Goal: Information Seeking & Learning: Learn about a topic

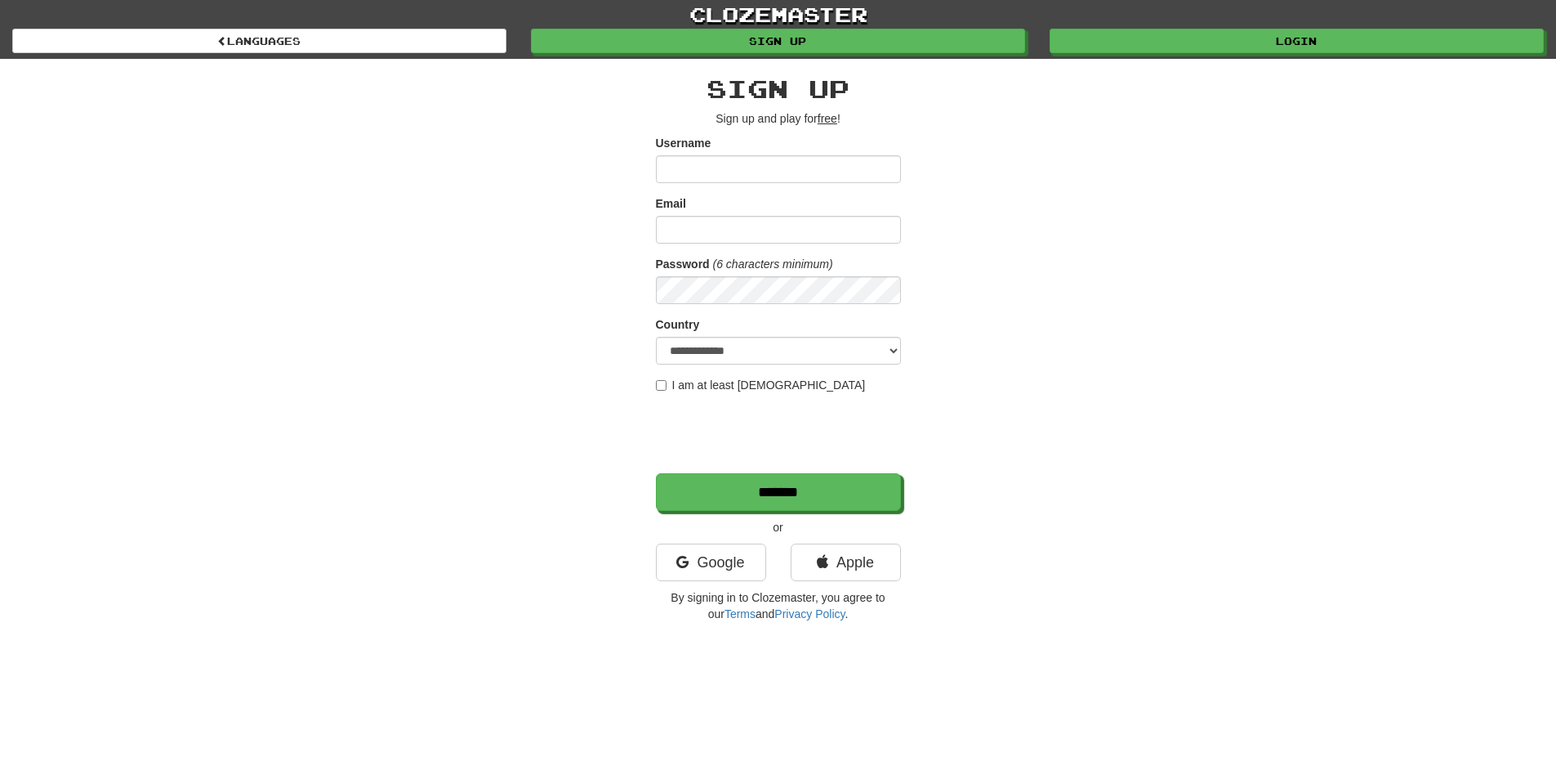
type input "********"
click at [788, 231] on input "Email" at bounding box center [778, 230] width 245 height 28
click at [752, 234] on input "Email" at bounding box center [778, 230] width 245 height 28
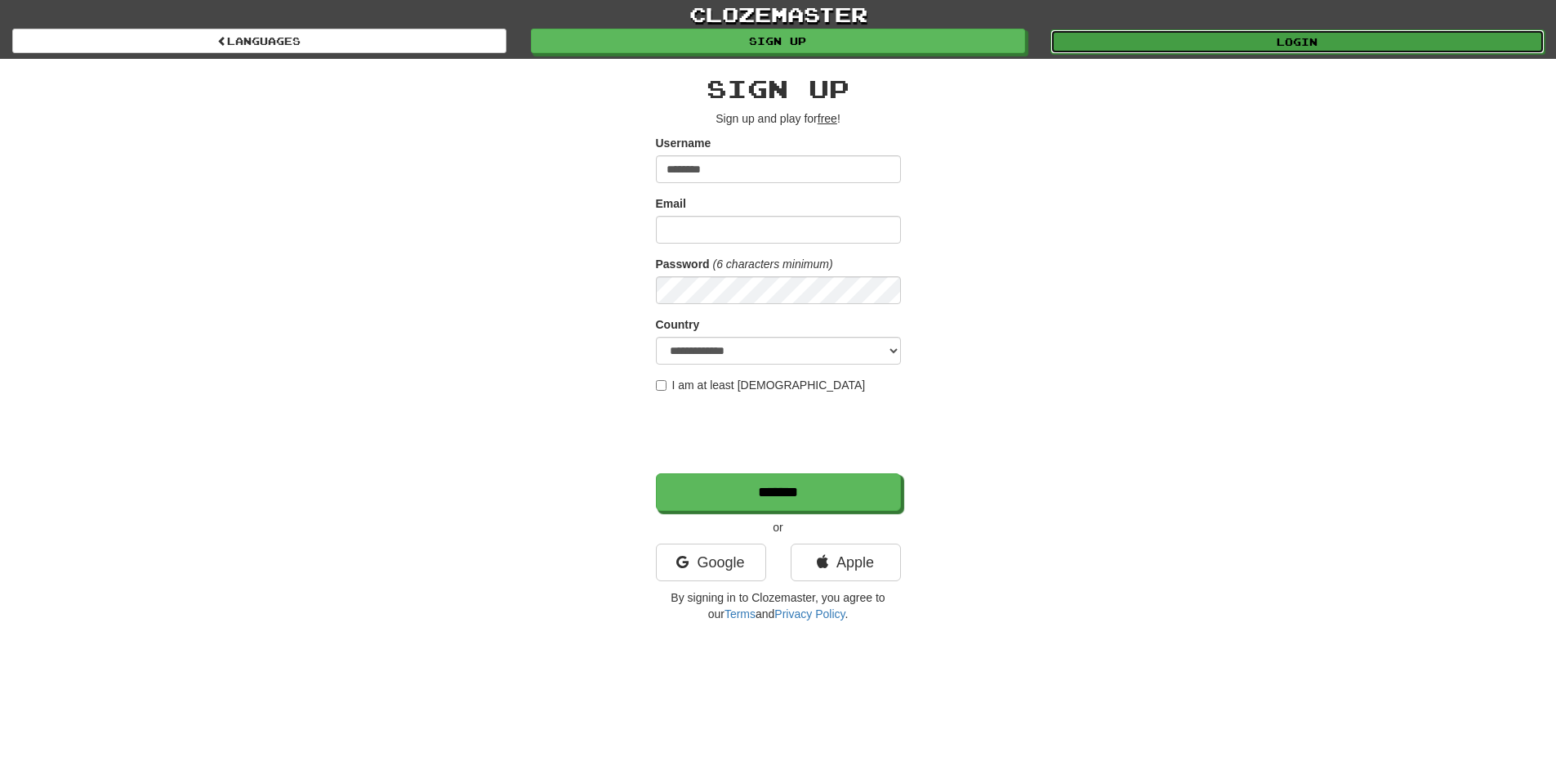
click at [1263, 37] on link "Login" at bounding box center [1298, 41] width 494 height 25
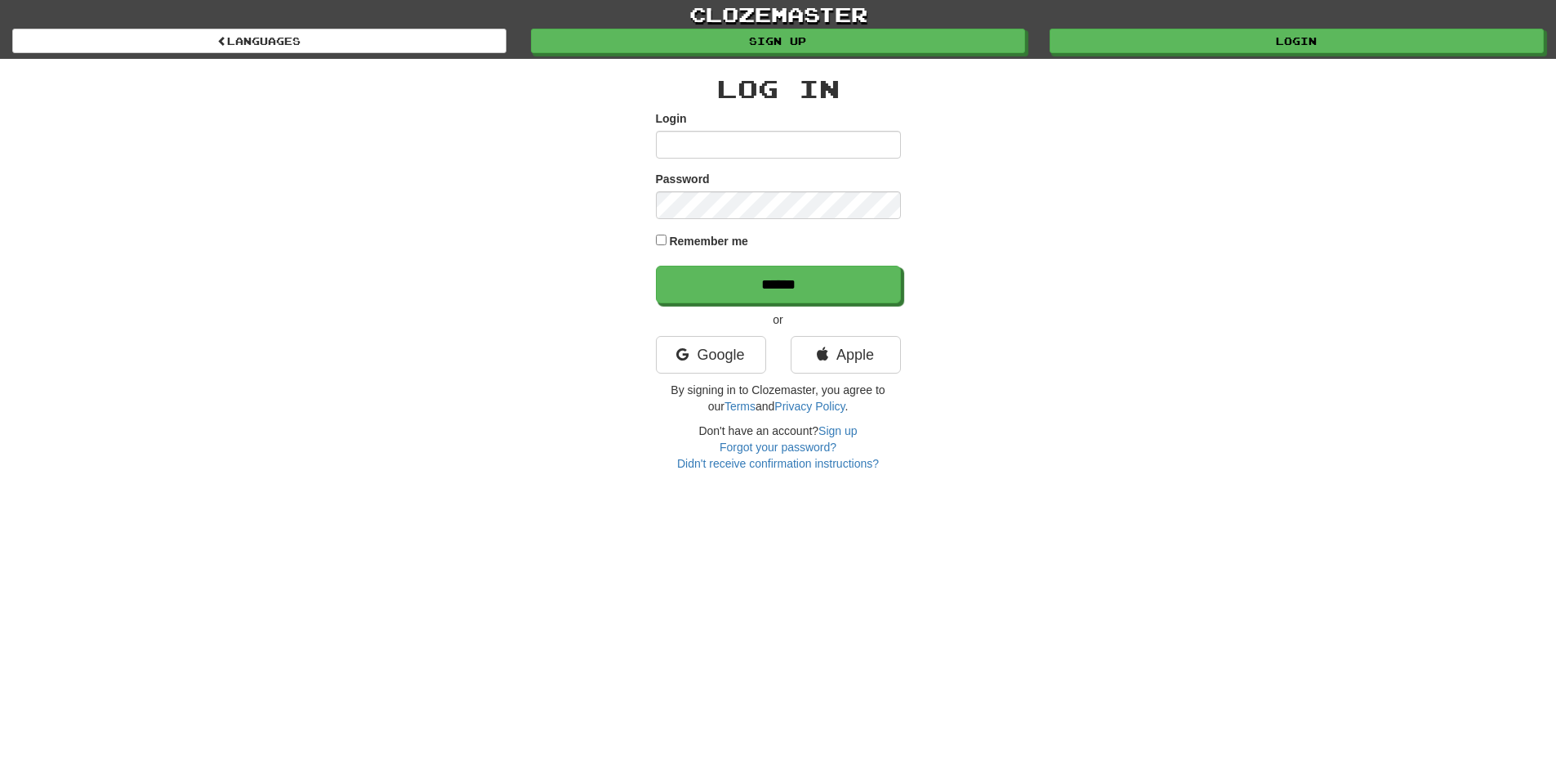
type input "********"
click at [694, 243] on label "Remember me" at bounding box center [708, 241] width 79 height 16
click at [723, 294] on input "******" at bounding box center [779, 285] width 245 height 38
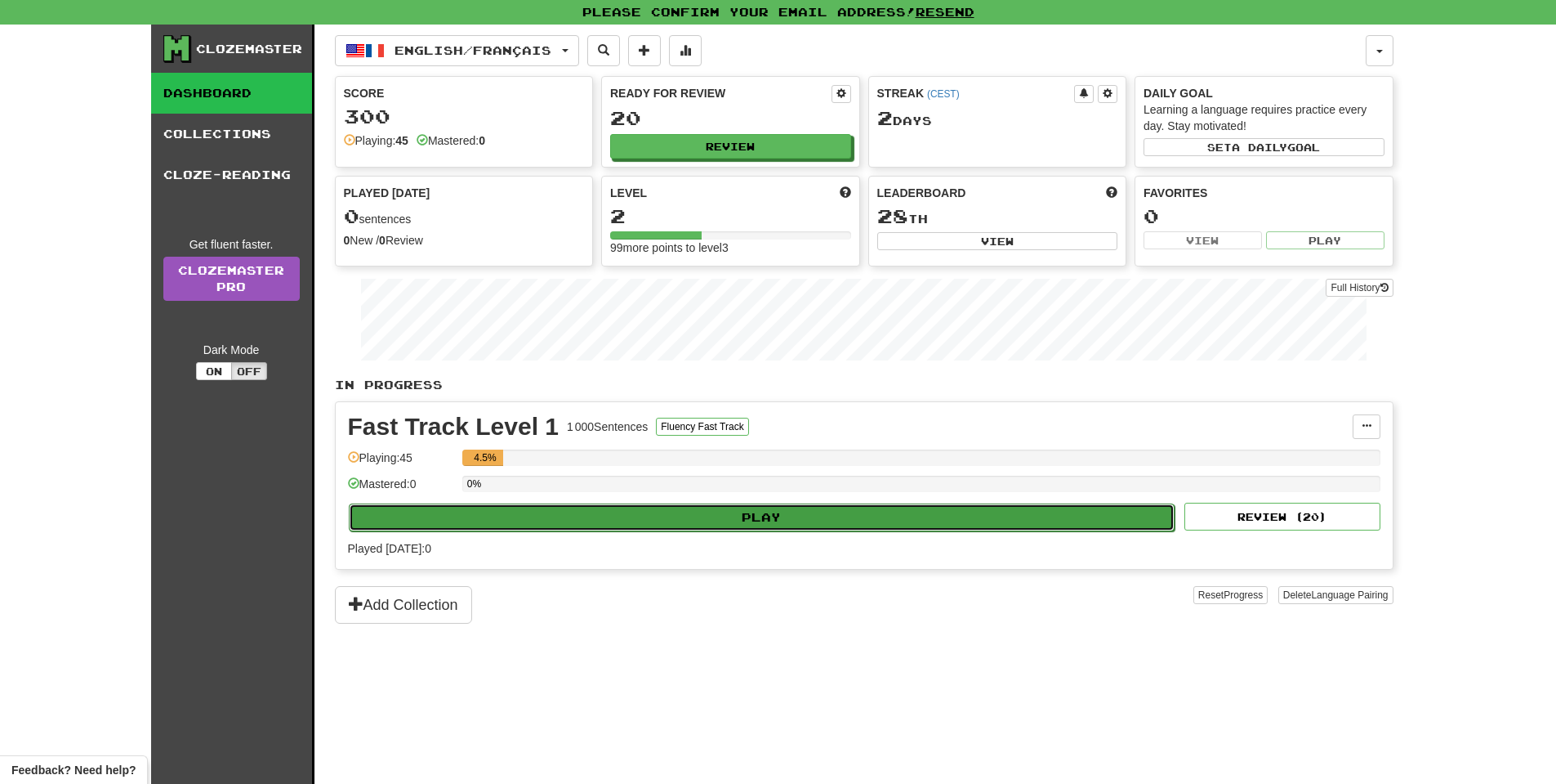
click at [797, 512] on button "Play" at bounding box center [762, 517] width 827 height 28
select select "**"
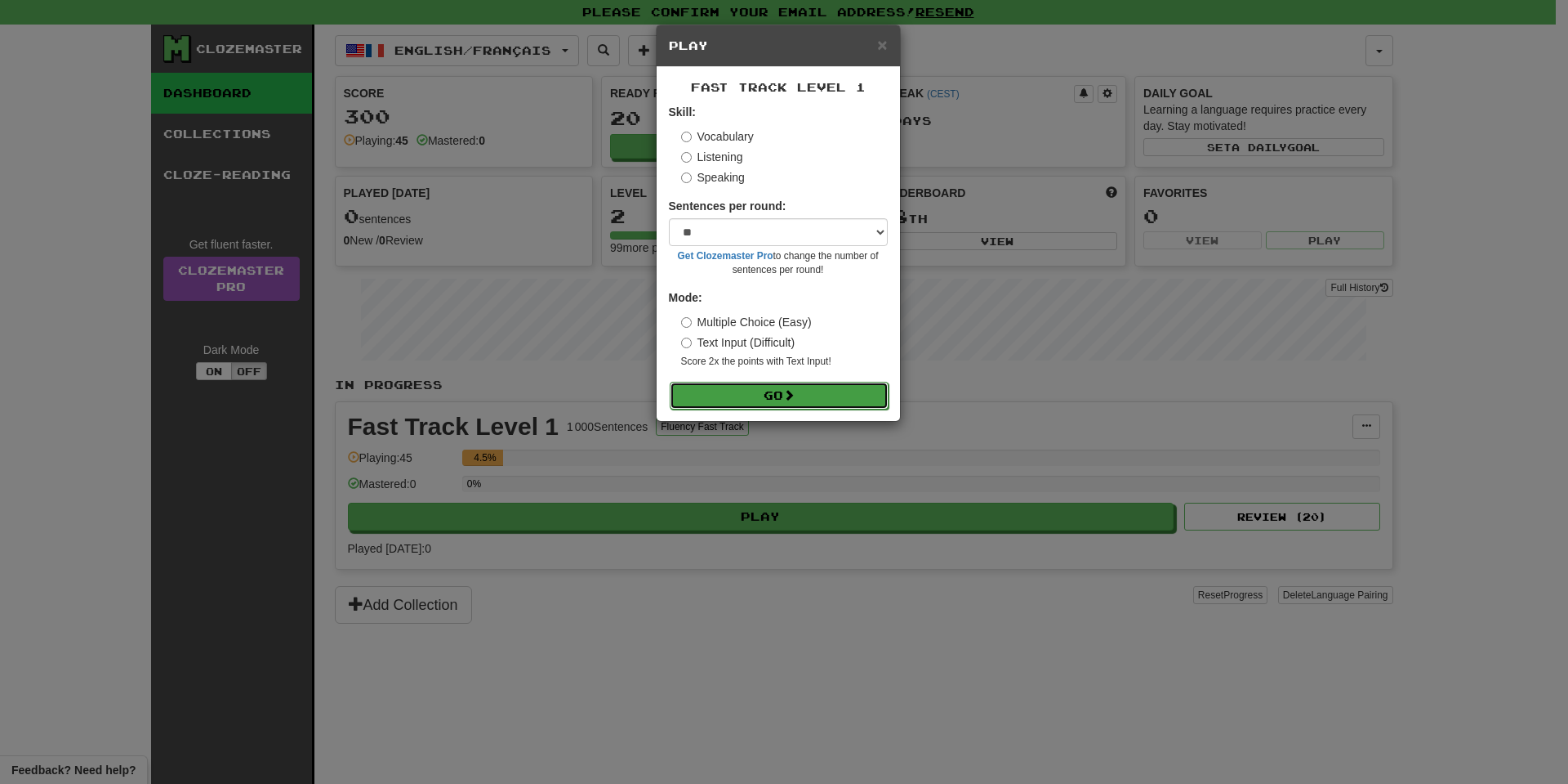
click at [793, 398] on span at bounding box center [788, 394] width 11 height 11
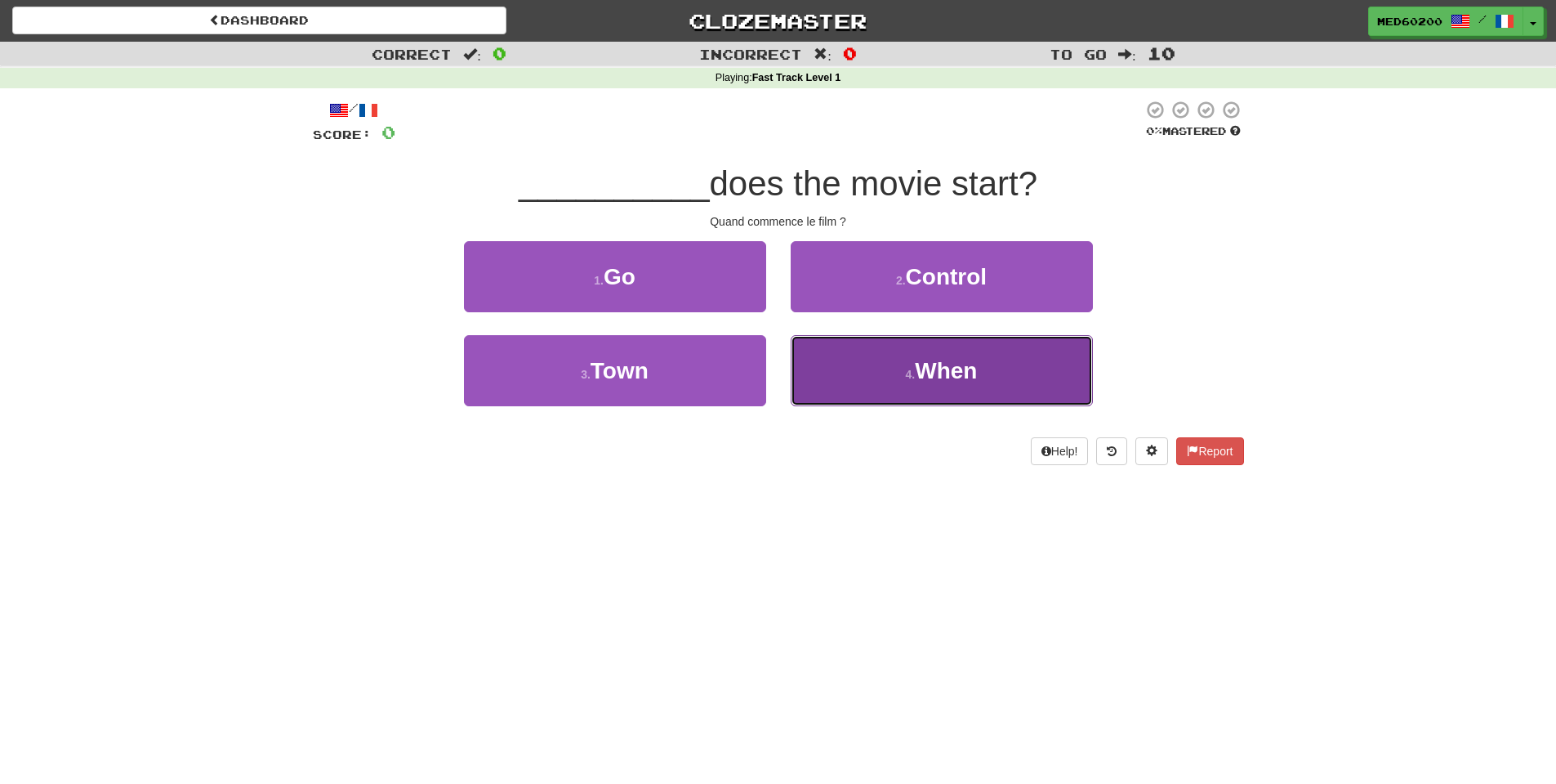
click at [927, 365] on span "When" at bounding box center [946, 370] width 62 height 25
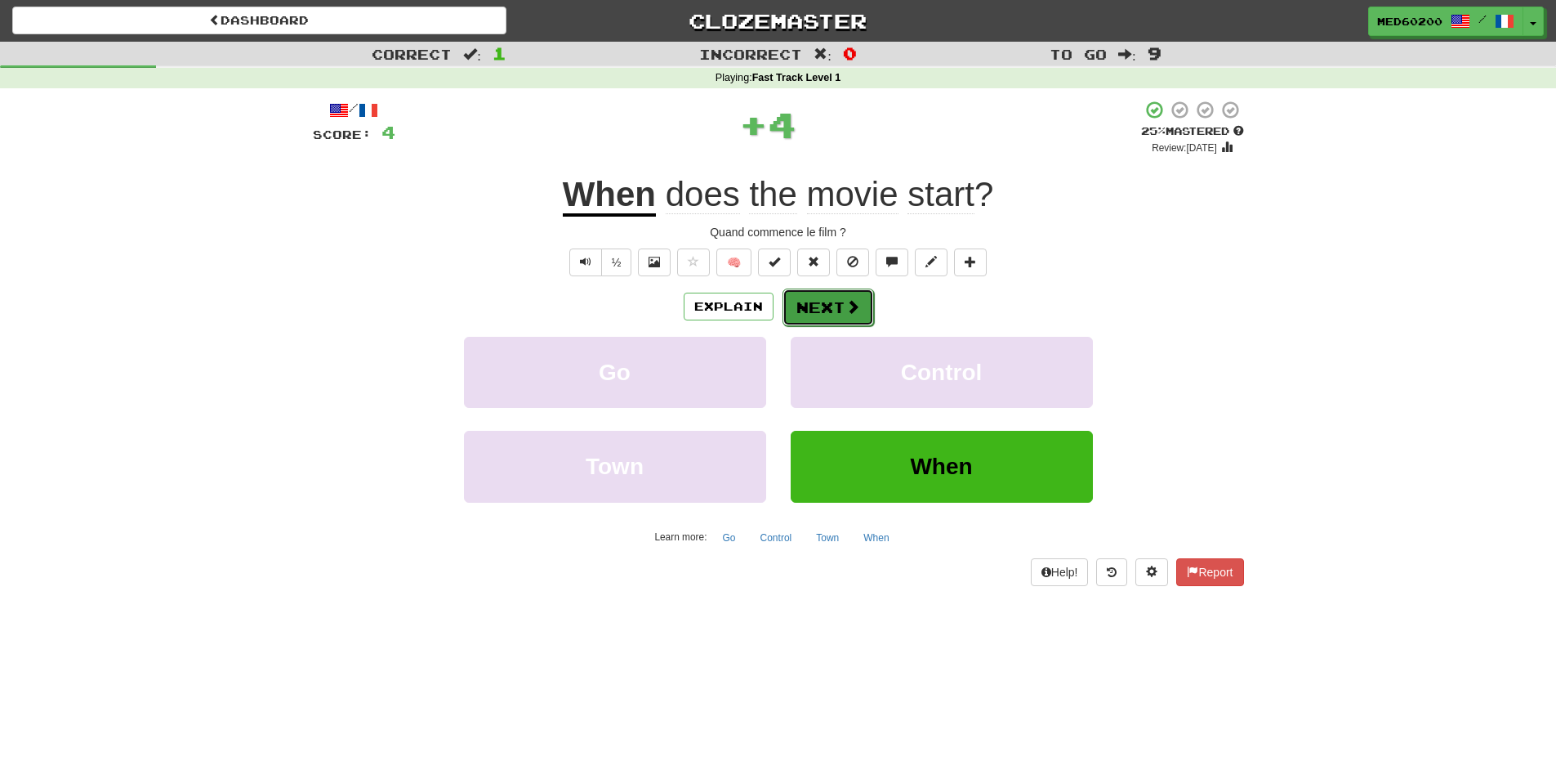
click at [835, 307] on button "Next" at bounding box center [829, 307] width 92 height 38
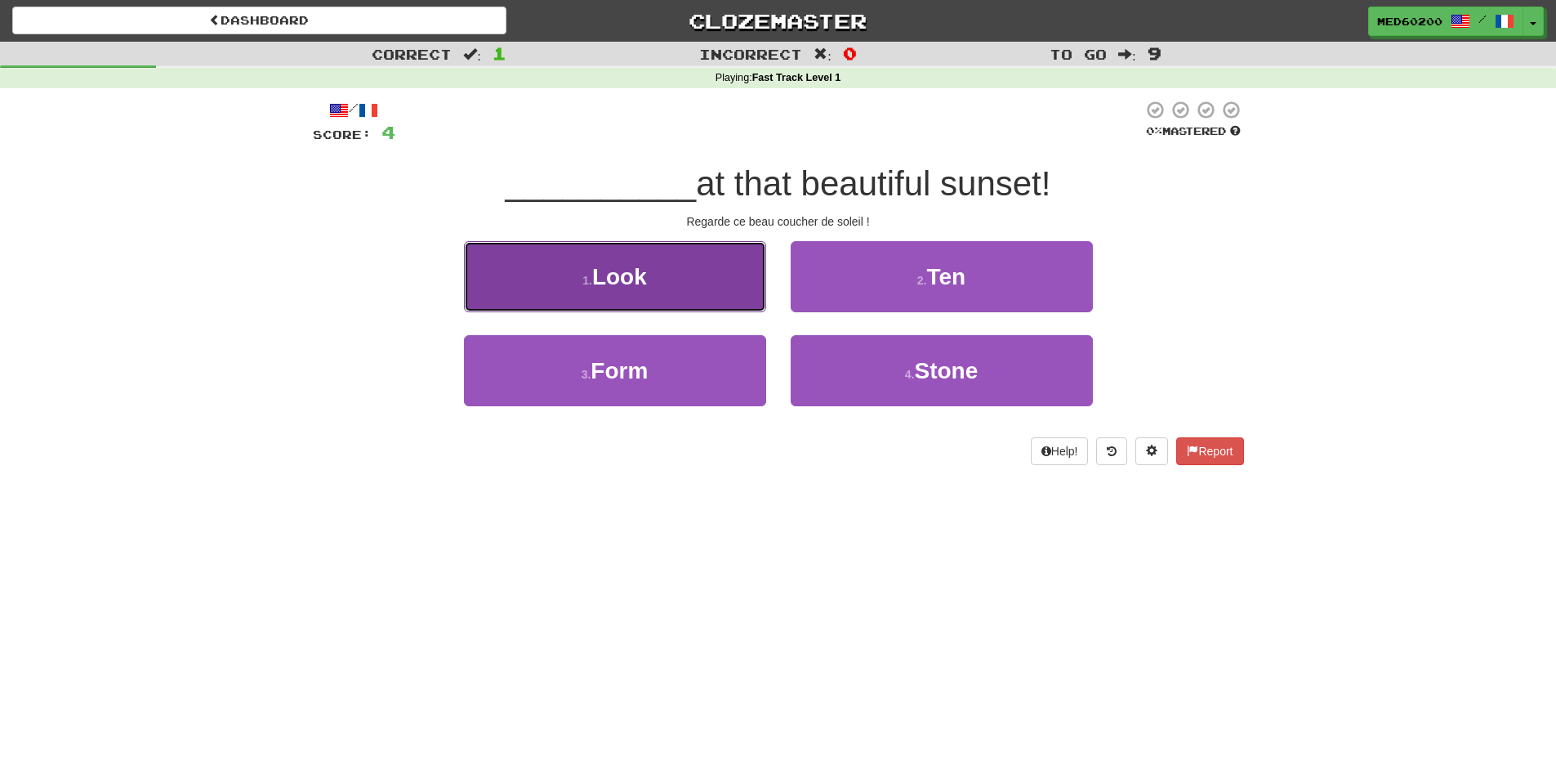
click at [627, 279] on span "Look" at bounding box center [619, 276] width 55 height 25
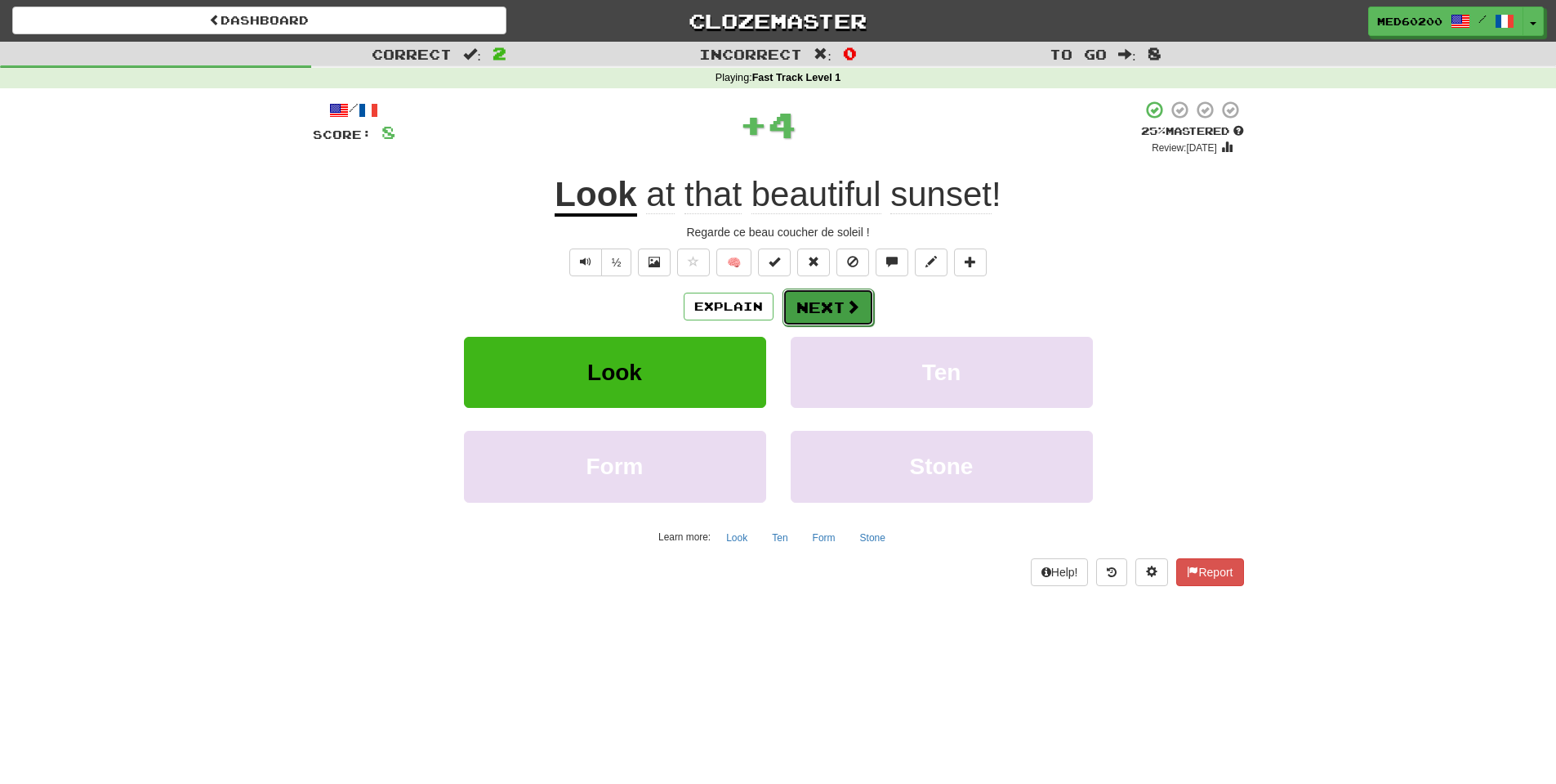
click at [838, 310] on button "Next" at bounding box center [829, 307] width 92 height 38
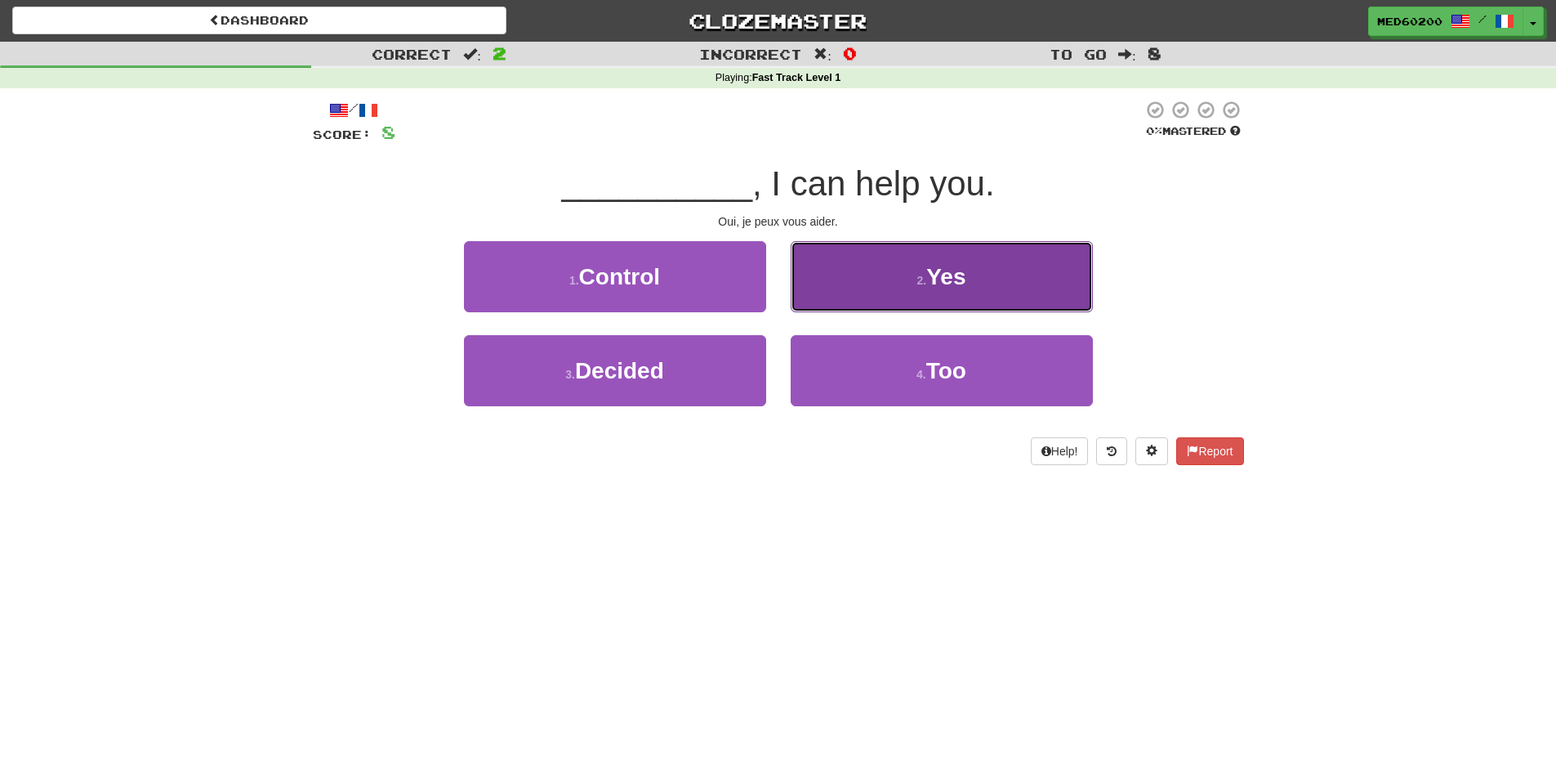
click at [956, 261] on button "2 . Yes" at bounding box center [942, 276] width 302 height 71
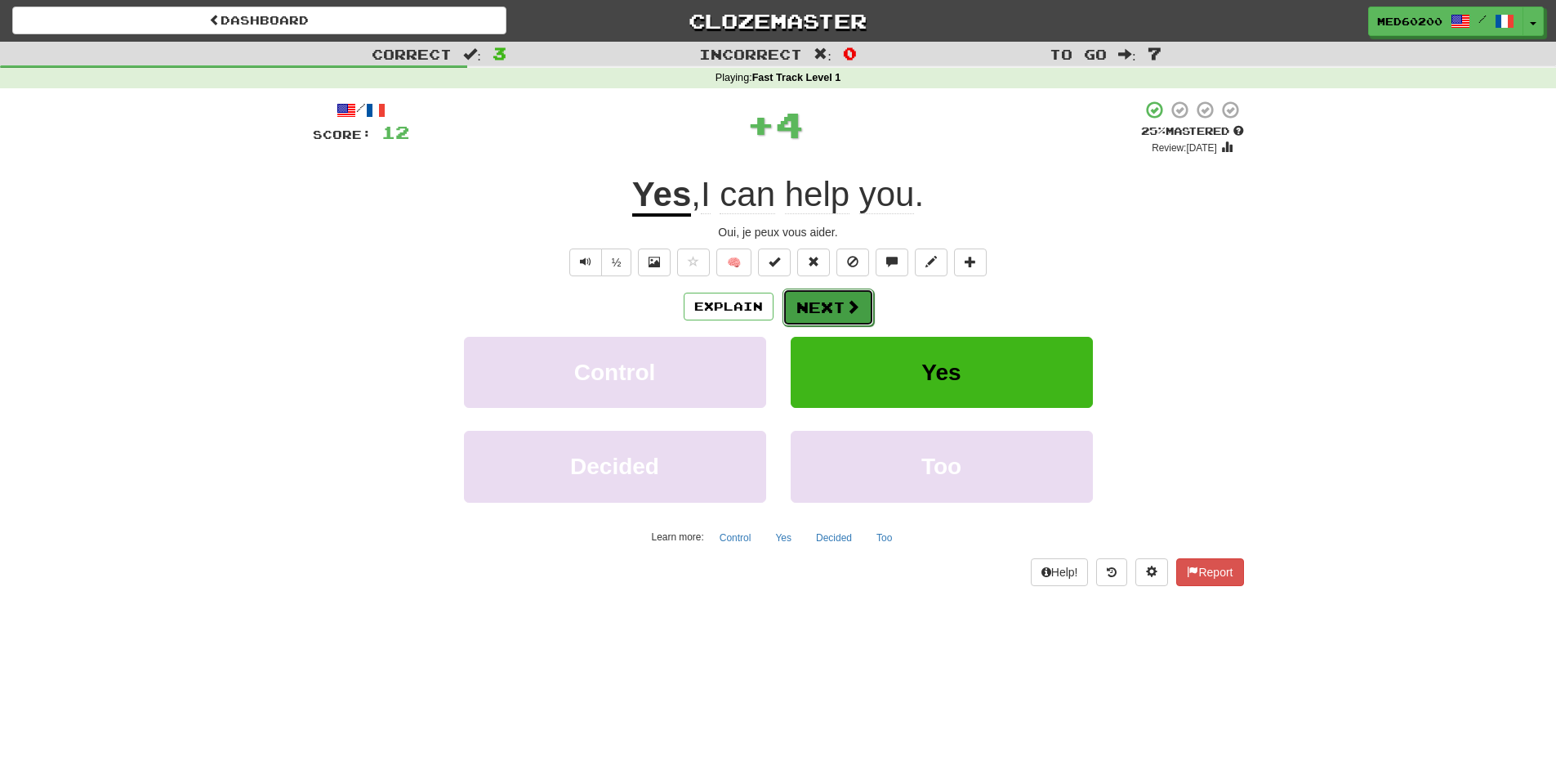
click at [847, 303] on span at bounding box center [853, 306] width 15 height 15
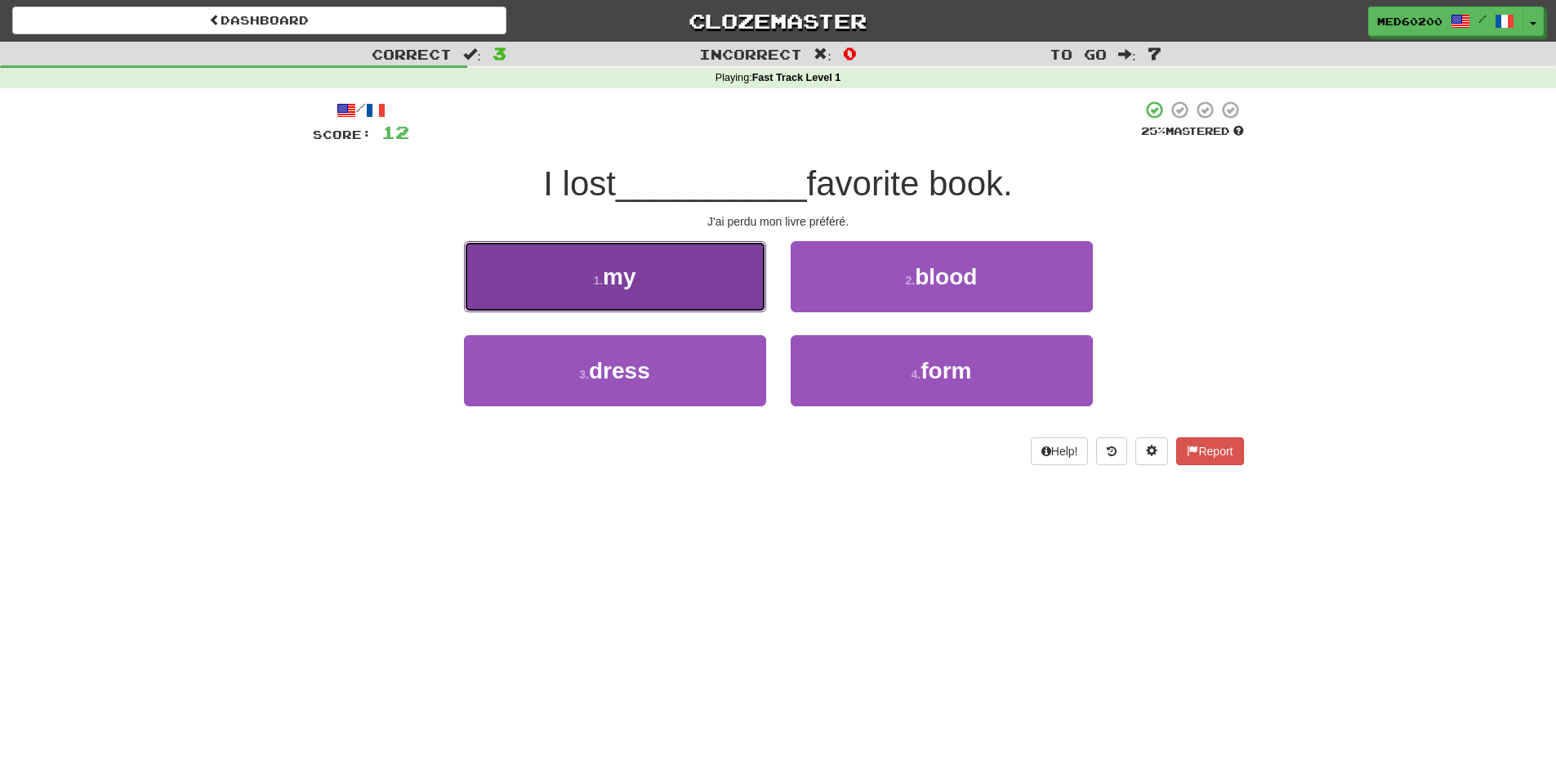
click at [646, 280] on button "1 . my" at bounding box center [615, 276] width 302 height 71
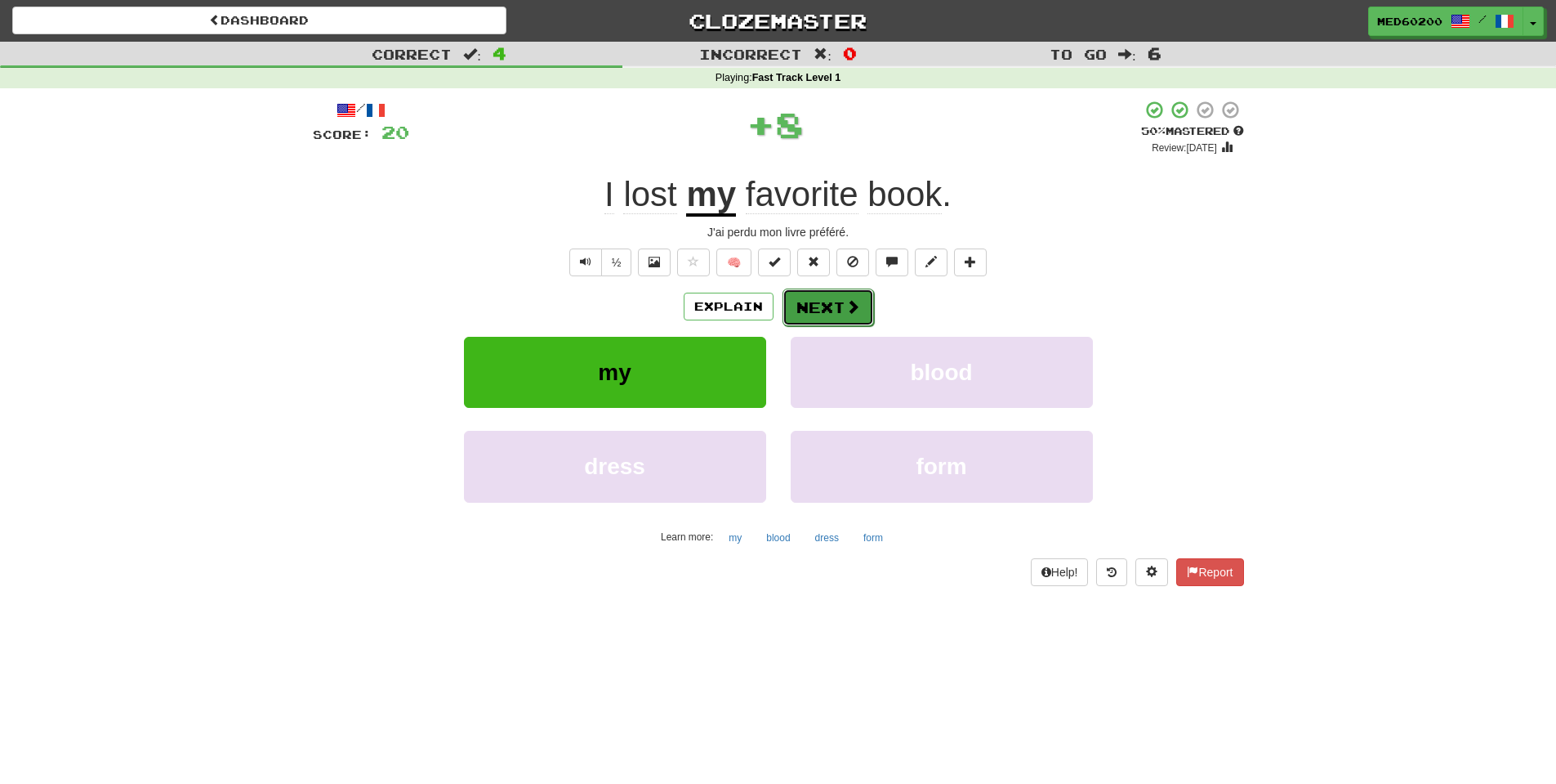
click at [839, 301] on button "Next" at bounding box center [829, 307] width 92 height 38
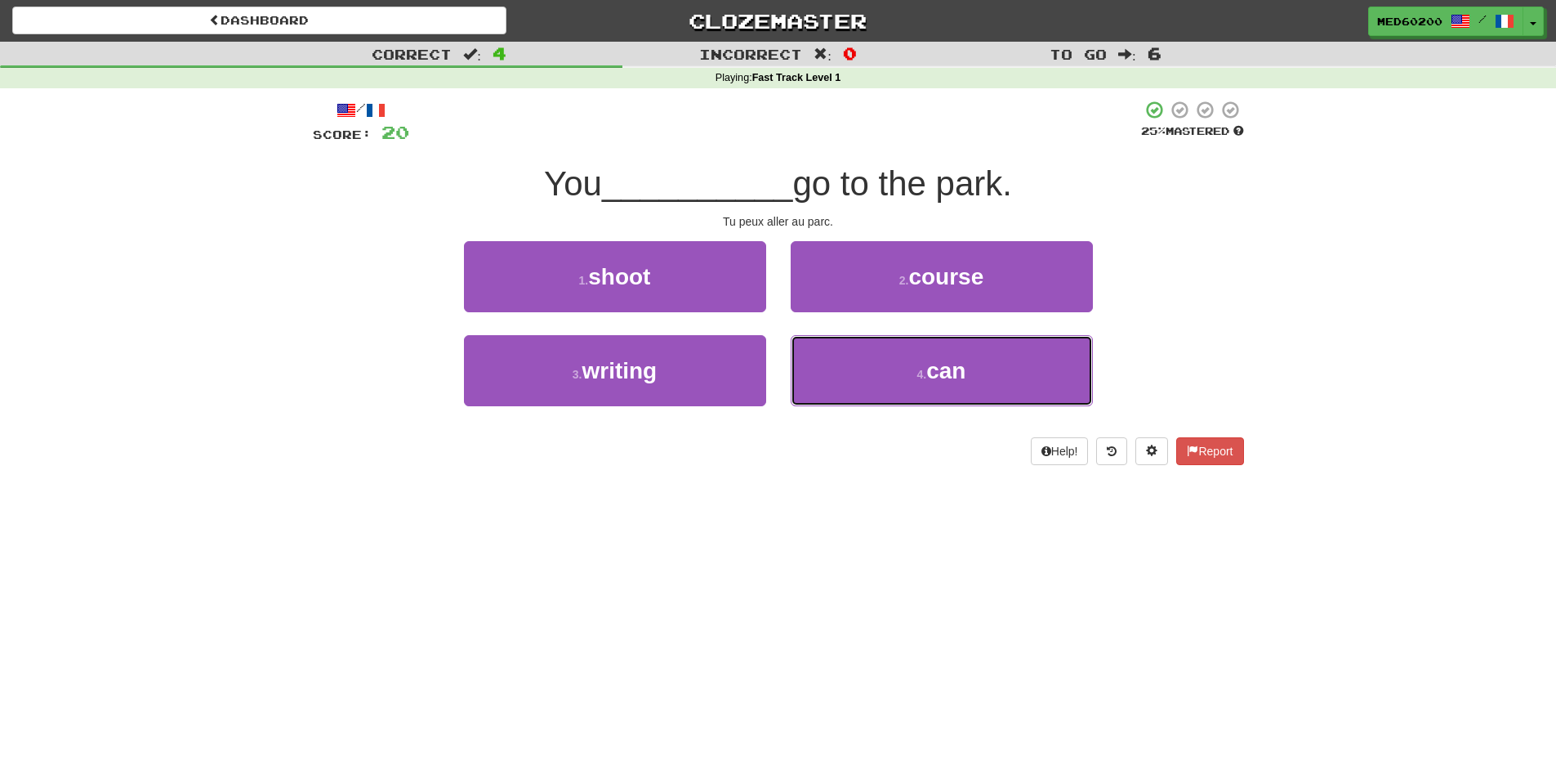
drag, startPoint x: 926, startPoint y: 374, endPoint x: 997, endPoint y: 419, distance: 84.1
click at [926, 373] on small "4 ." at bounding box center [922, 374] width 10 height 13
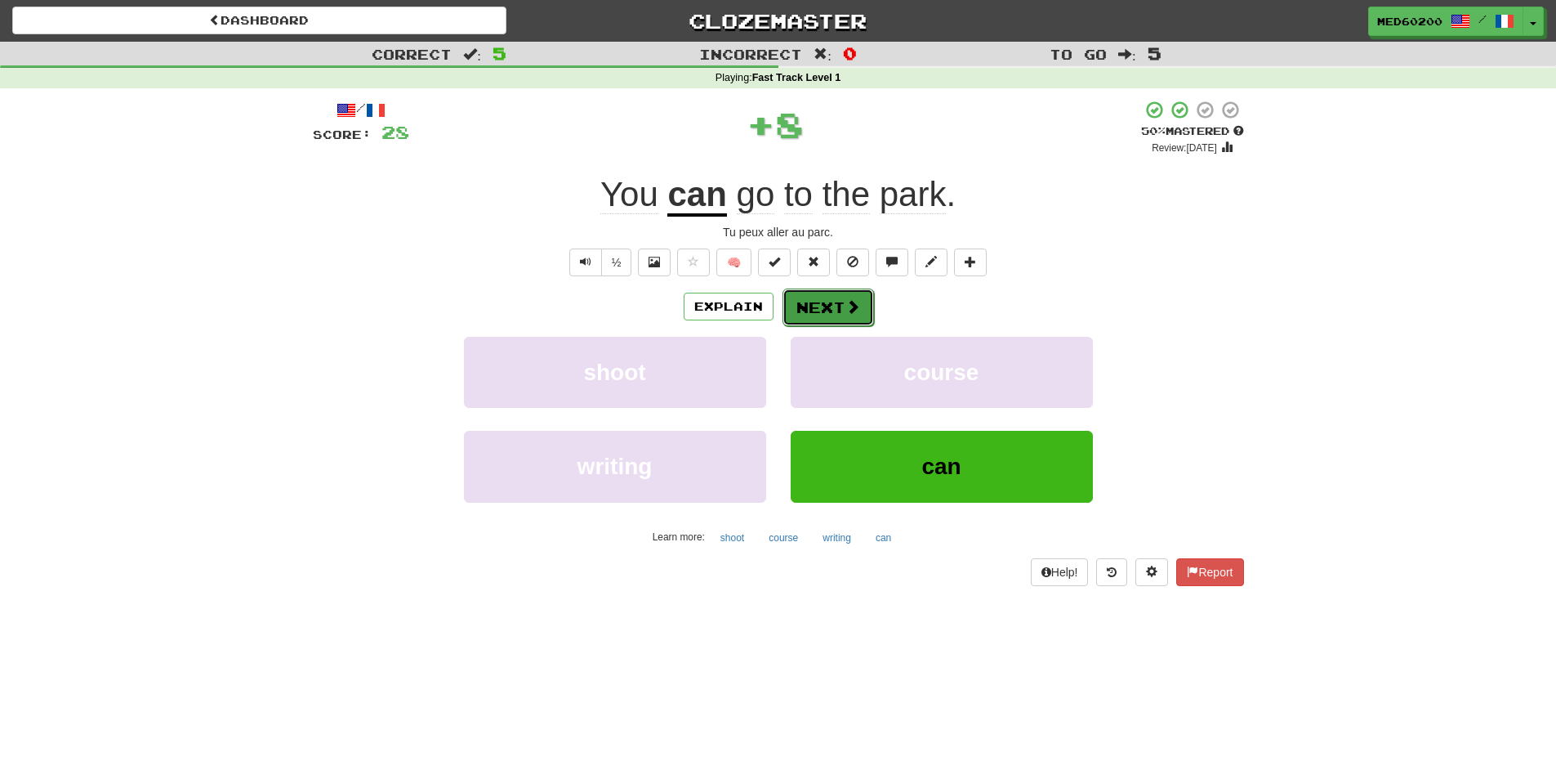
click at [850, 303] on span at bounding box center [853, 306] width 15 height 15
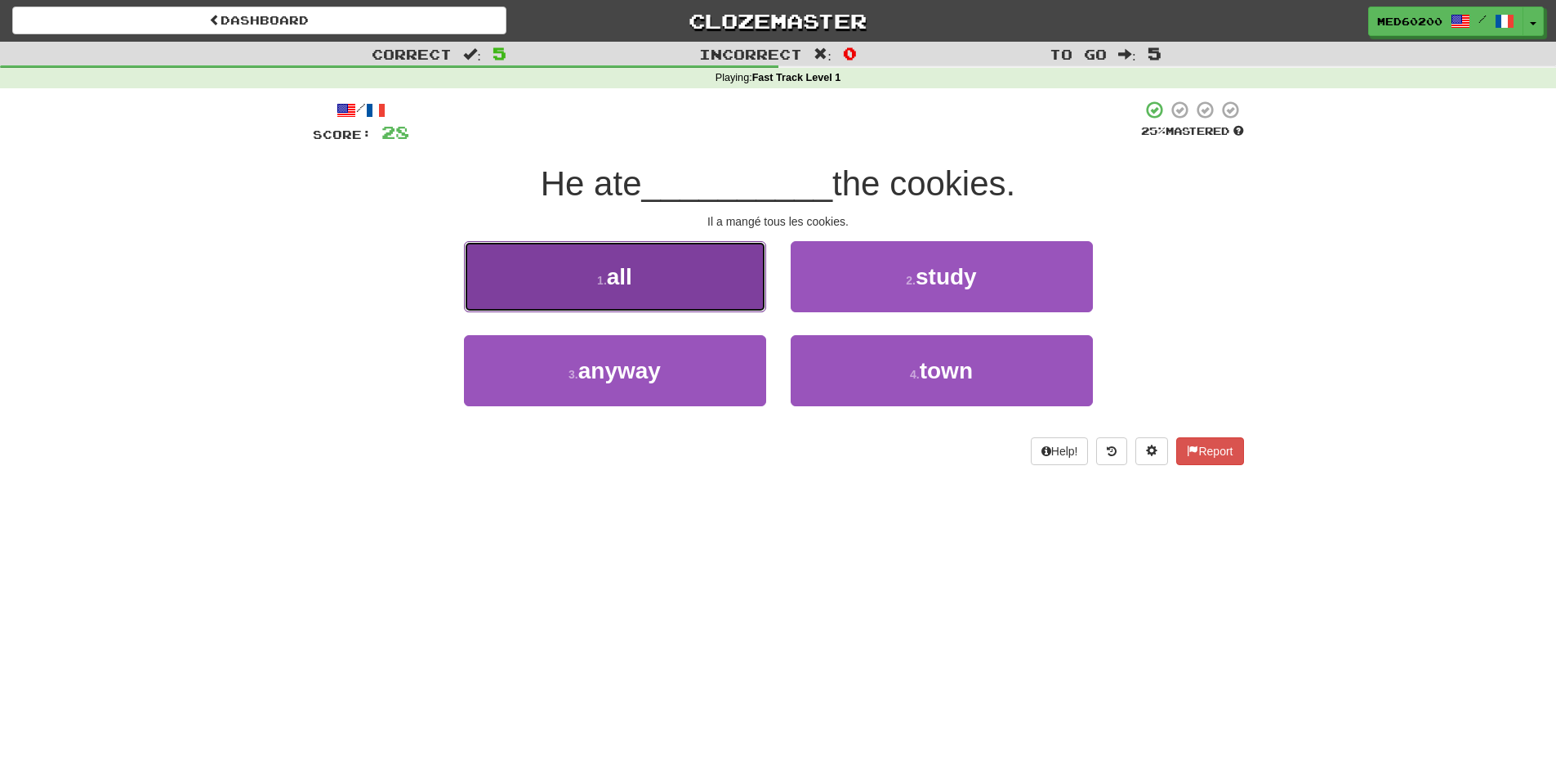
click at [645, 271] on button "1 . all" at bounding box center [615, 276] width 302 height 71
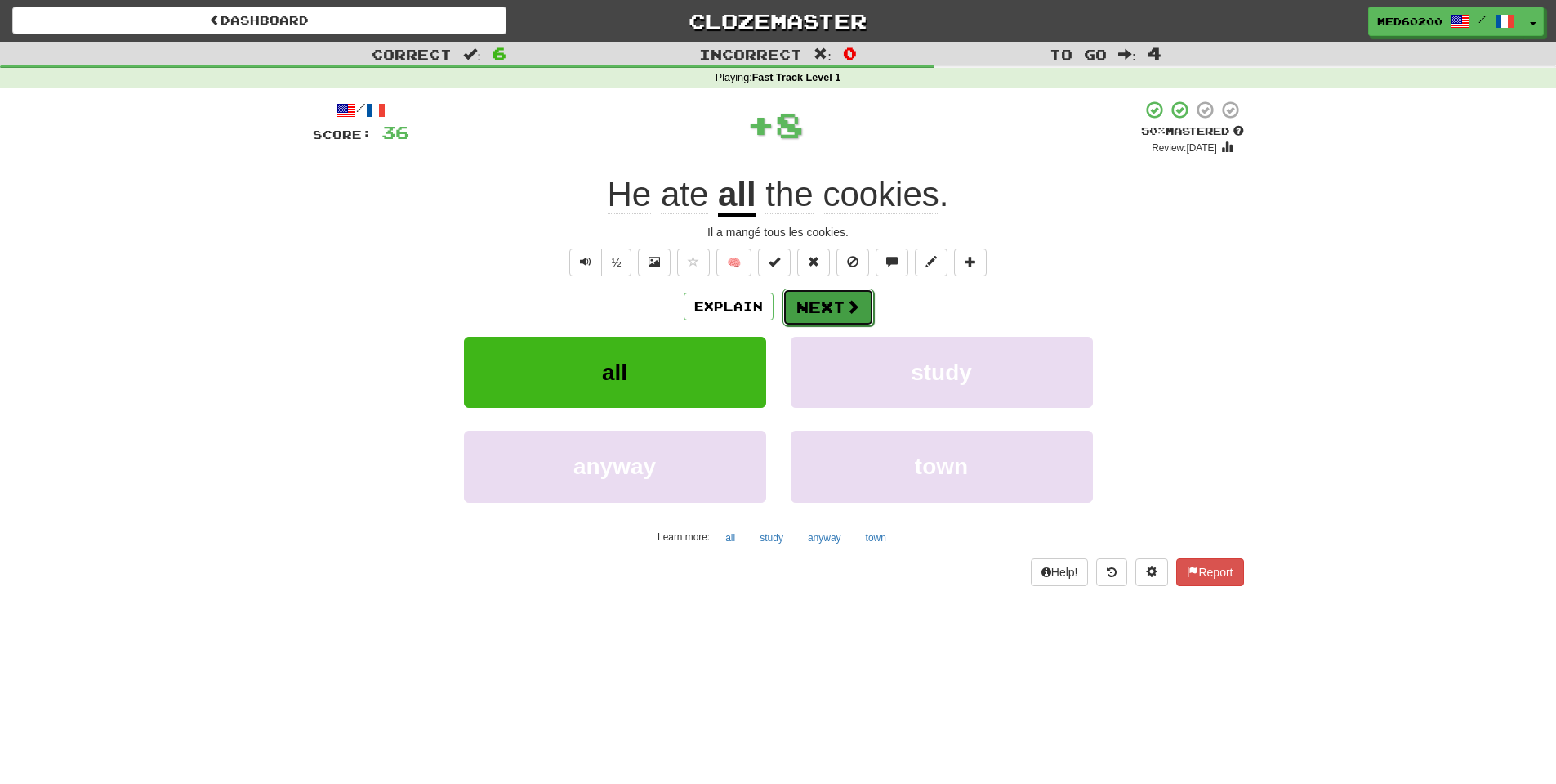
click at [830, 298] on button "Next" at bounding box center [829, 307] width 92 height 38
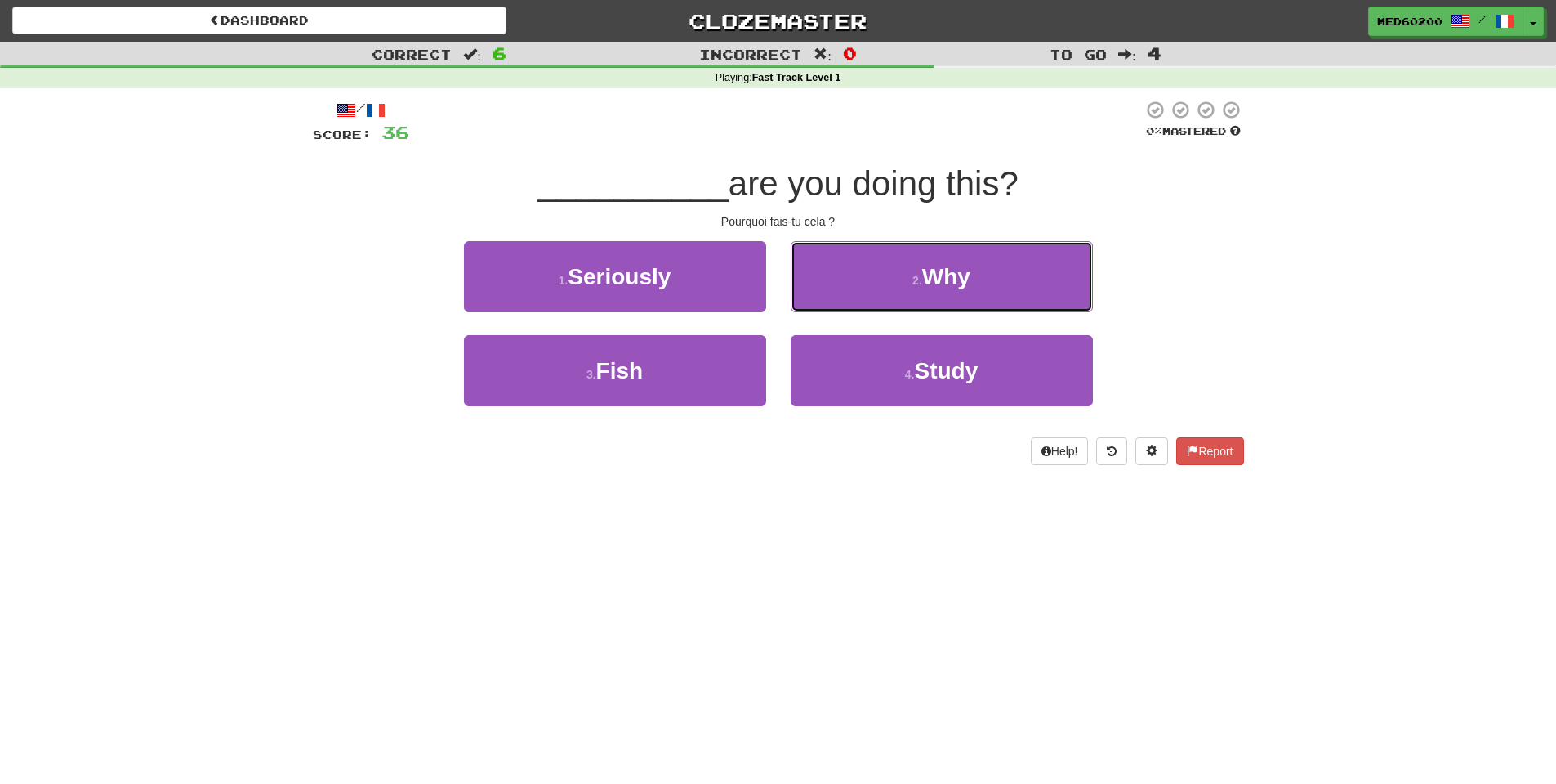
click at [917, 279] on small "2 ." at bounding box center [918, 280] width 10 height 13
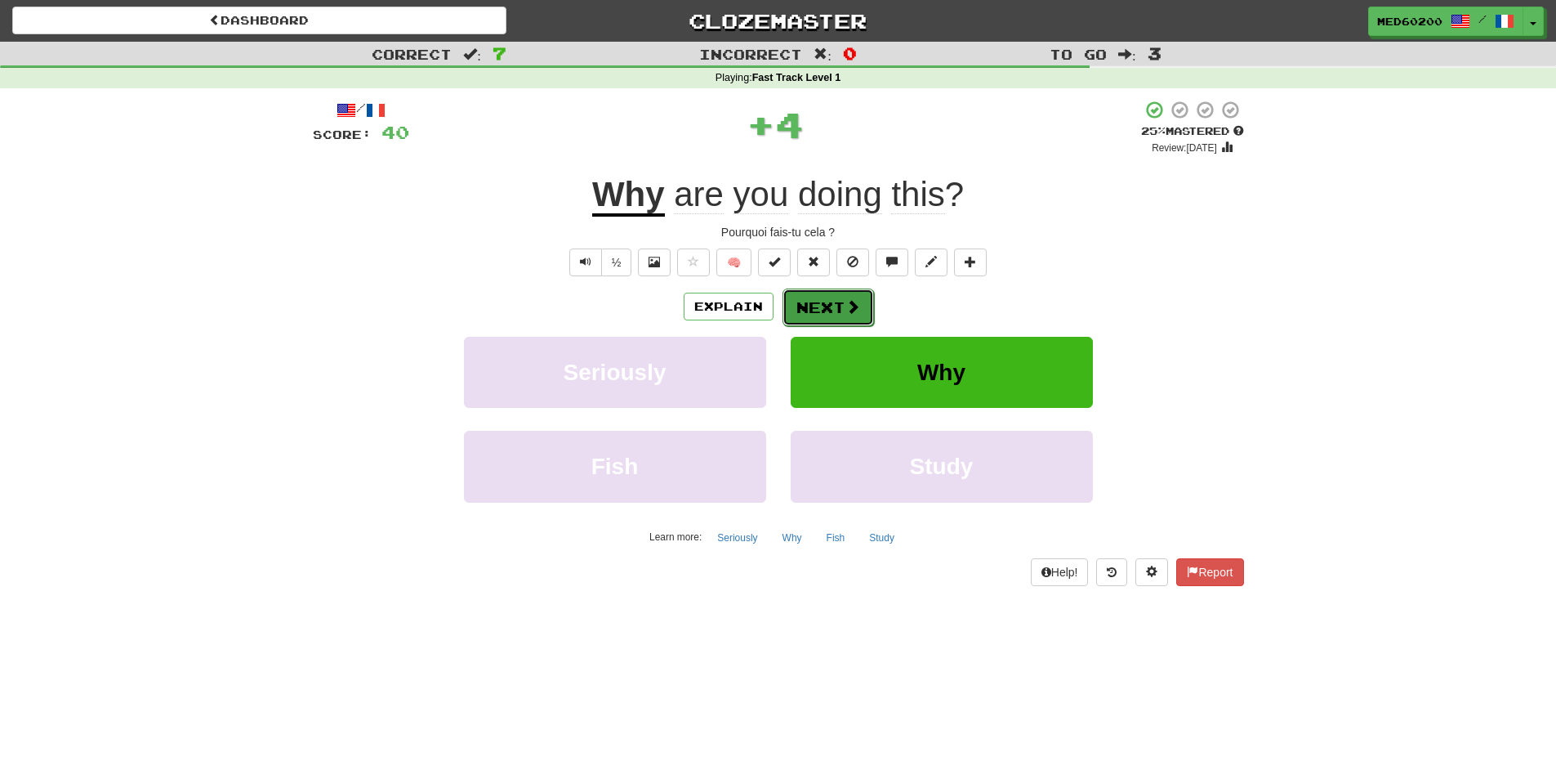
click at [842, 297] on button "Next" at bounding box center [829, 307] width 92 height 38
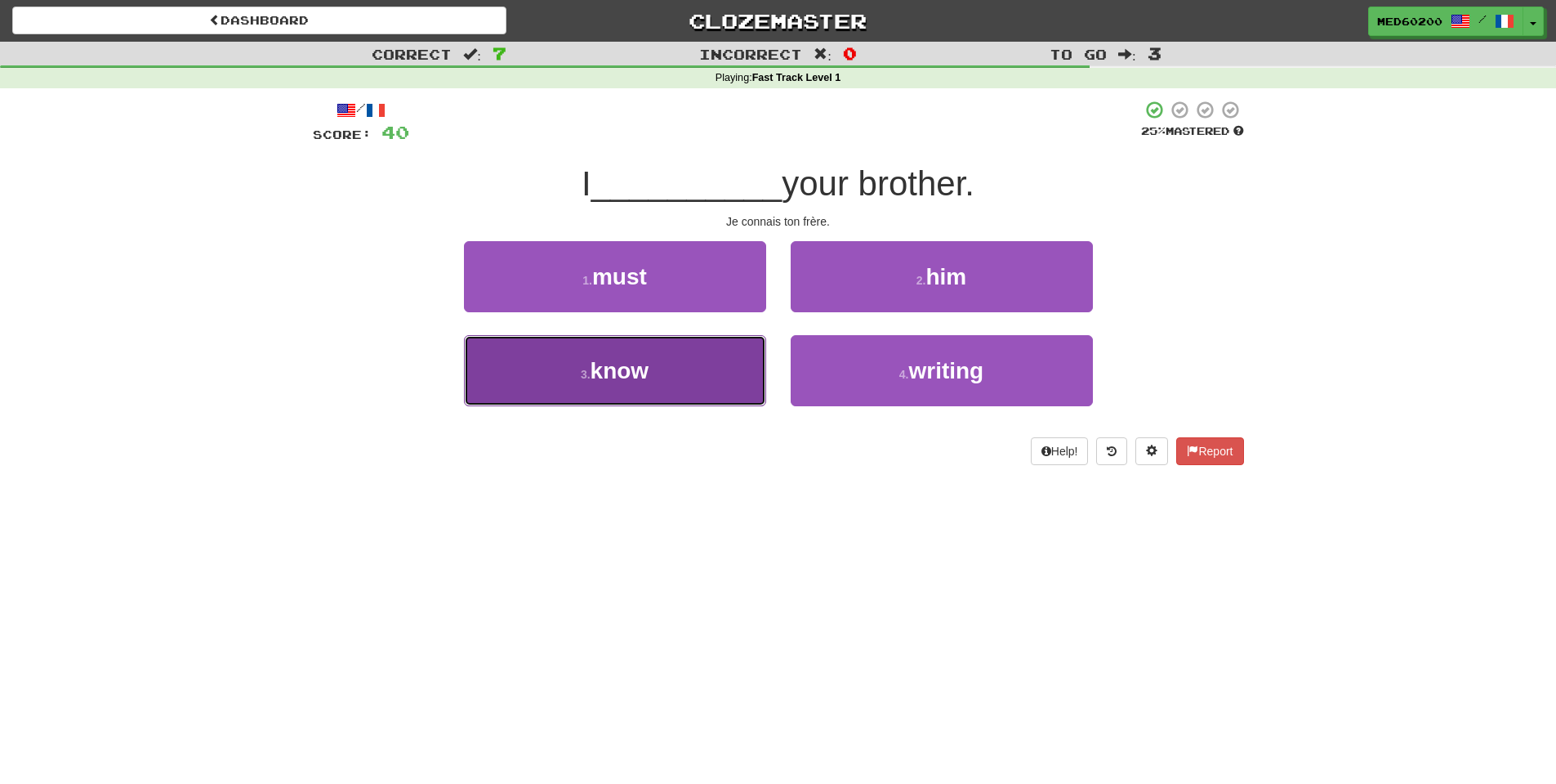
click at [666, 368] on button "3 . know" at bounding box center [615, 370] width 302 height 71
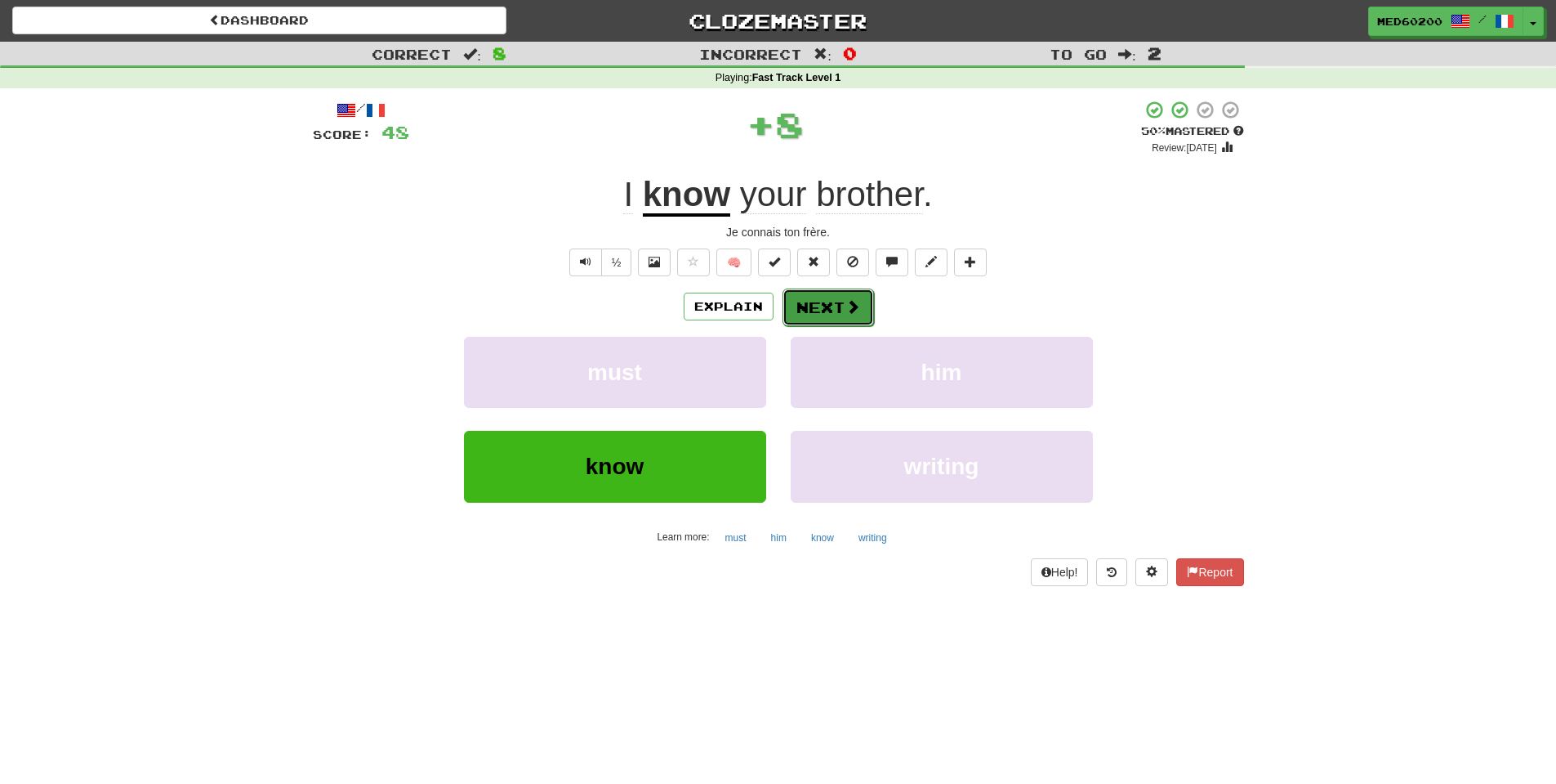
click at [828, 305] on button "Next" at bounding box center [829, 307] width 92 height 38
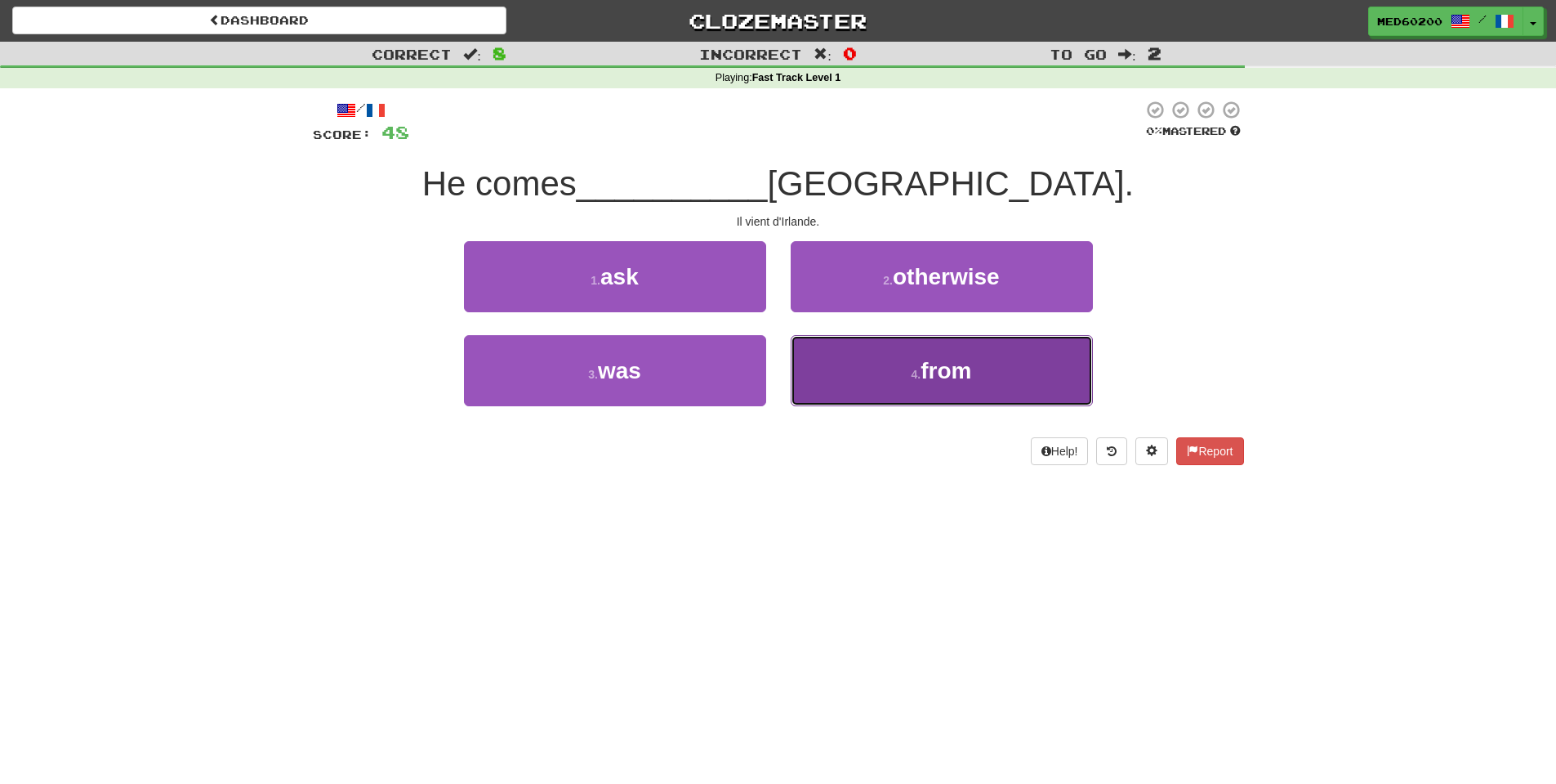
click at [931, 365] on span "from" at bounding box center [946, 370] width 51 height 25
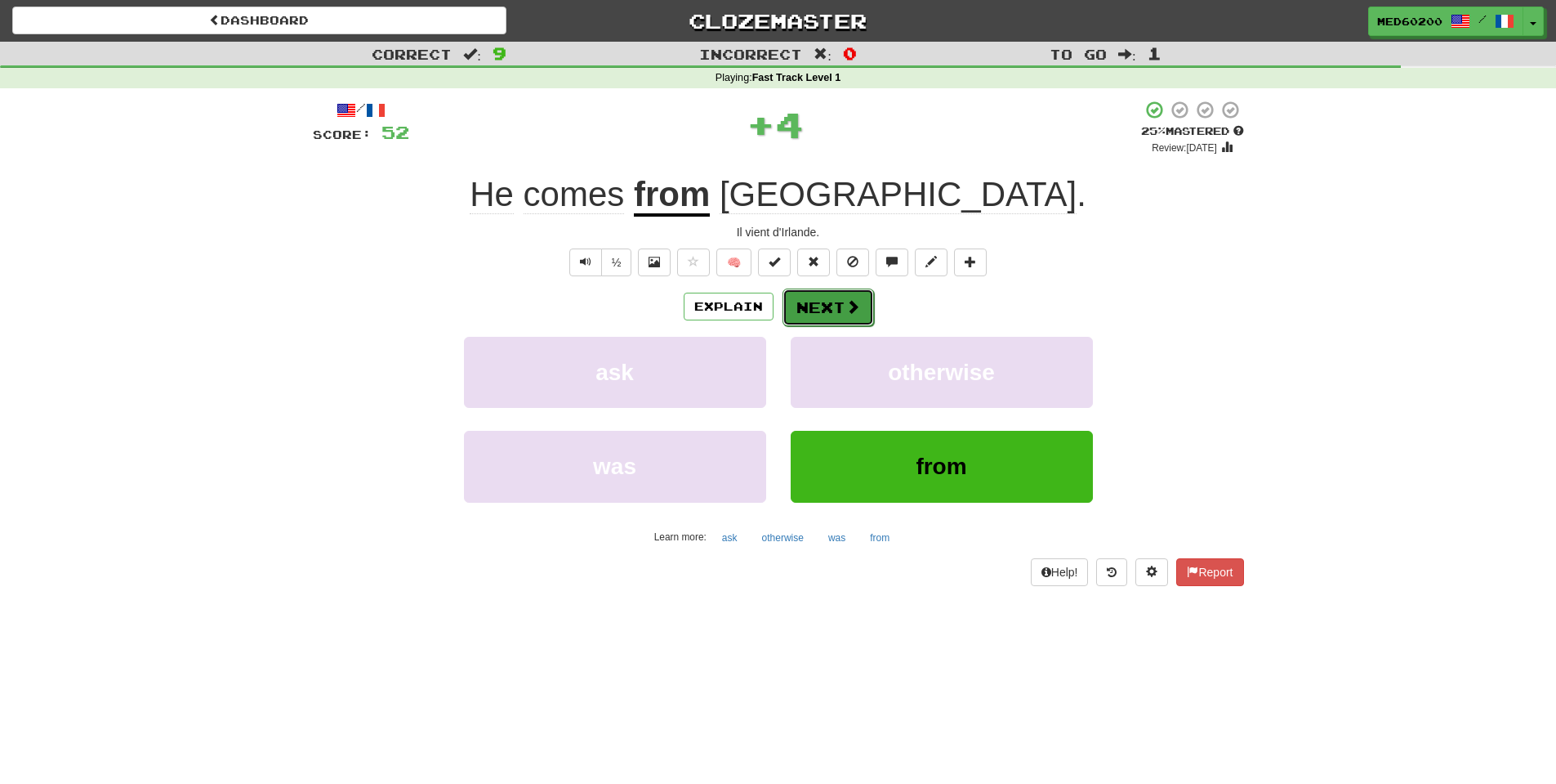
click at [839, 308] on button "Next" at bounding box center [829, 307] width 92 height 38
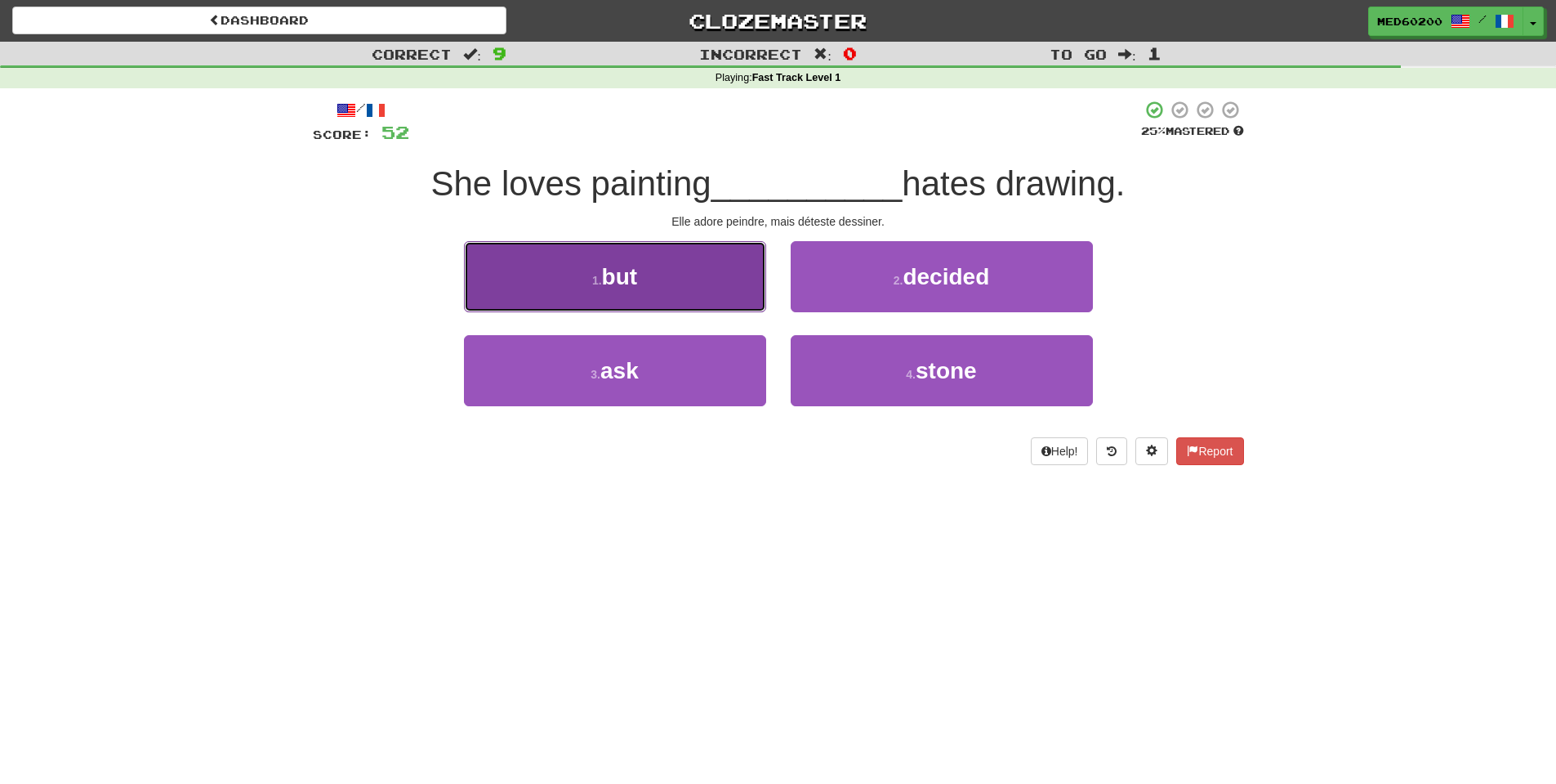
click at [676, 267] on button "1 . but" at bounding box center [615, 276] width 302 height 71
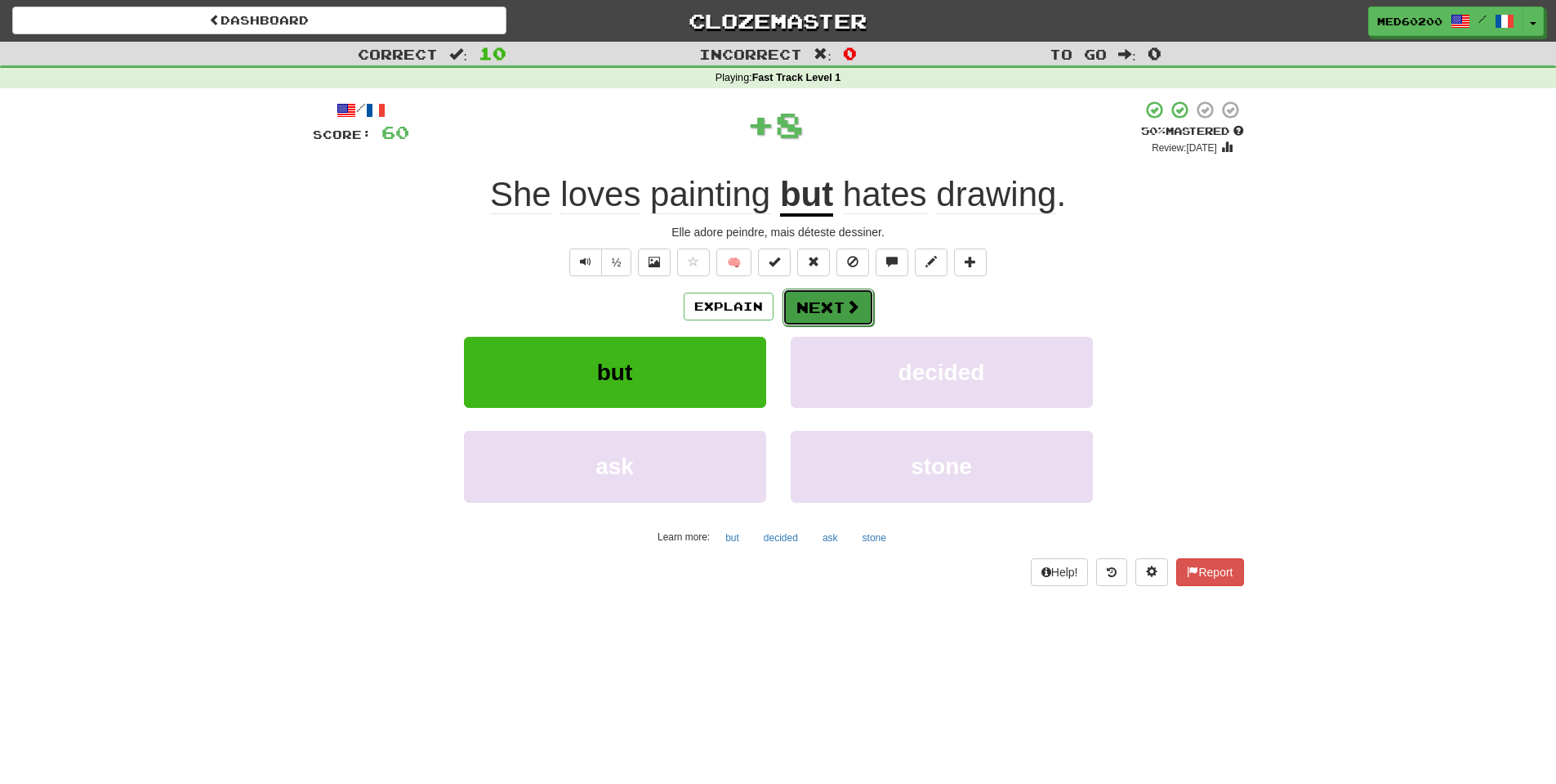
click at [854, 309] on span at bounding box center [853, 306] width 15 height 15
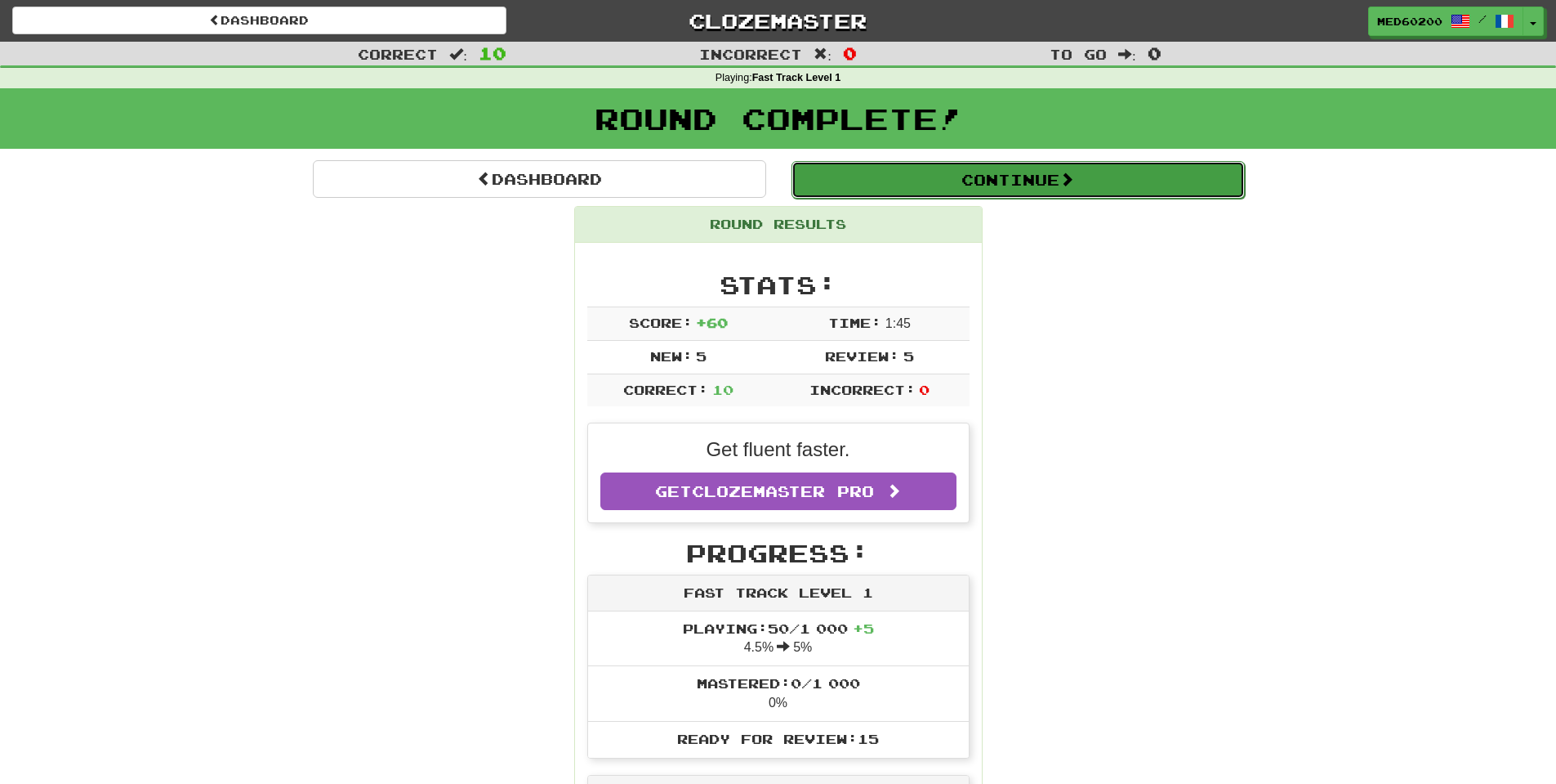
click at [1010, 170] on button "Continue" at bounding box center [1018, 180] width 453 height 38
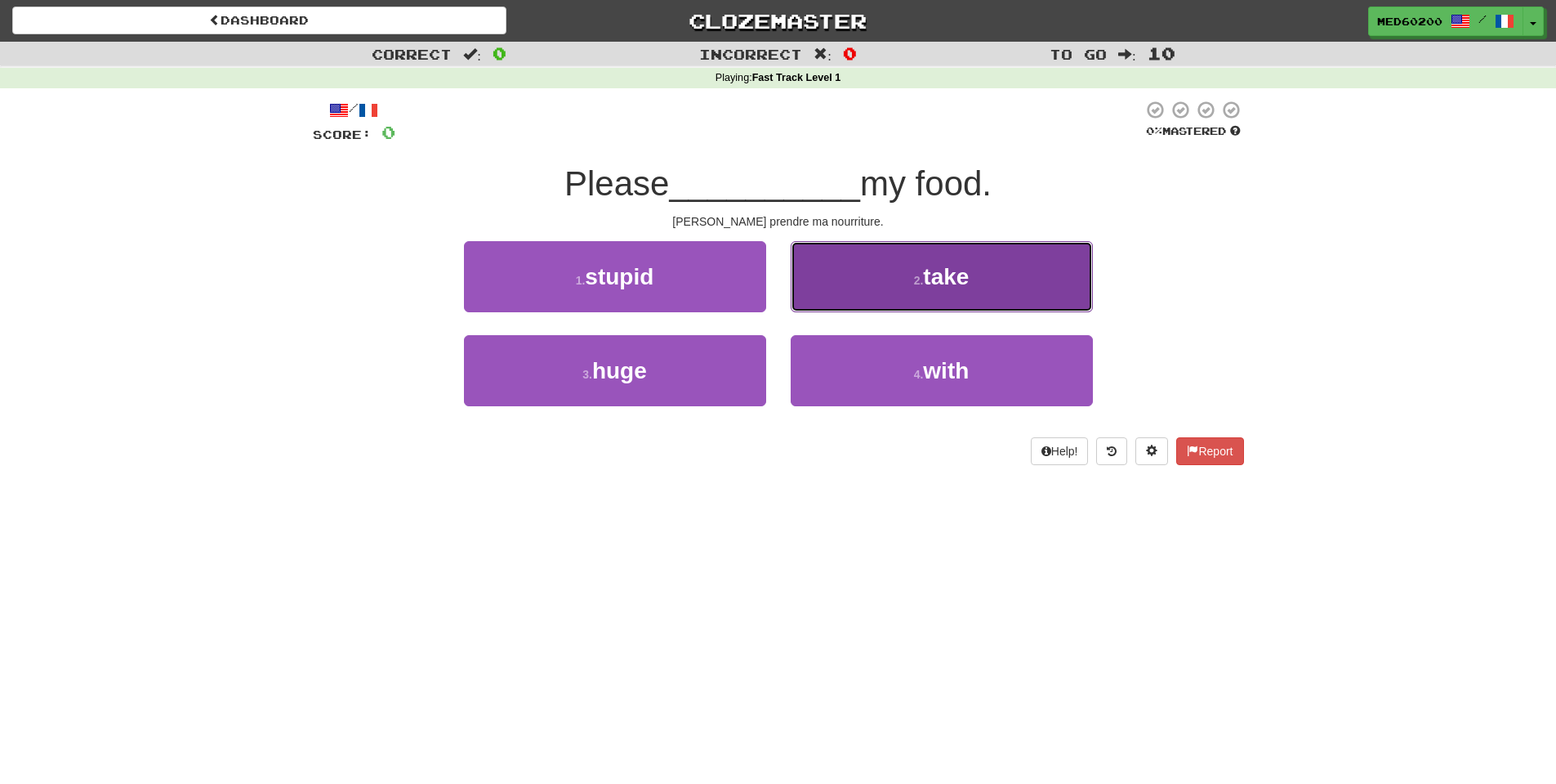
click at [914, 277] on small "2 ." at bounding box center [919, 280] width 10 height 13
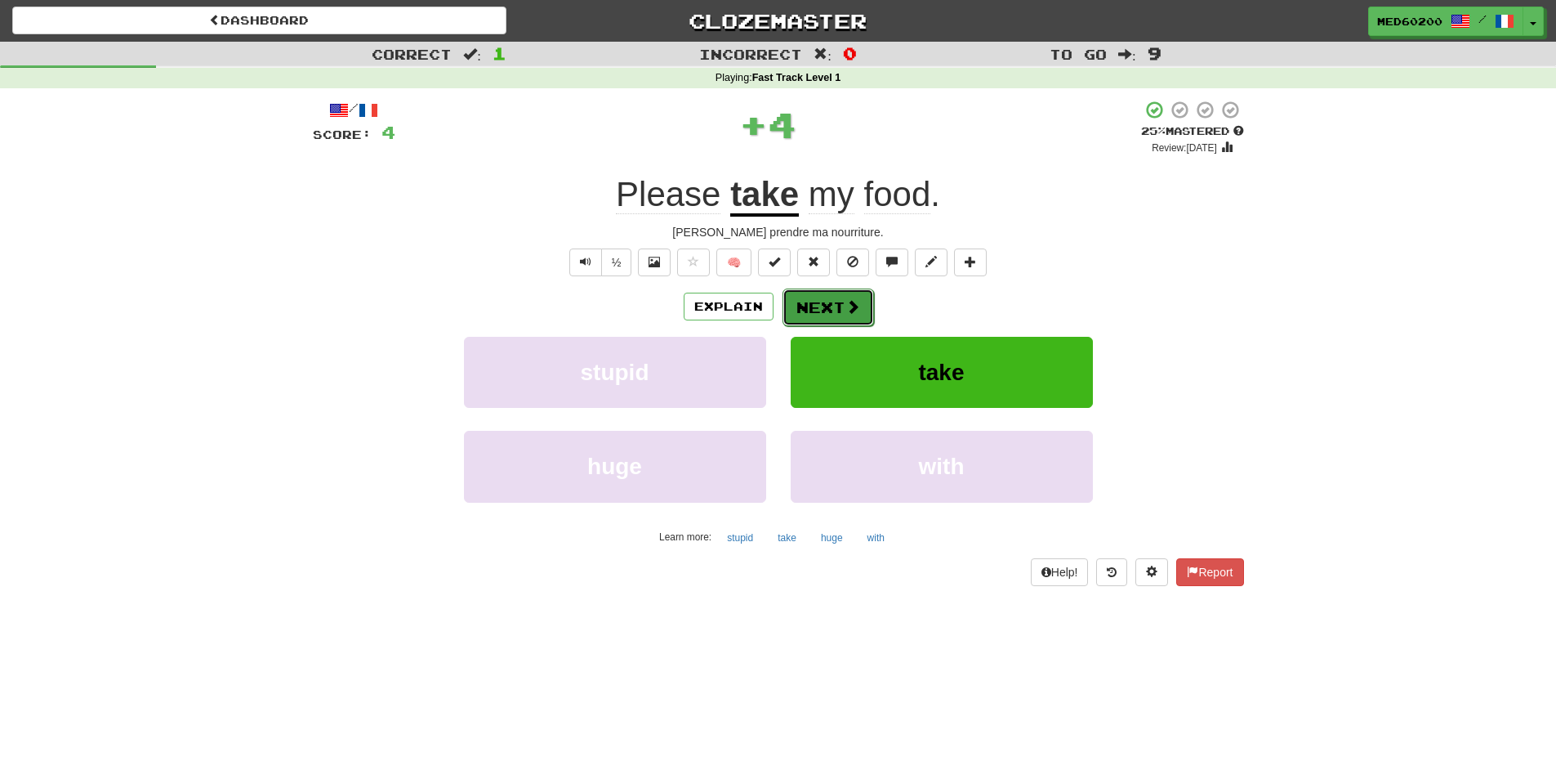
click at [837, 307] on button "Next" at bounding box center [829, 307] width 92 height 38
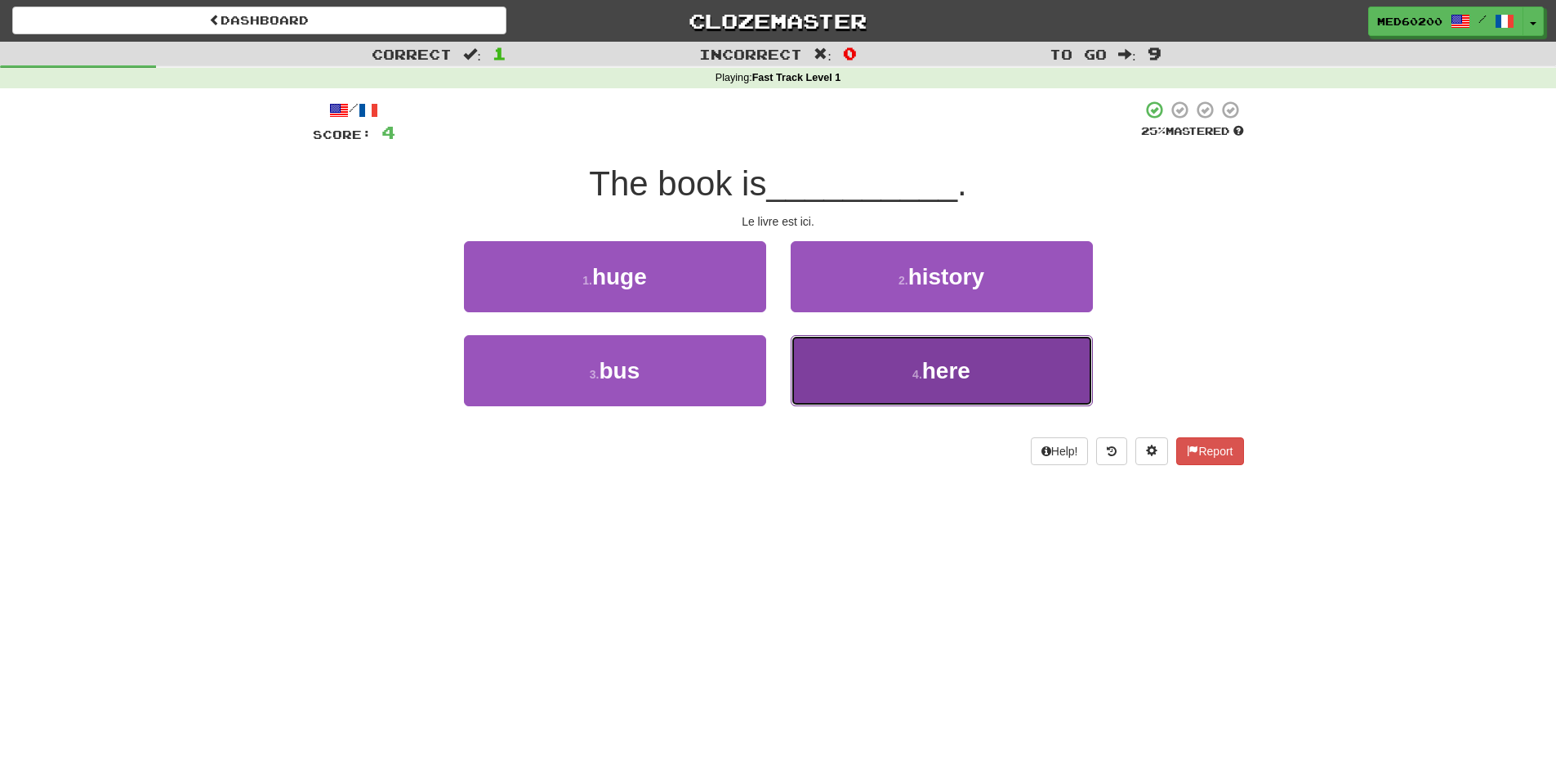
click at [890, 369] on button "4 . here" at bounding box center [942, 370] width 302 height 71
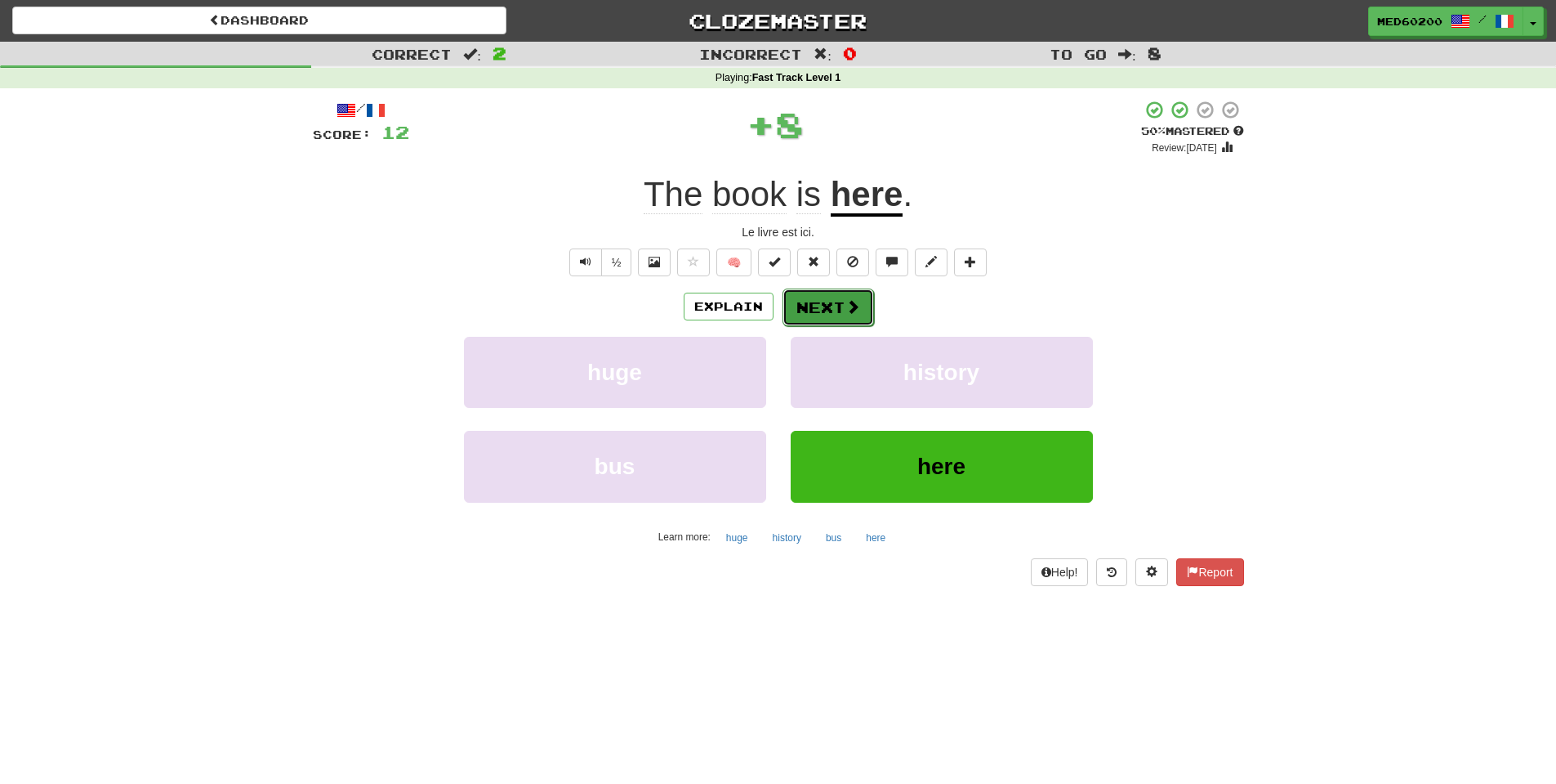
click at [846, 302] on span at bounding box center [853, 306] width 15 height 15
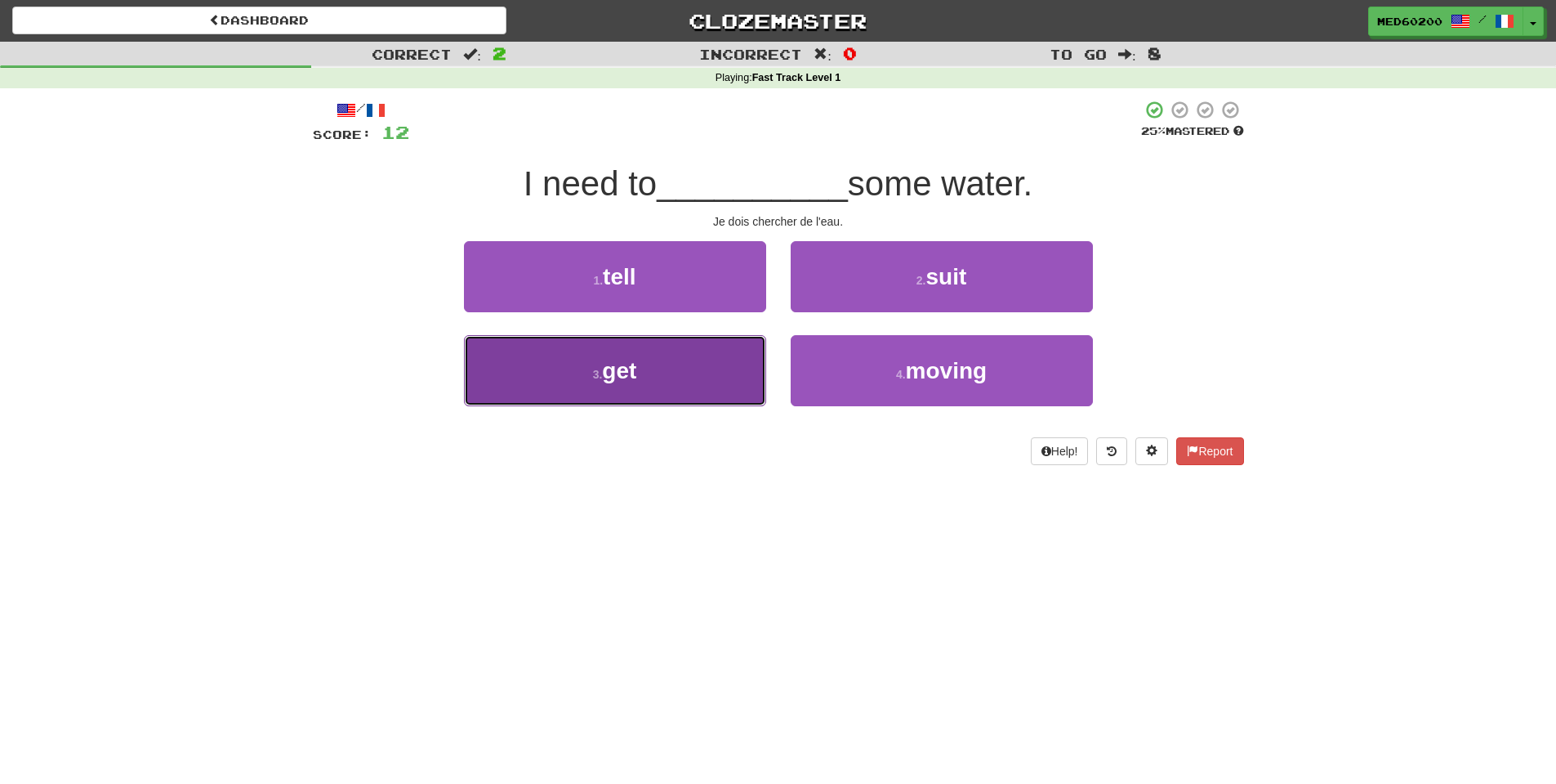
click at [642, 368] on button "3 . get" at bounding box center [615, 370] width 302 height 71
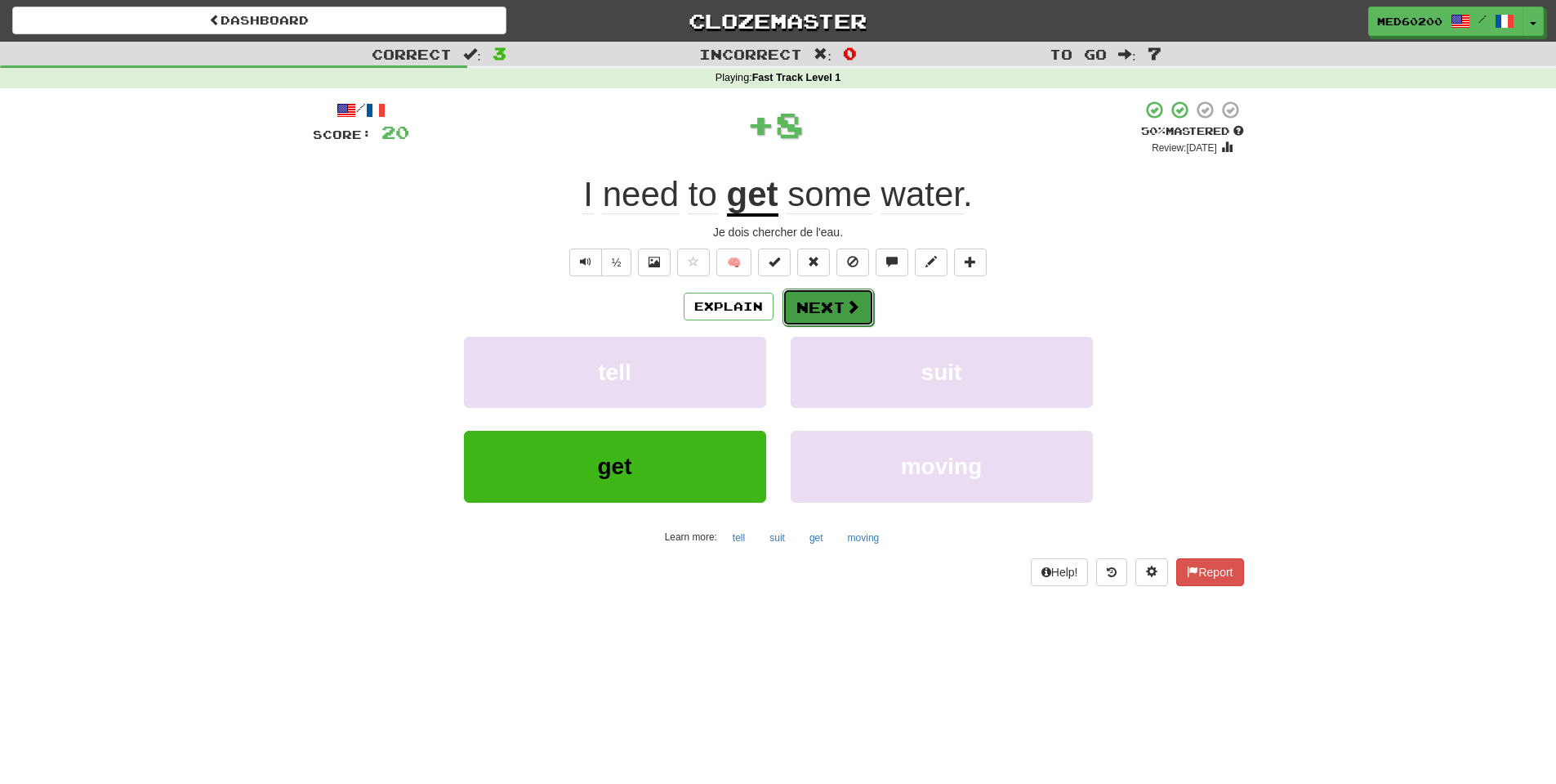
click at [821, 301] on button "Next" at bounding box center [829, 307] width 92 height 38
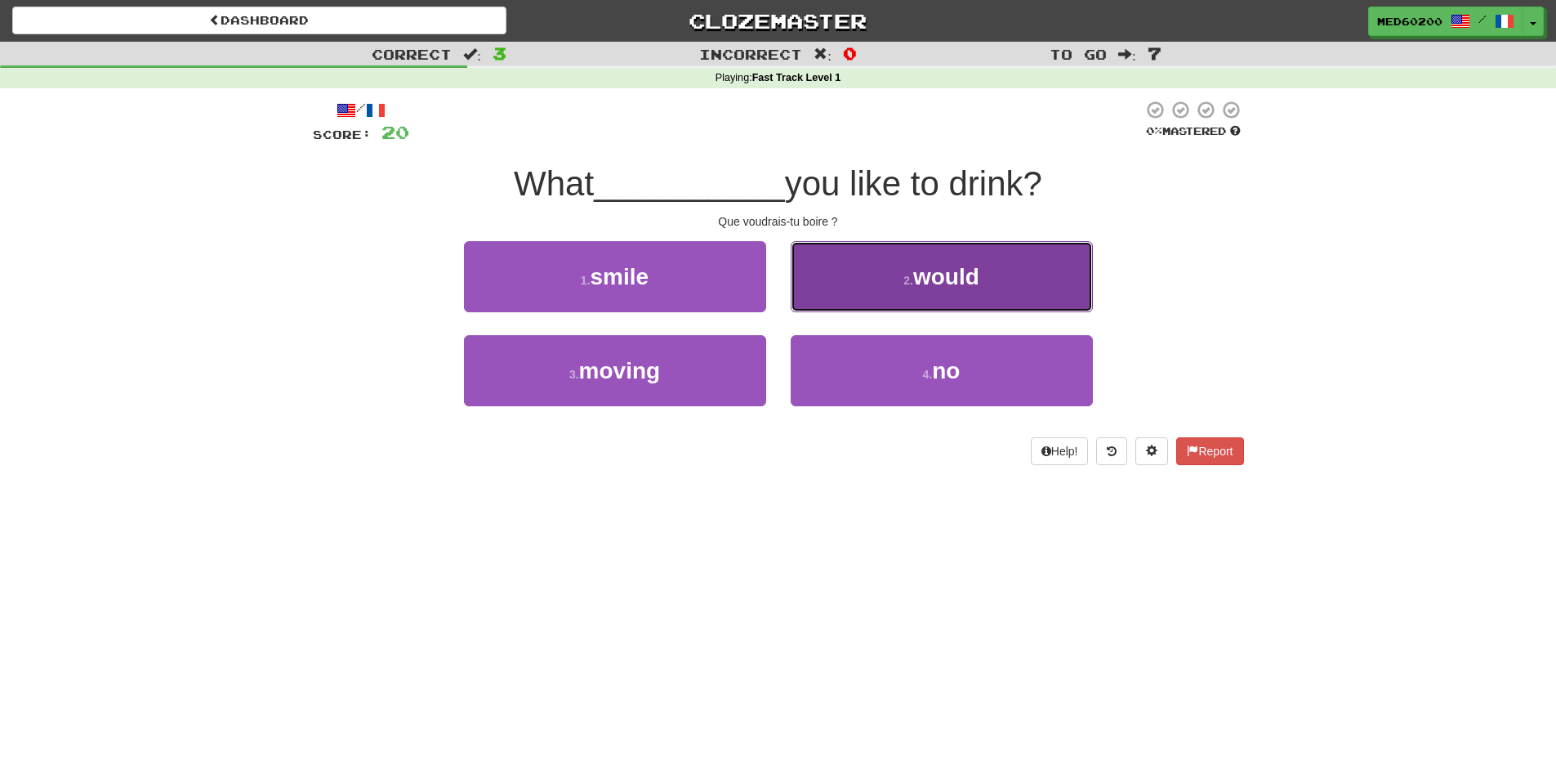
click at [909, 278] on small "2 ." at bounding box center [909, 280] width 10 height 13
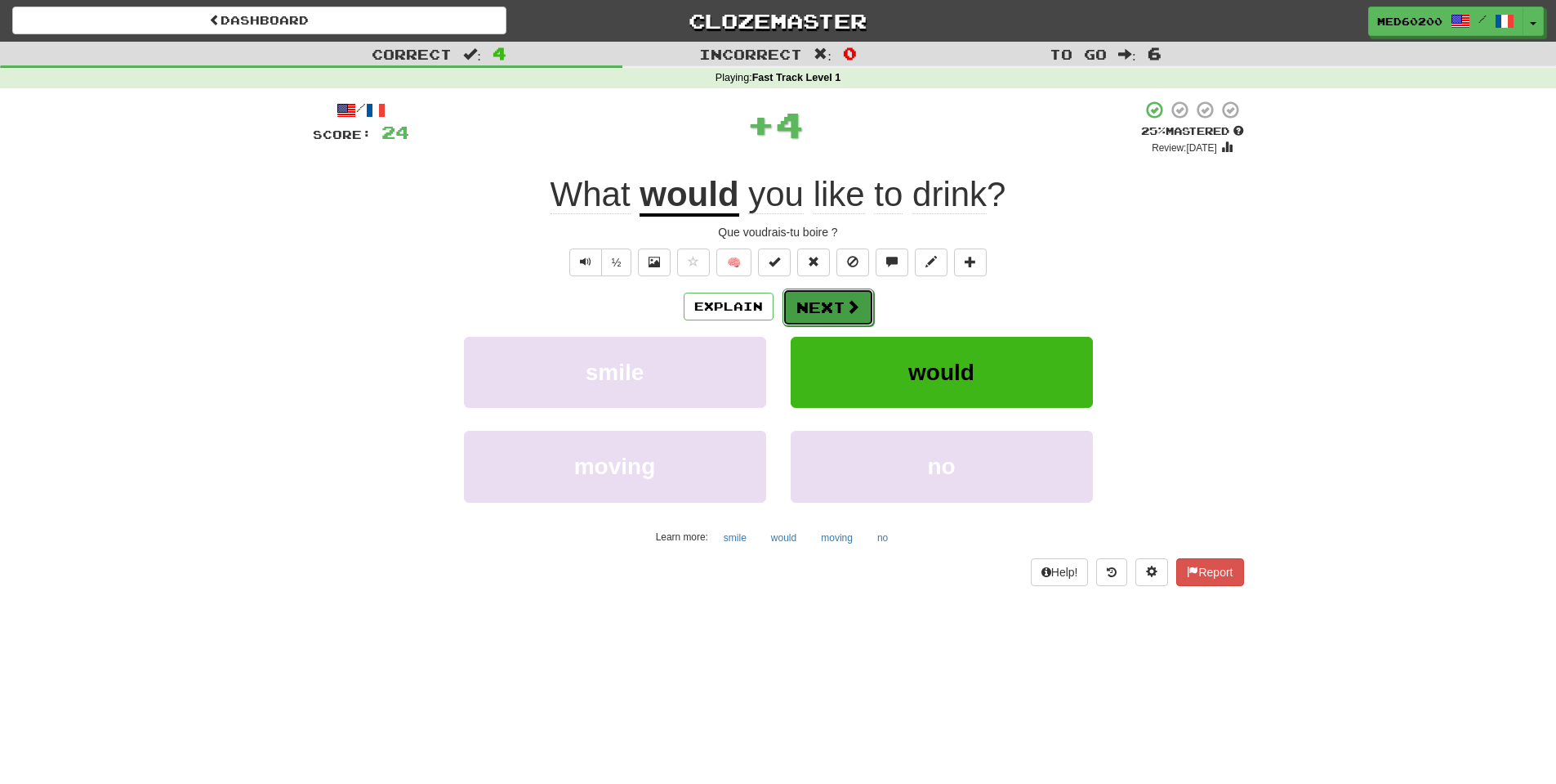
click at [826, 309] on button "Next" at bounding box center [829, 307] width 92 height 38
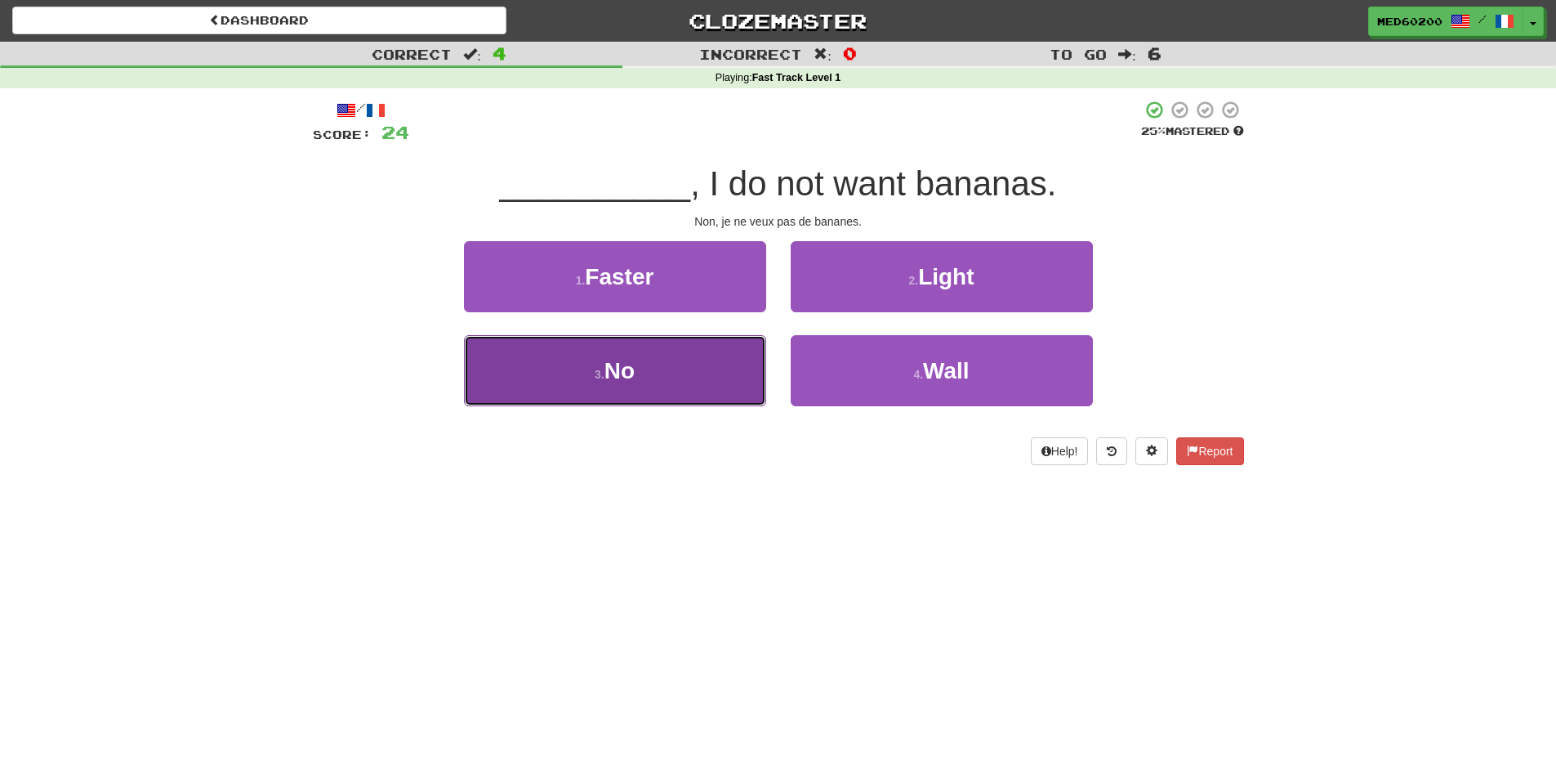
click at [661, 373] on button "3 . No" at bounding box center [615, 370] width 302 height 71
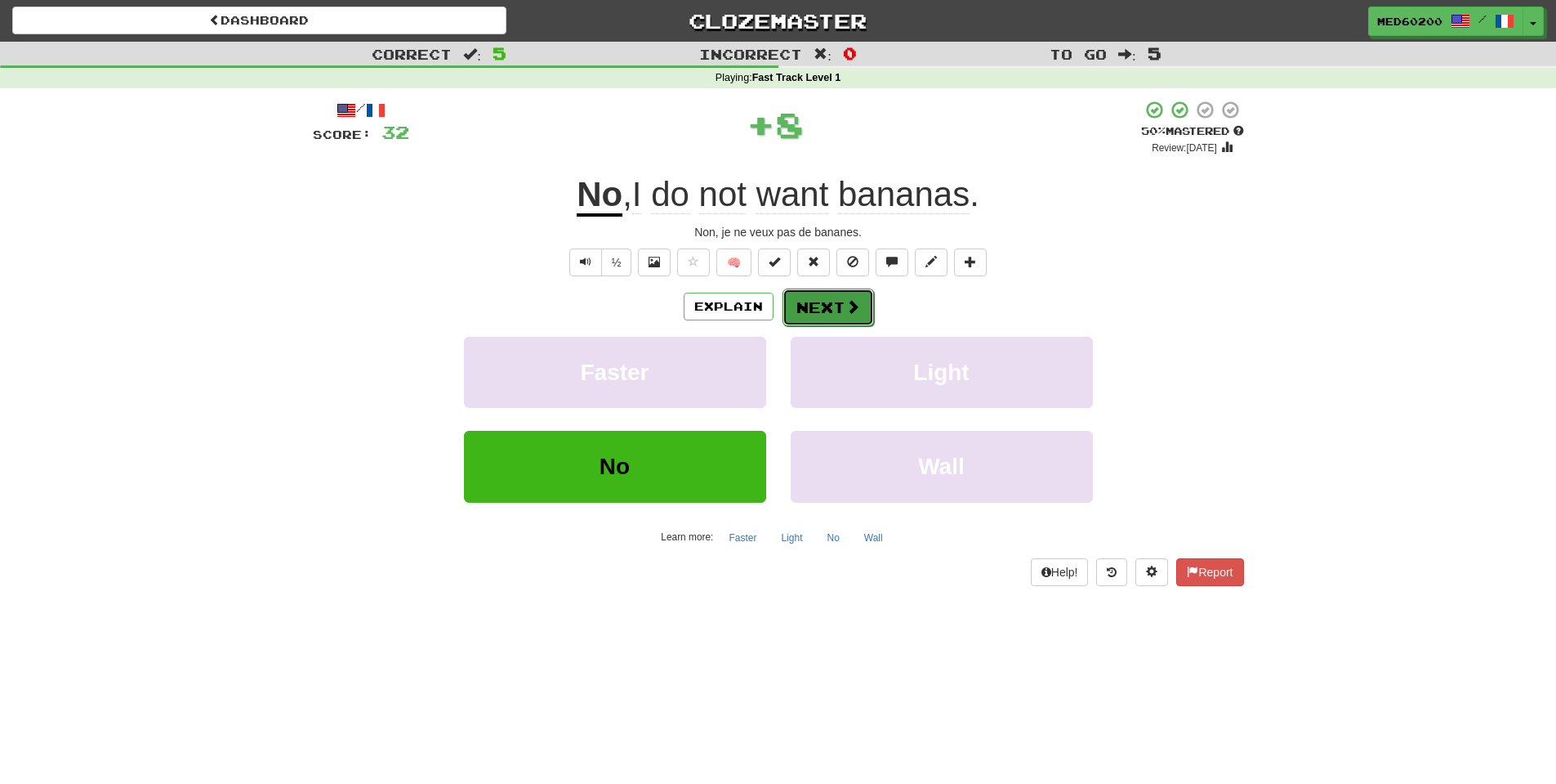
click at [841, 308] on button "Next" at bounding box center [829, 307] width 92 height 38
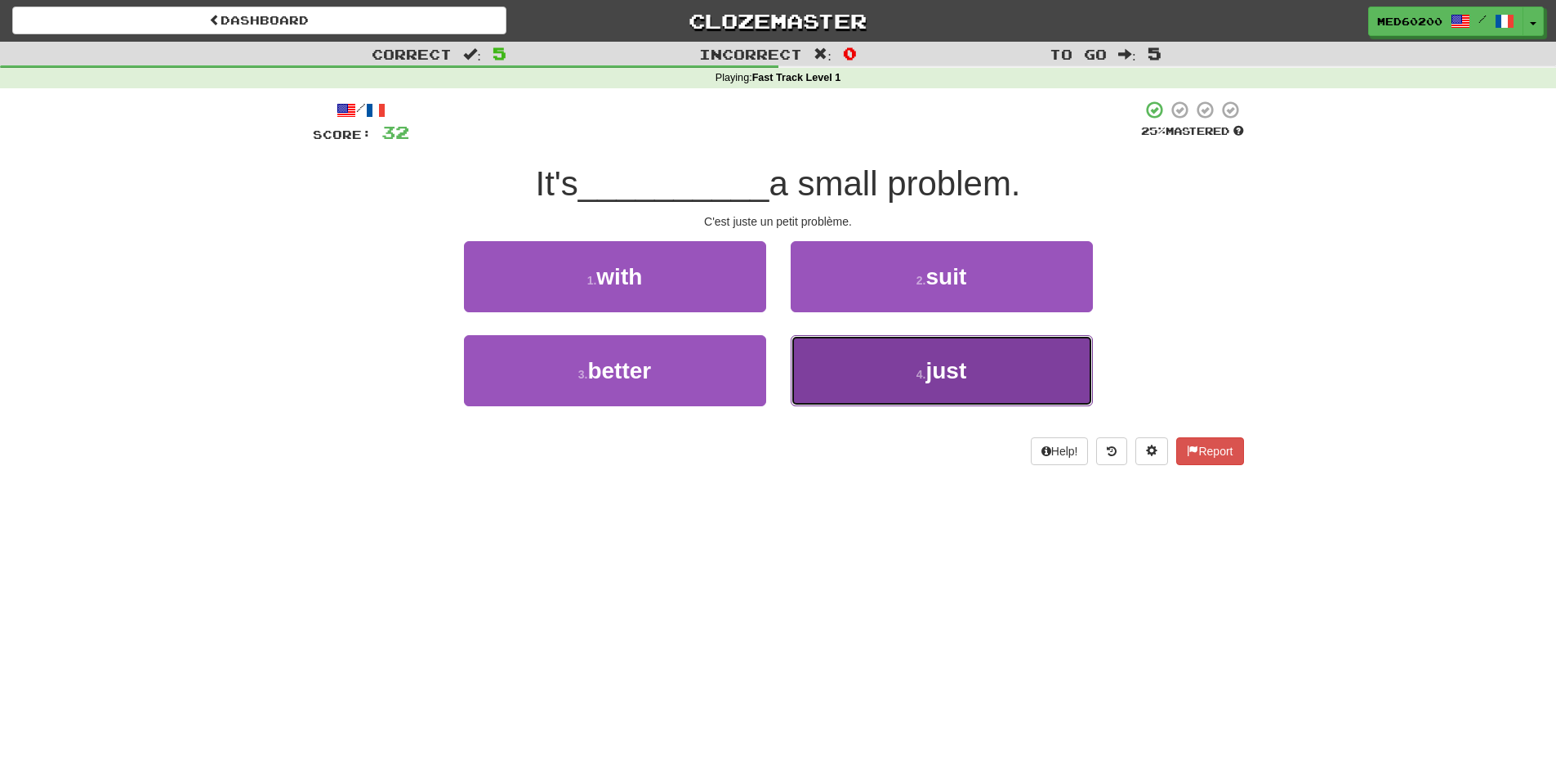
click at [887, 378] on button "4 . just" at bounding box center [942, 370] width 302 height 71
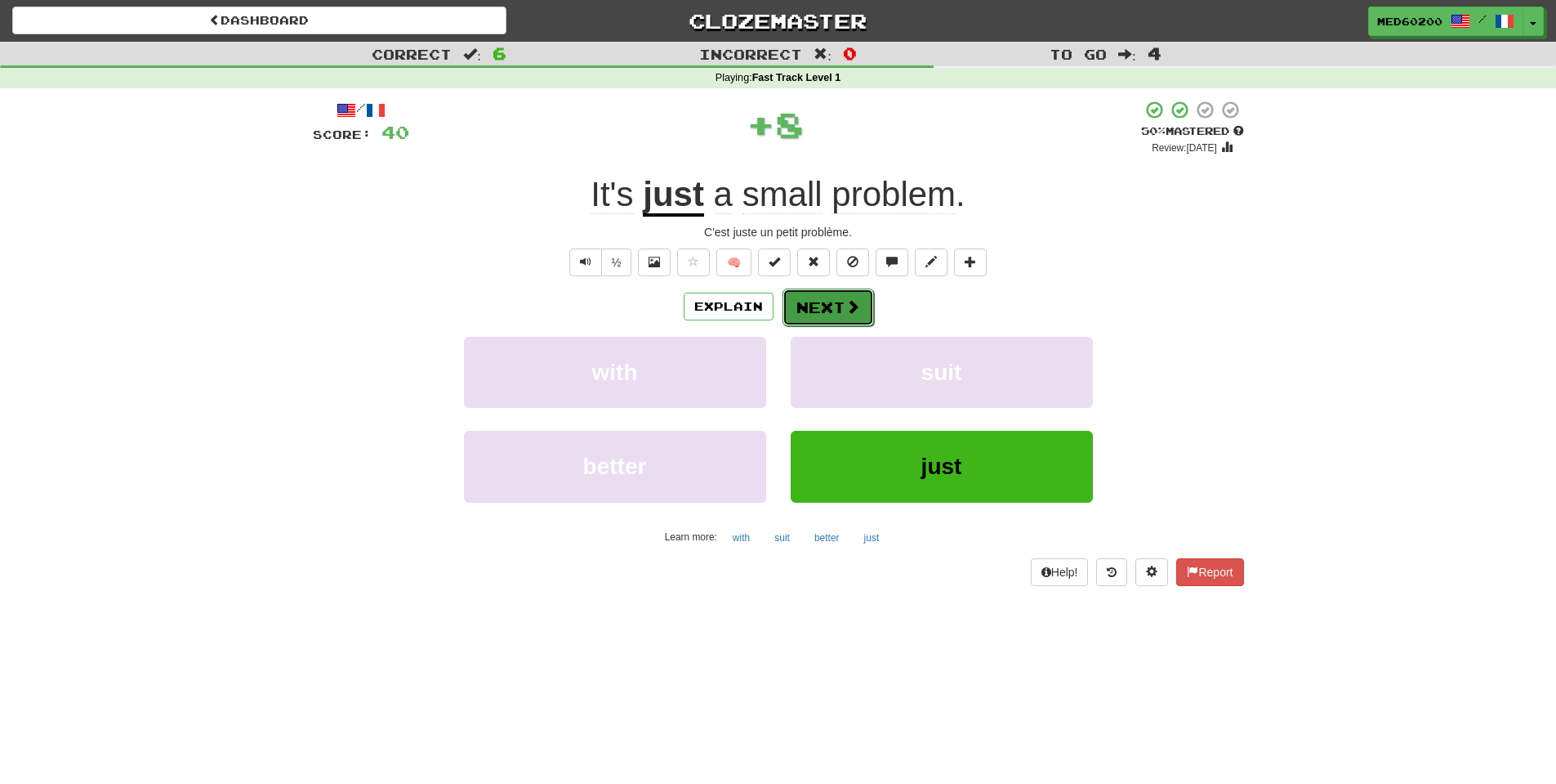
click at [837, 306] on button "Next" at bounding box center [829, 307] width 92 height 38
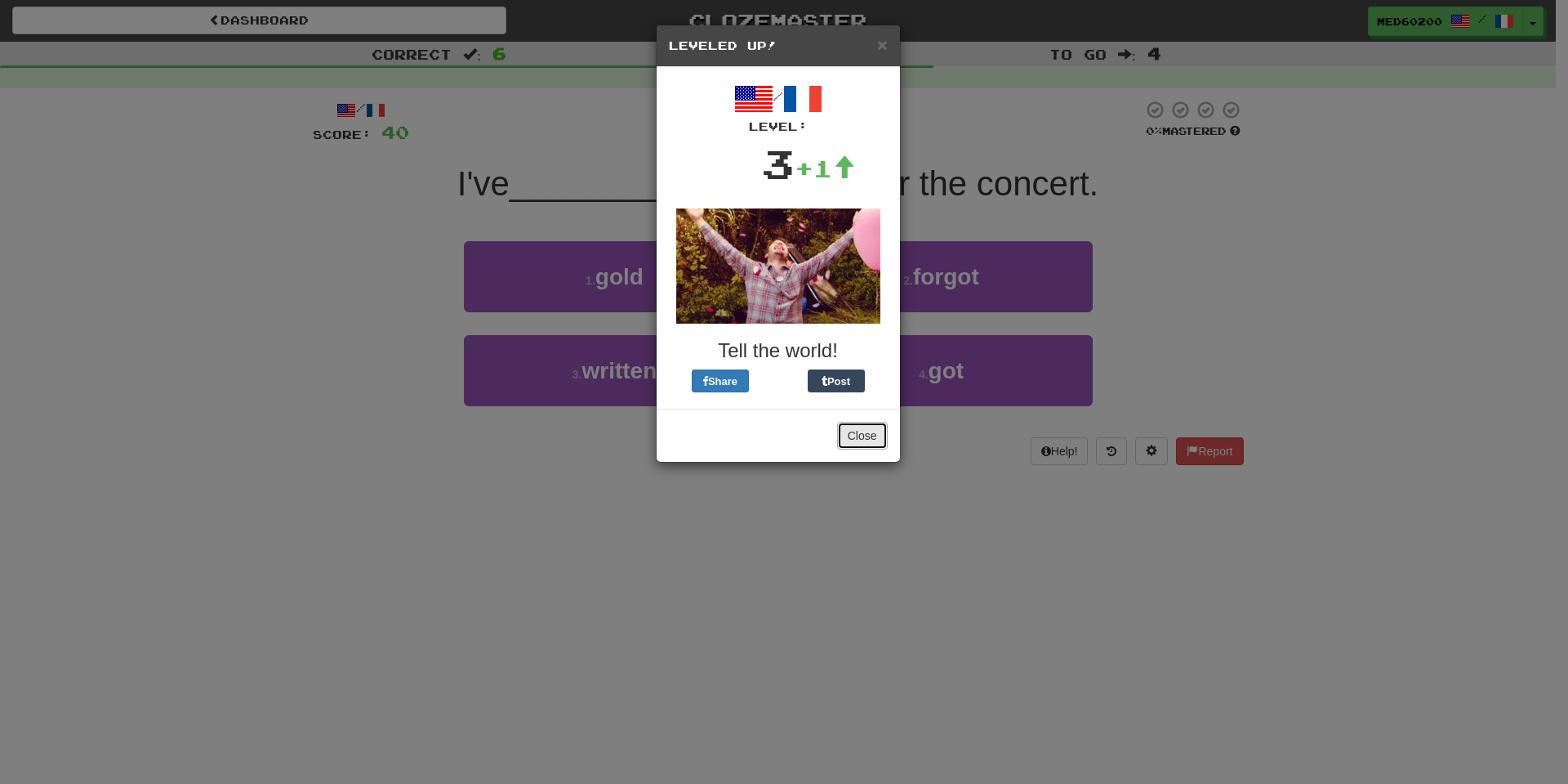
click at [873, 435] on button "Close" at bounding box center [861, 436] width 51 height 28
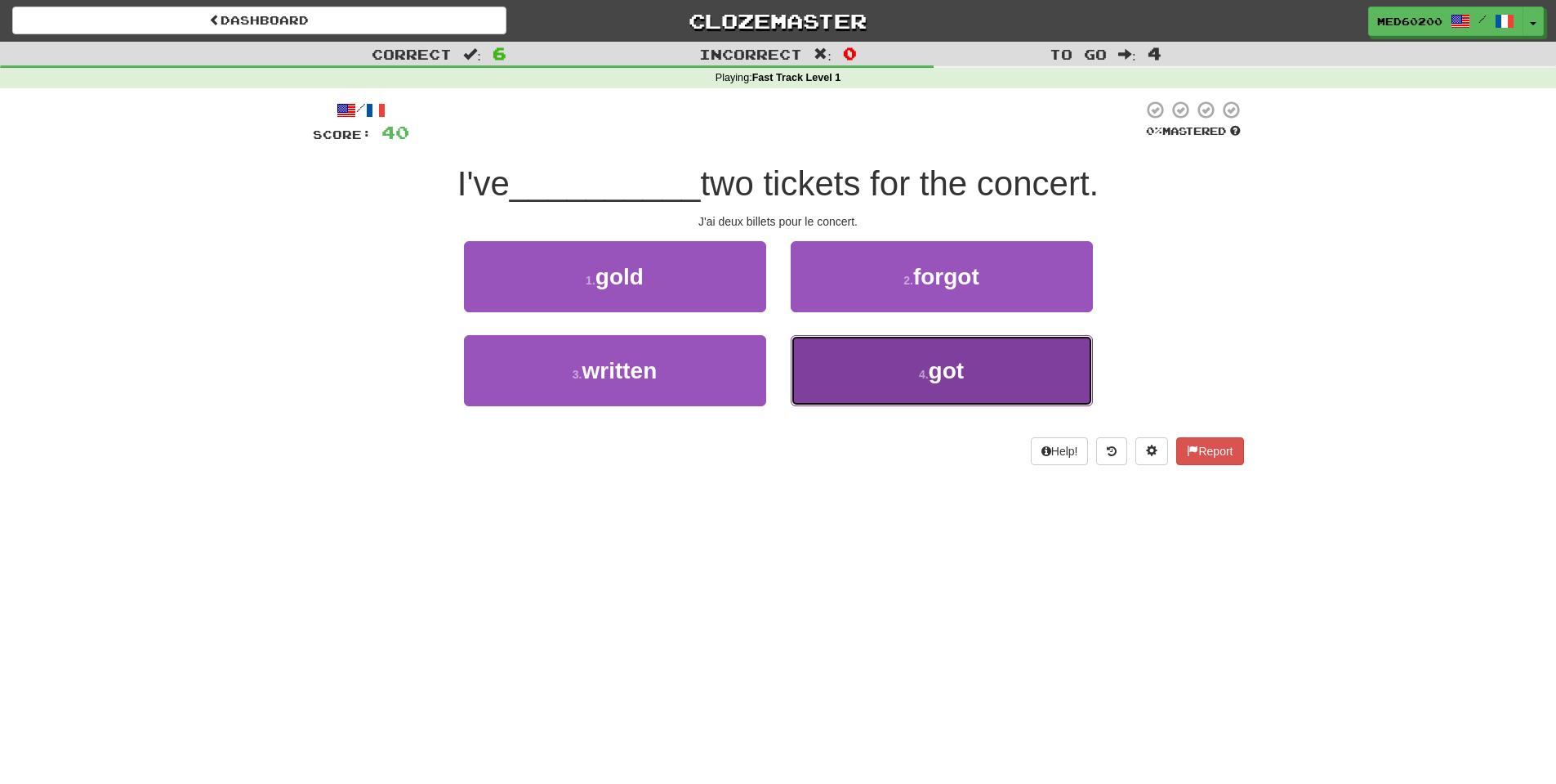
click at [935, 372] on span "got" at bounding box center [947, 370] width 36 height 25
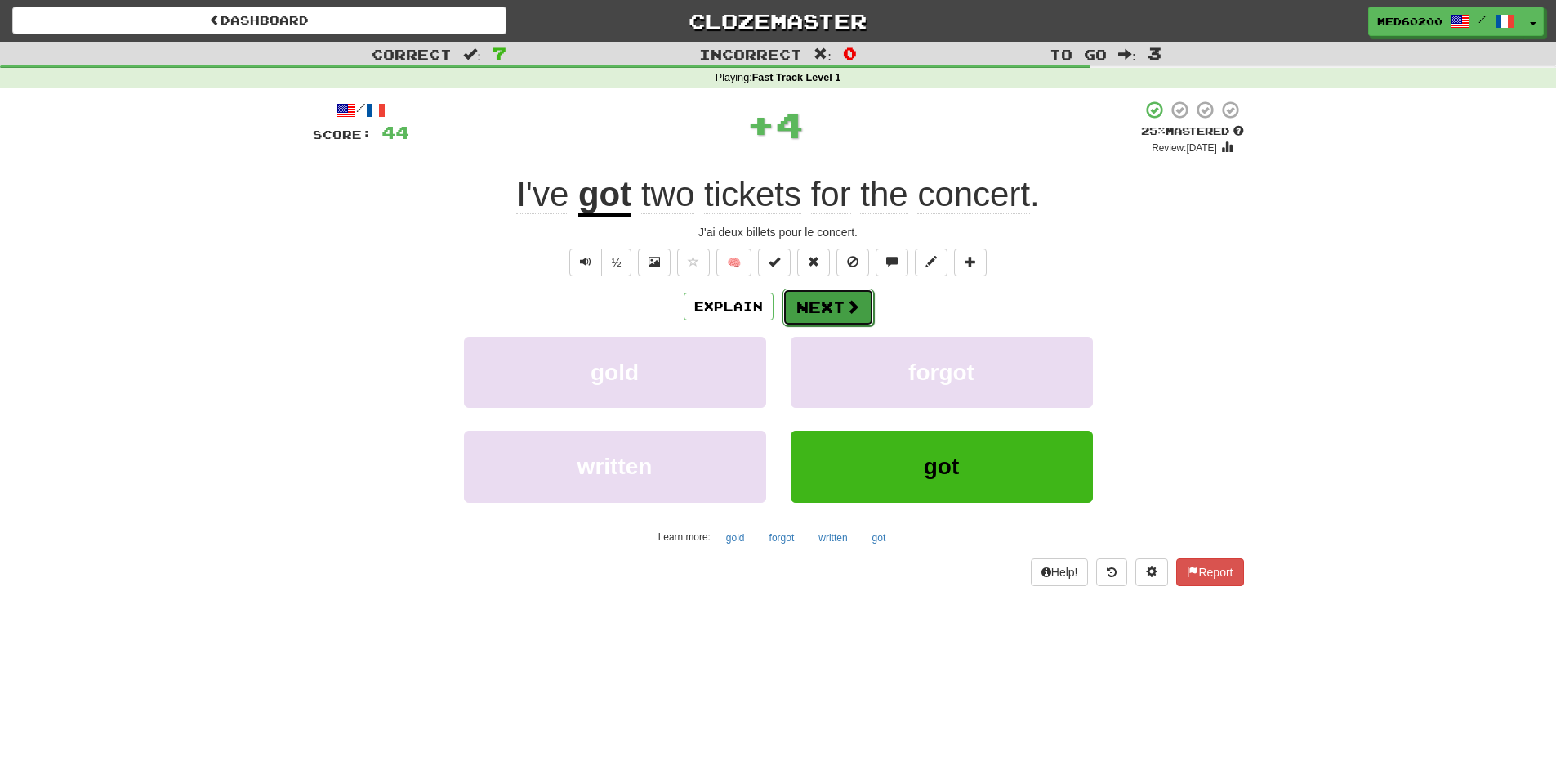
click at [851, 306] on span at bounding box center [853, 306] width 15 height 15
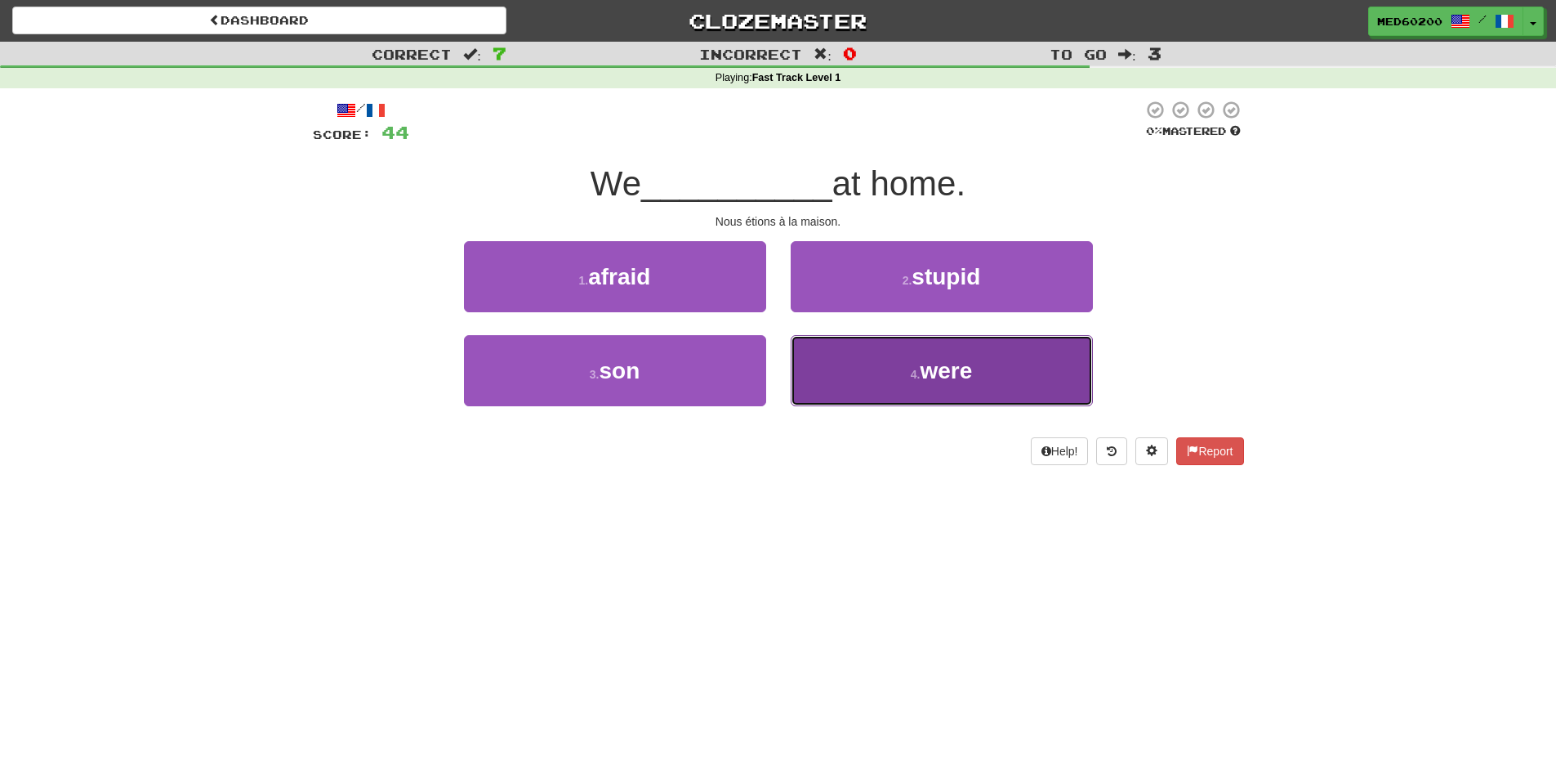
click at [931, 369] on span "were" at bounding box center [946, 370] width 52 height 25
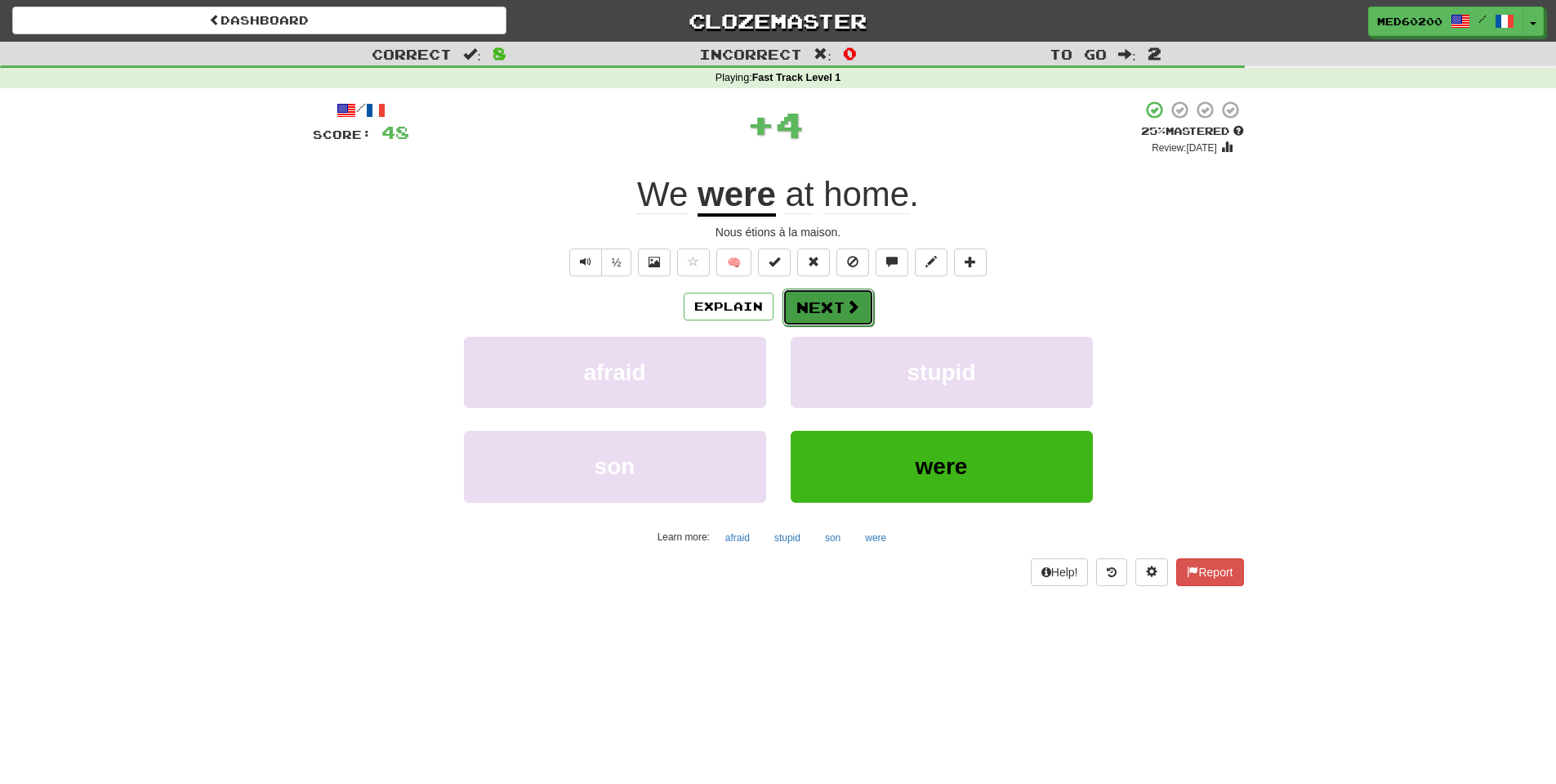
click at [825, 301] on button "Next" at bounding box center [829, 307] width 92 height 38
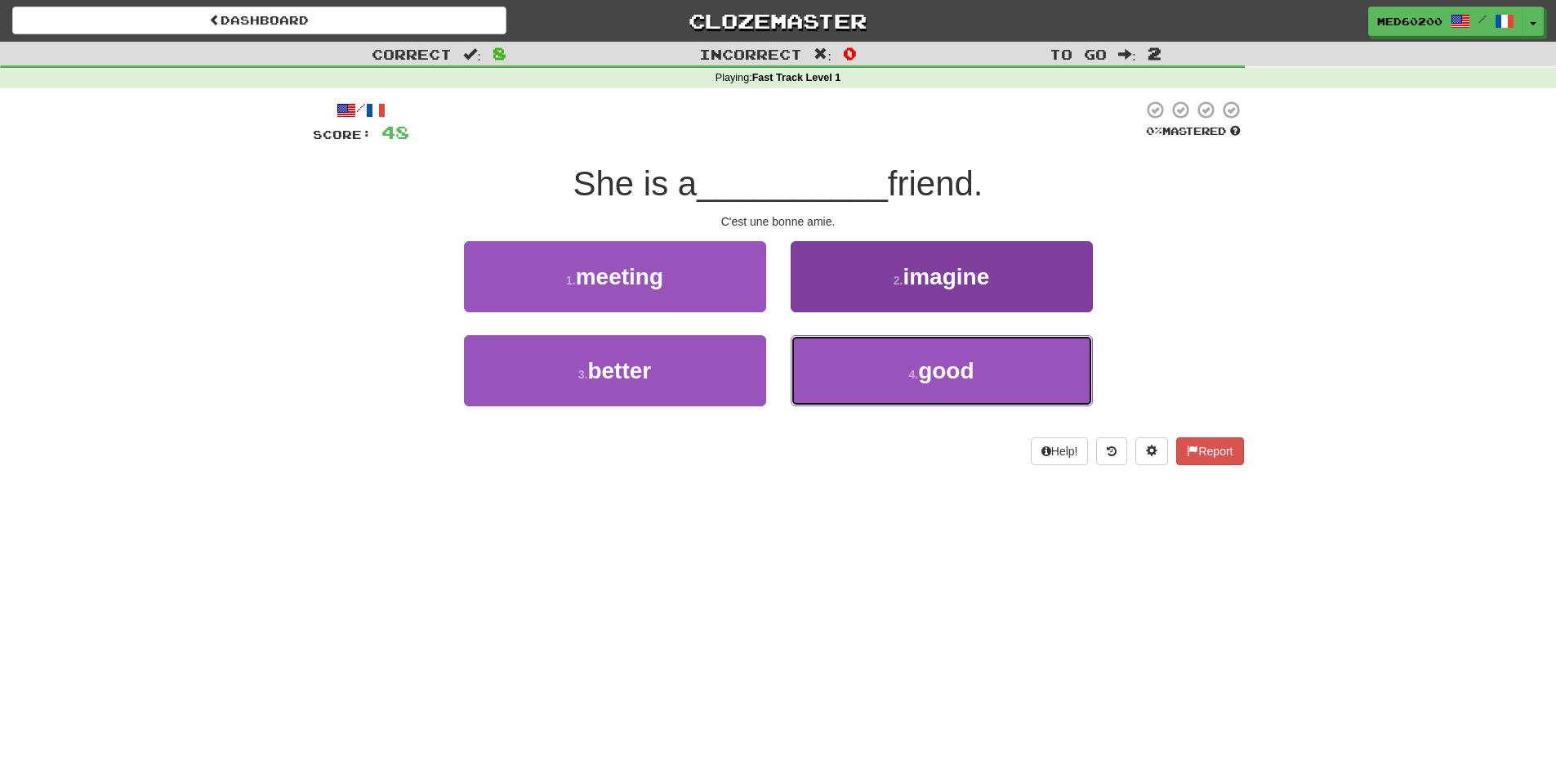
click at [951, 372] on span "good" at bounding box center [946, 370] width 56 height 25
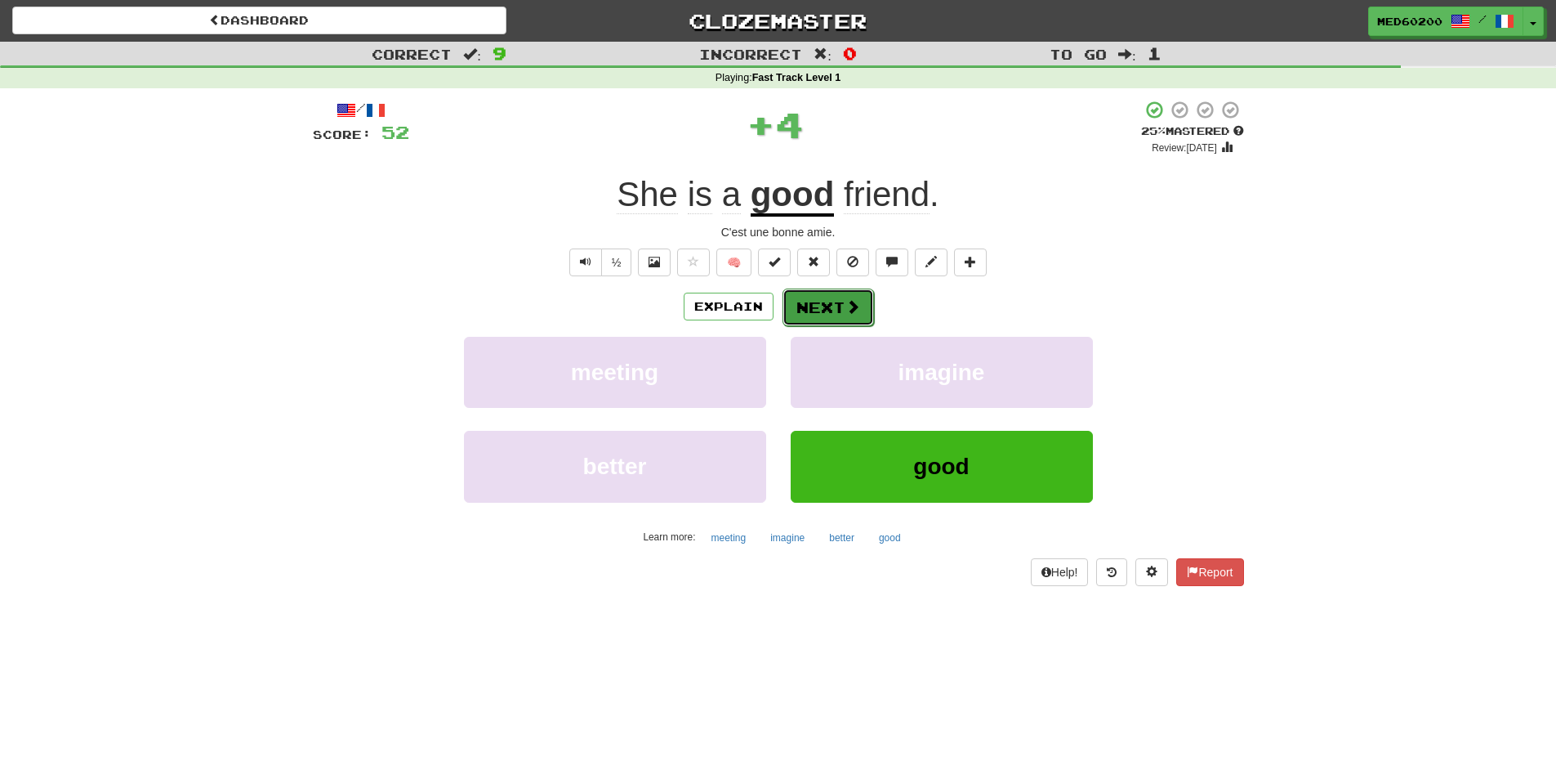
click at [859, 301] on button "Next" at bounding box center [829, 307] width 92 height 38
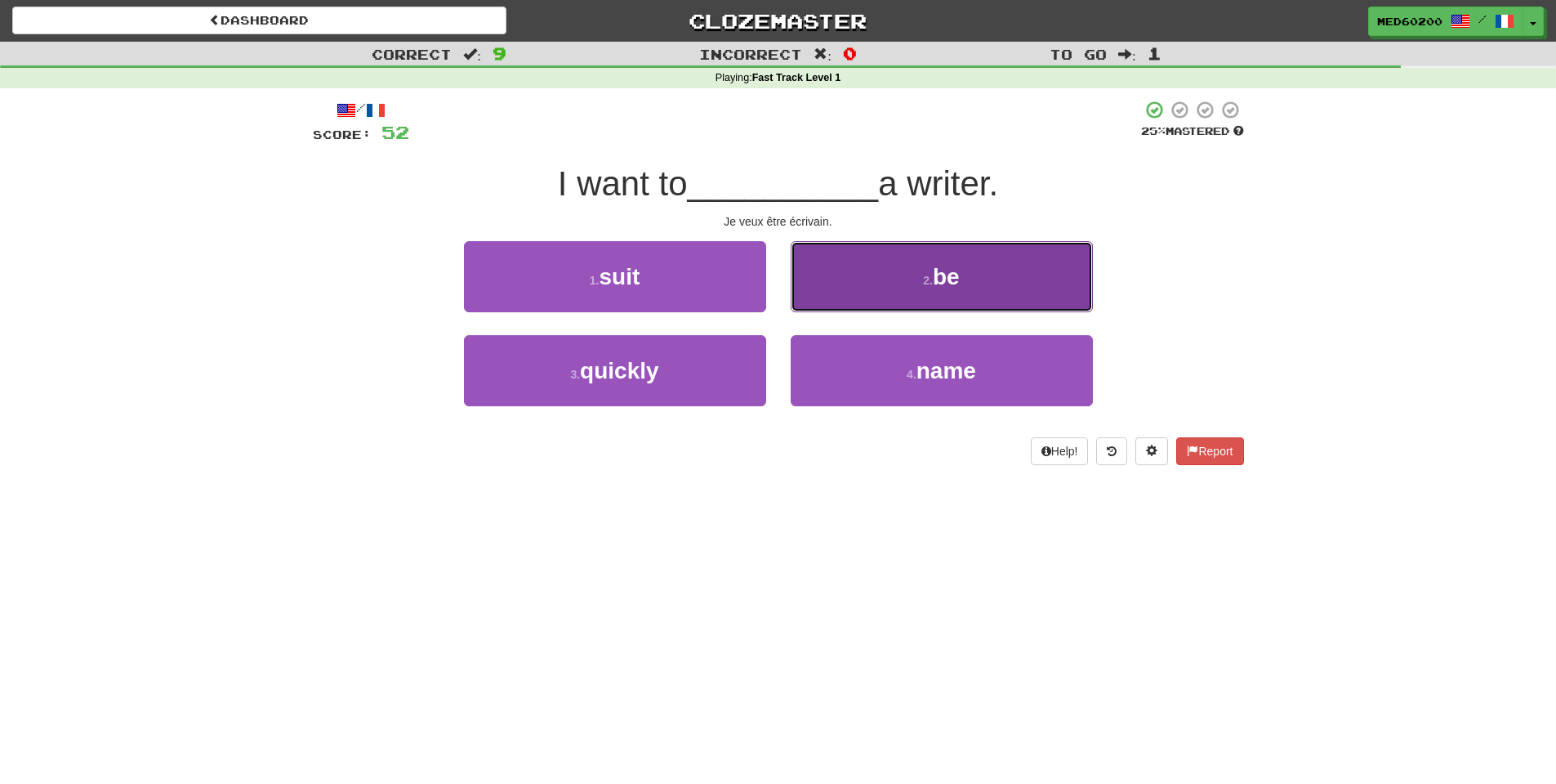
click at [936, 266] on span "be" at bounding box center [946, 276] width 27 height 25
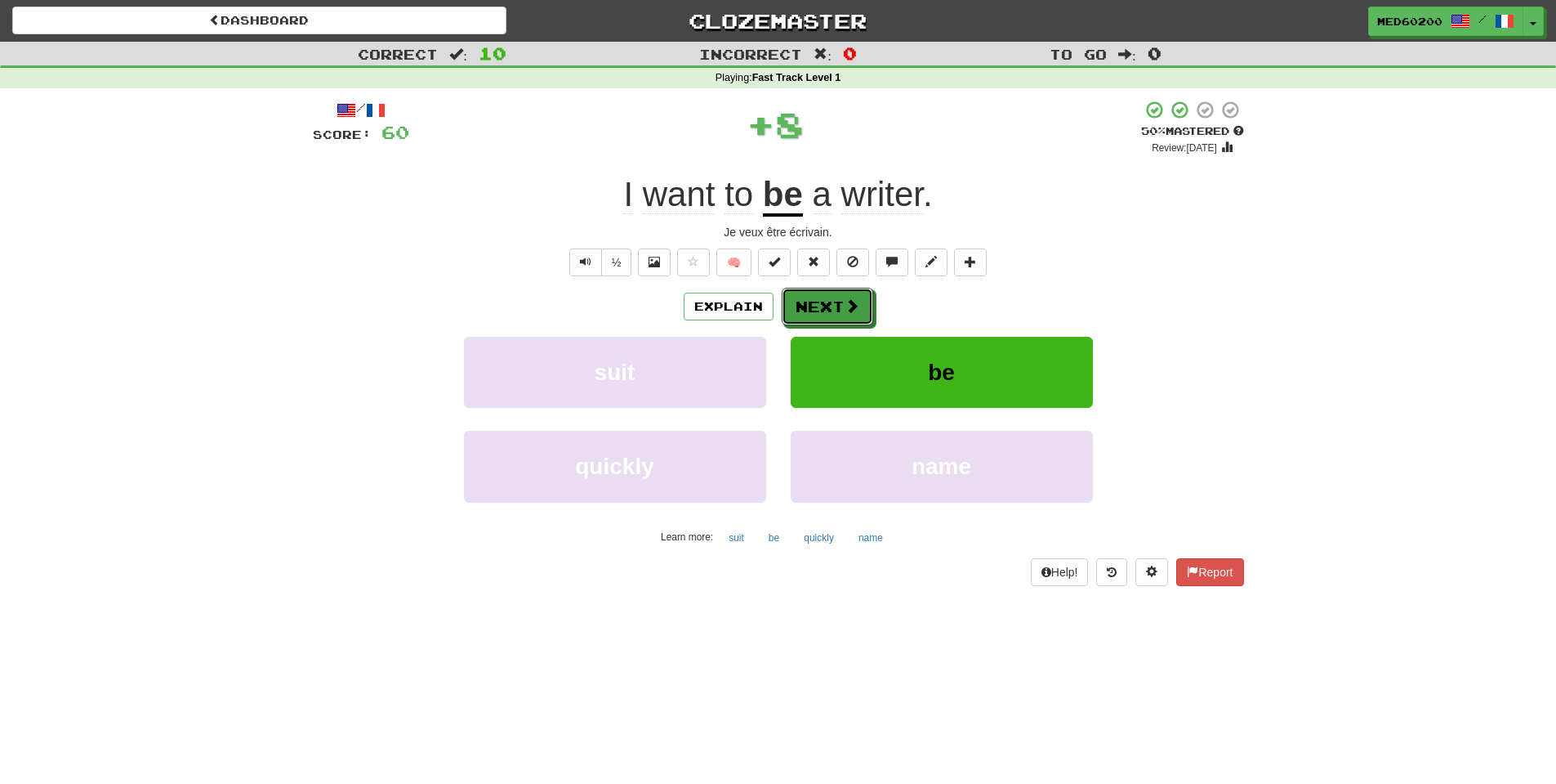
click at [834, 306] on button "Next" at bounding box center [828, 307] width 92 height 38
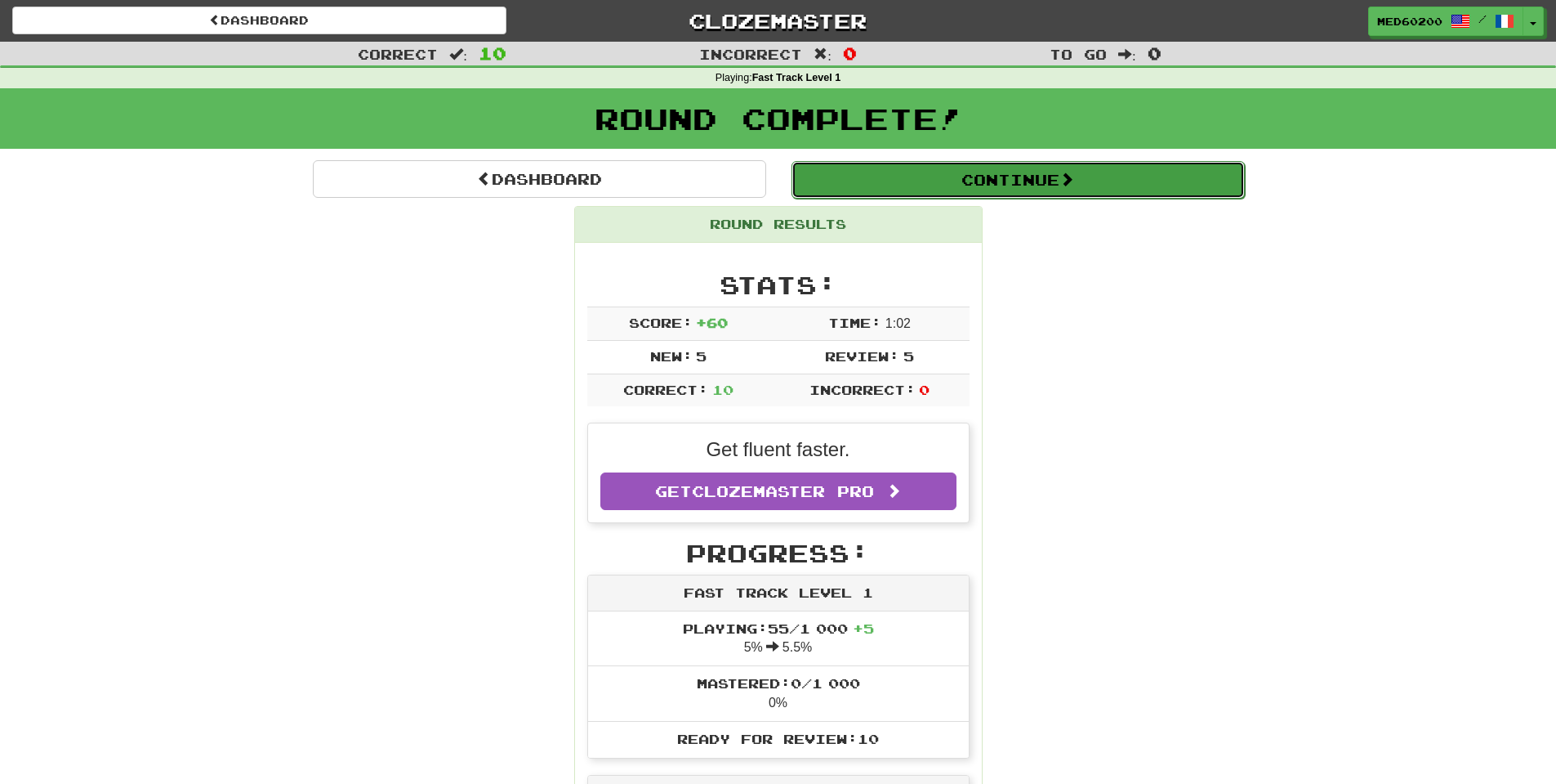
click at [1034, 179] on button "Continue" at bounding box center [1018, 180] width 453 height 38
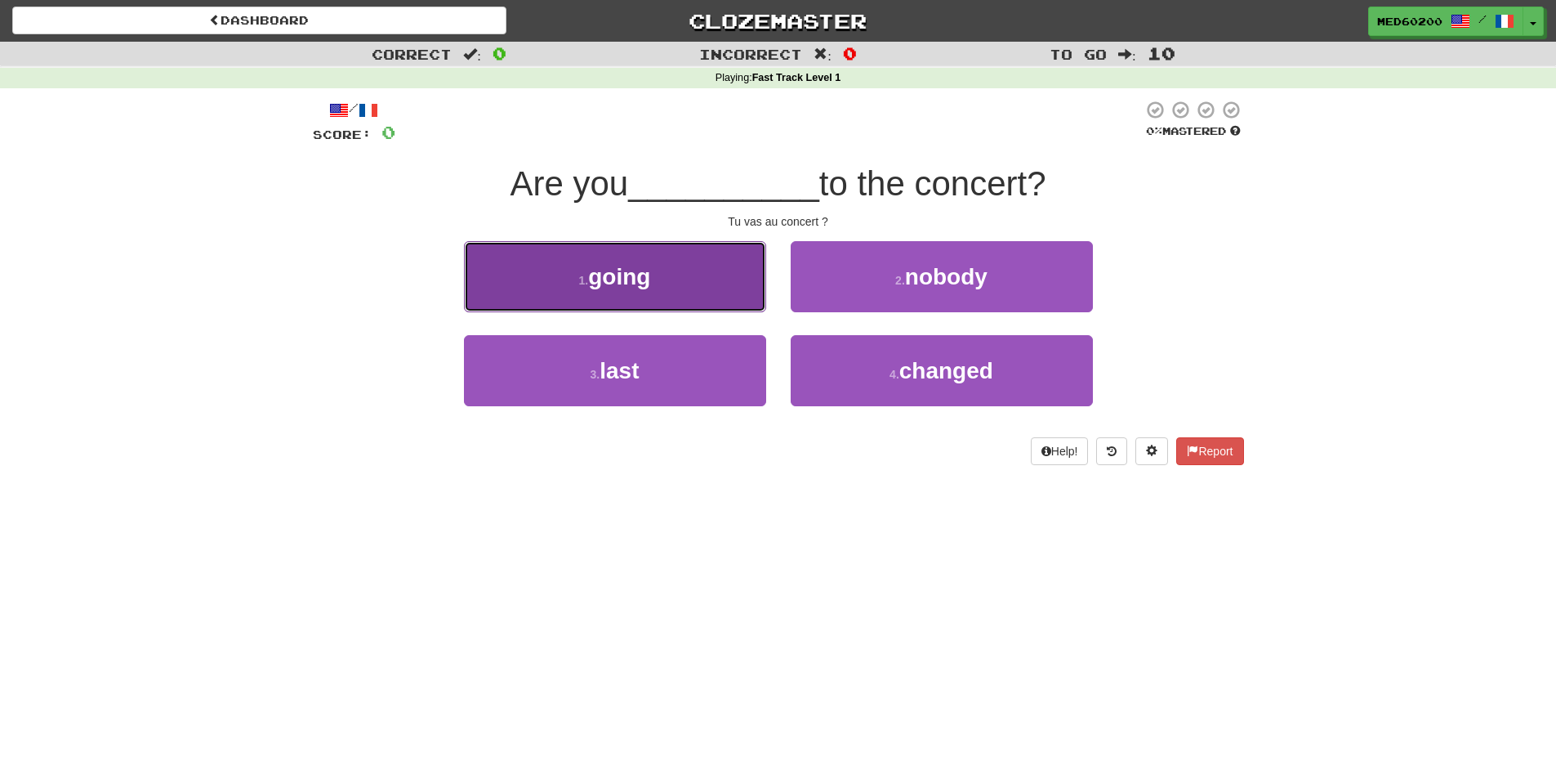
click at [664, 279] on button "1 . going" at bounding box center [615, 276] width 302 height 71
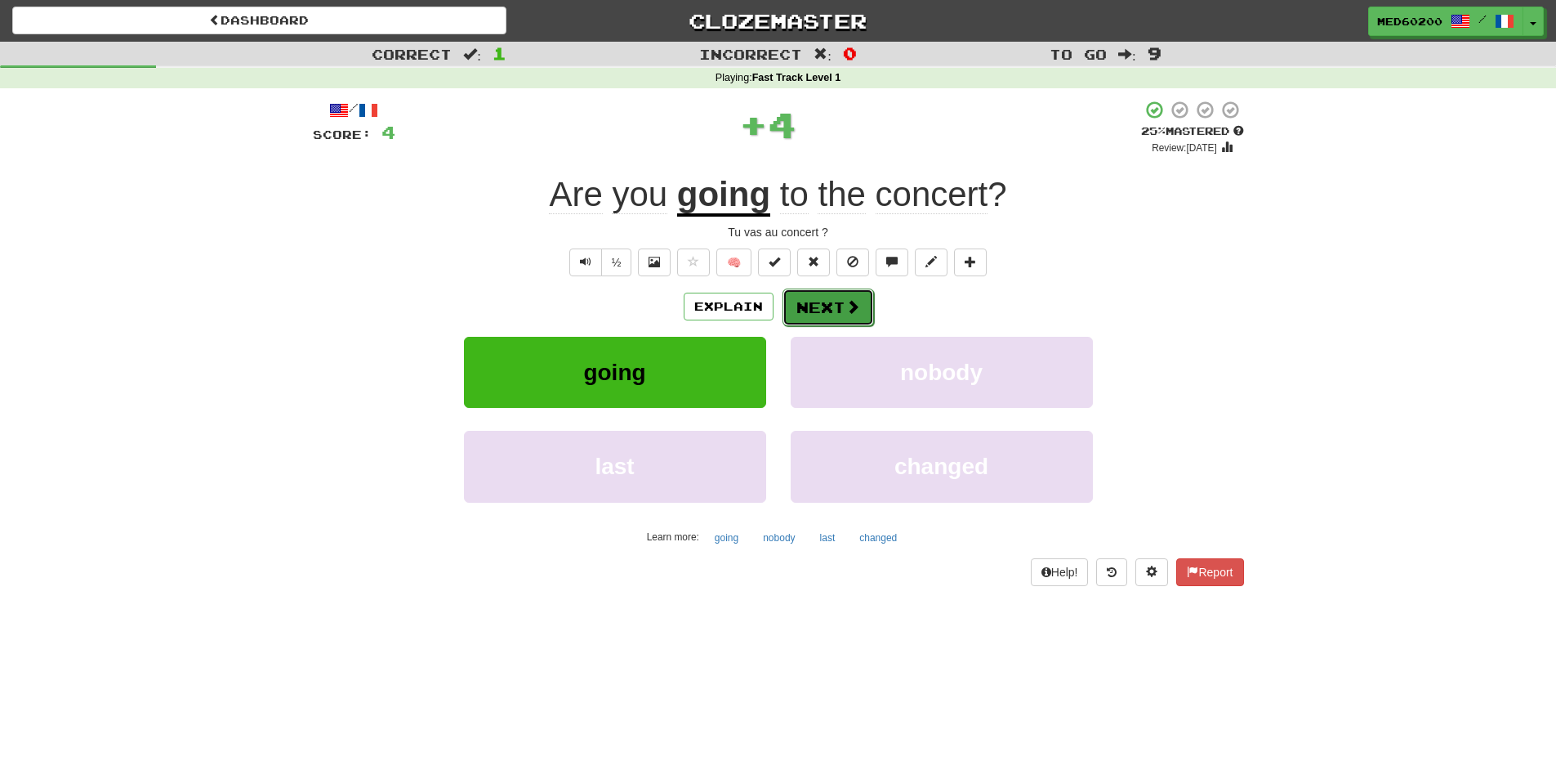
click at [846, 307] on span at bounding box center [853, 306] width 15 height 15
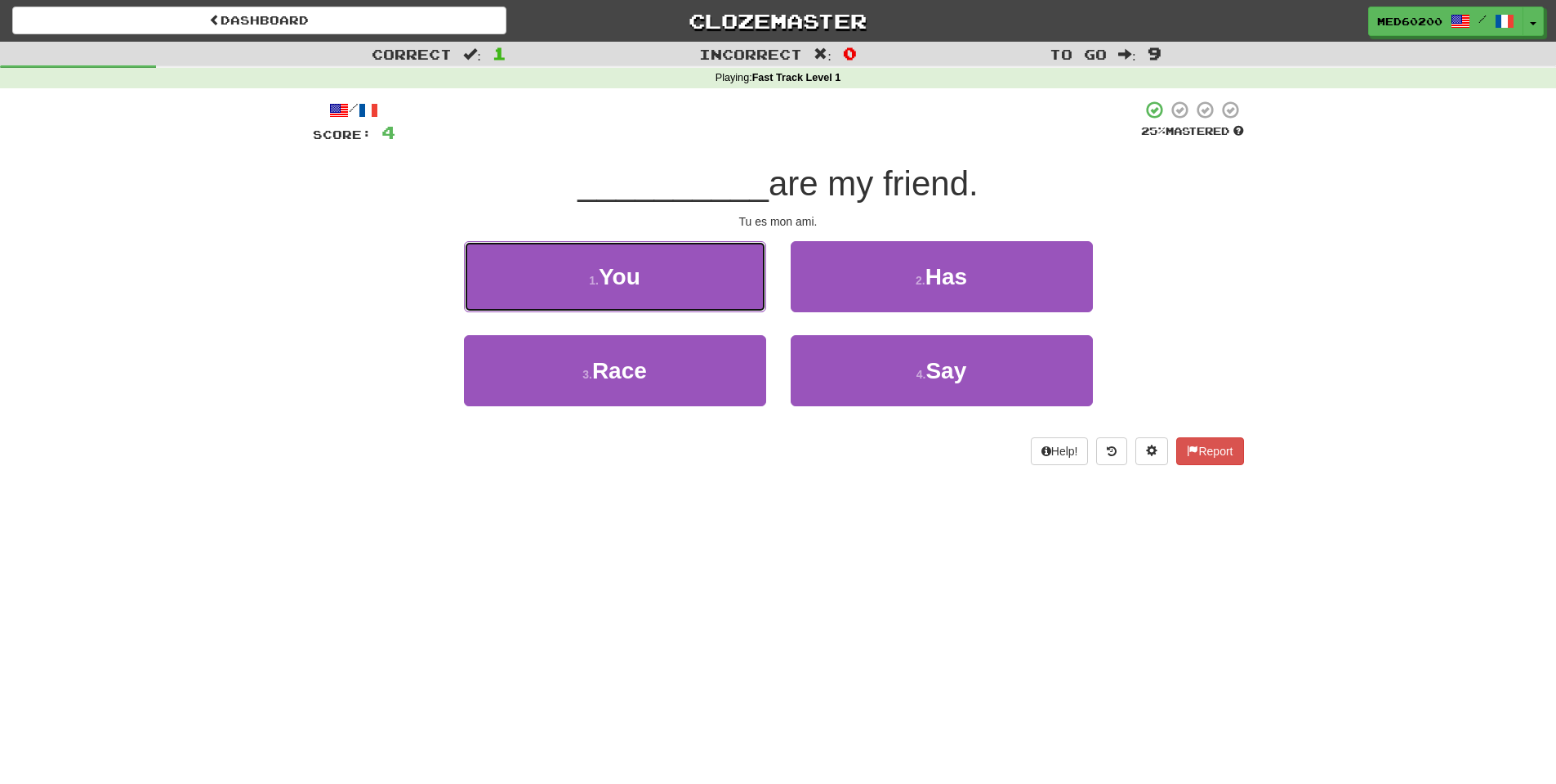
drag, startPoint x: 655, startPoint y: 270, endPoint x: 672, endPoint y: 269, distance: 16.4
click at [656, 270] on button "1 . You" at bounding box center [615, 276] width 302 height 71
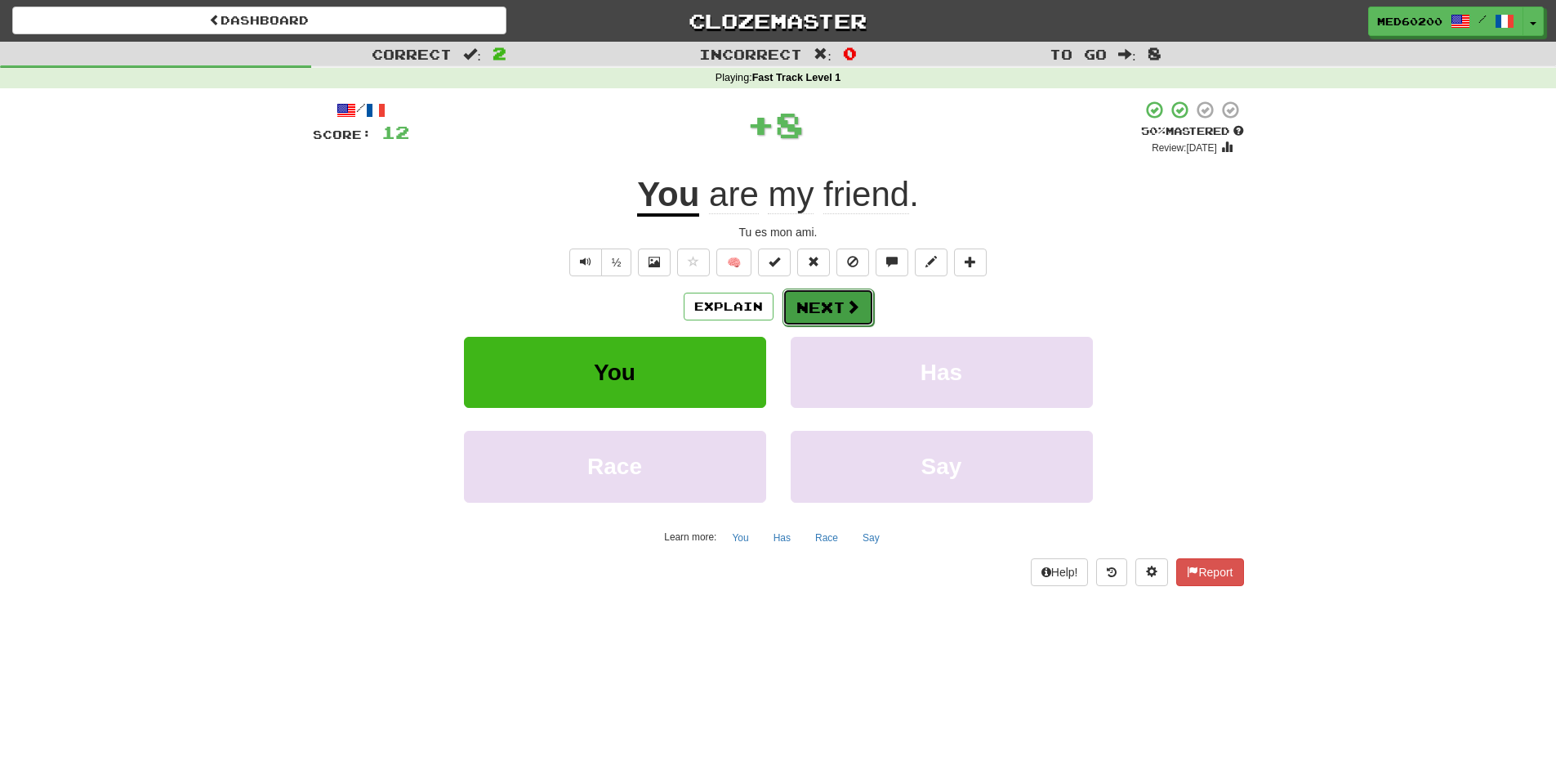
click at [827, 300] on button "Next" at bounding box center [829, 307] width 92 height 38
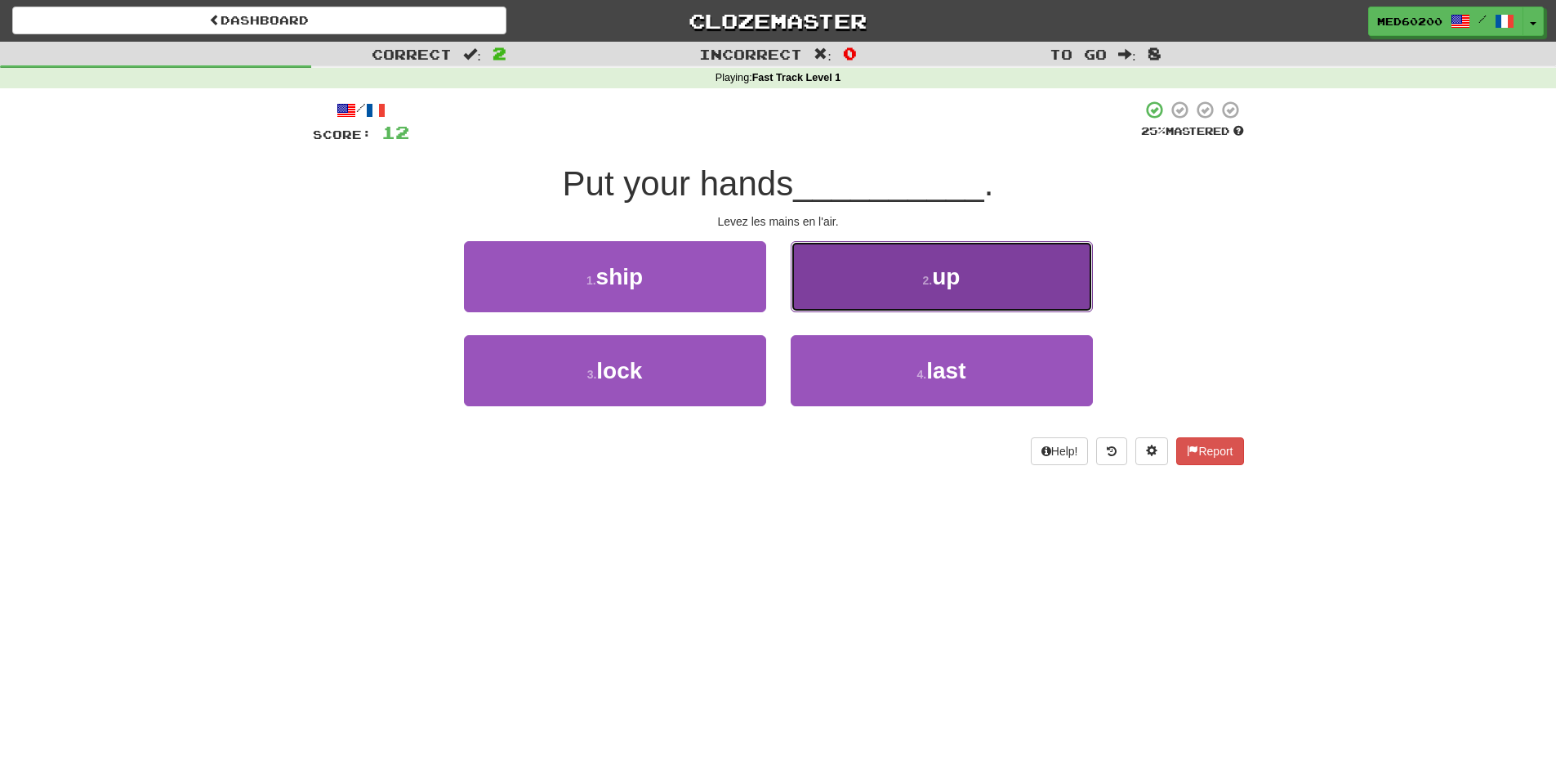
click at [905, 275] on button "2 . up" at bounding box center [942, 276] width 302 height 71
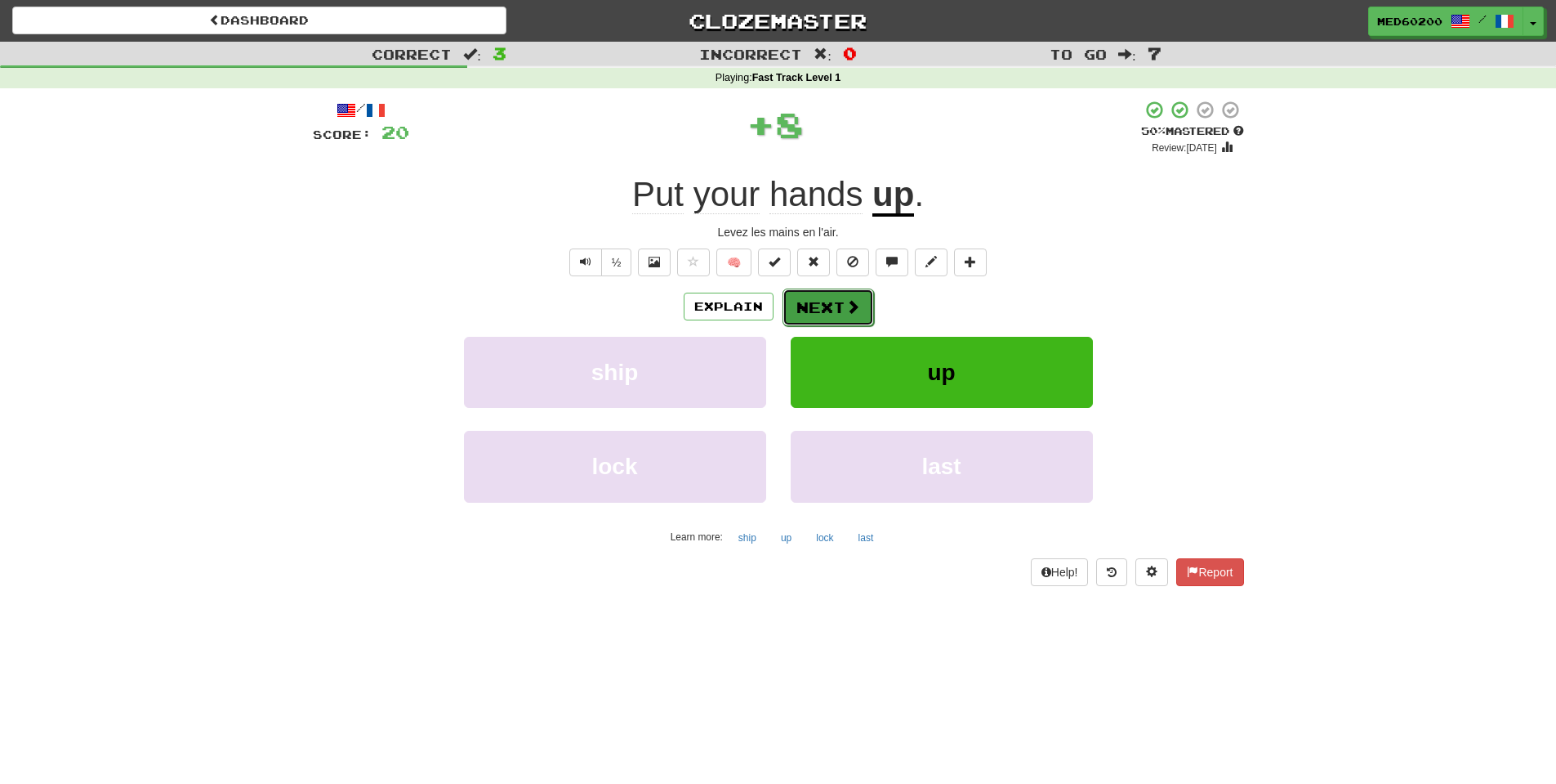
click at [842, 297] on button "Next" at bounding box center [829, 307] width 92 height 38
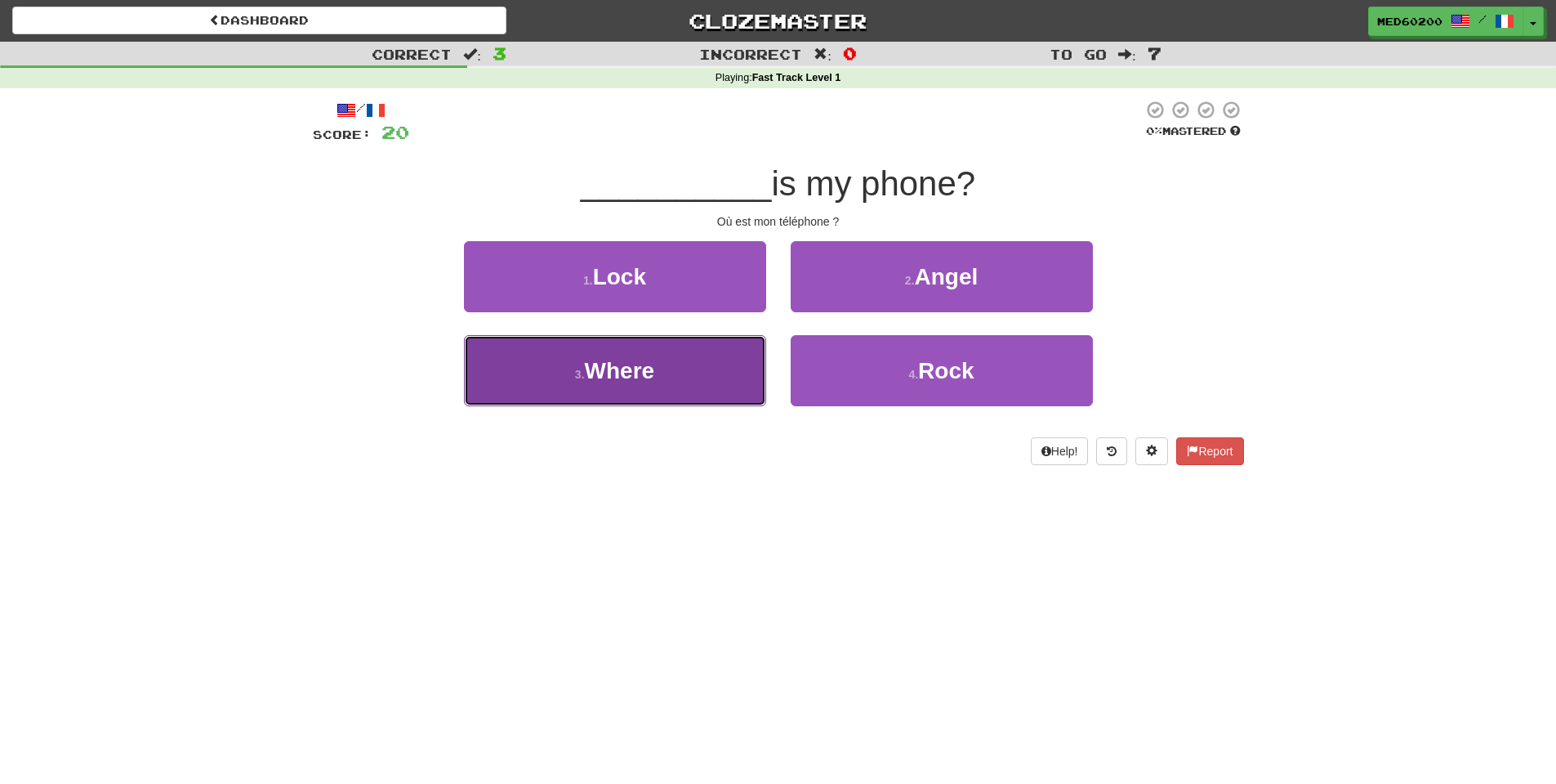
click at [652, 387] on button "3 . Where" at bounding box center [615, 370] width 302 height 71
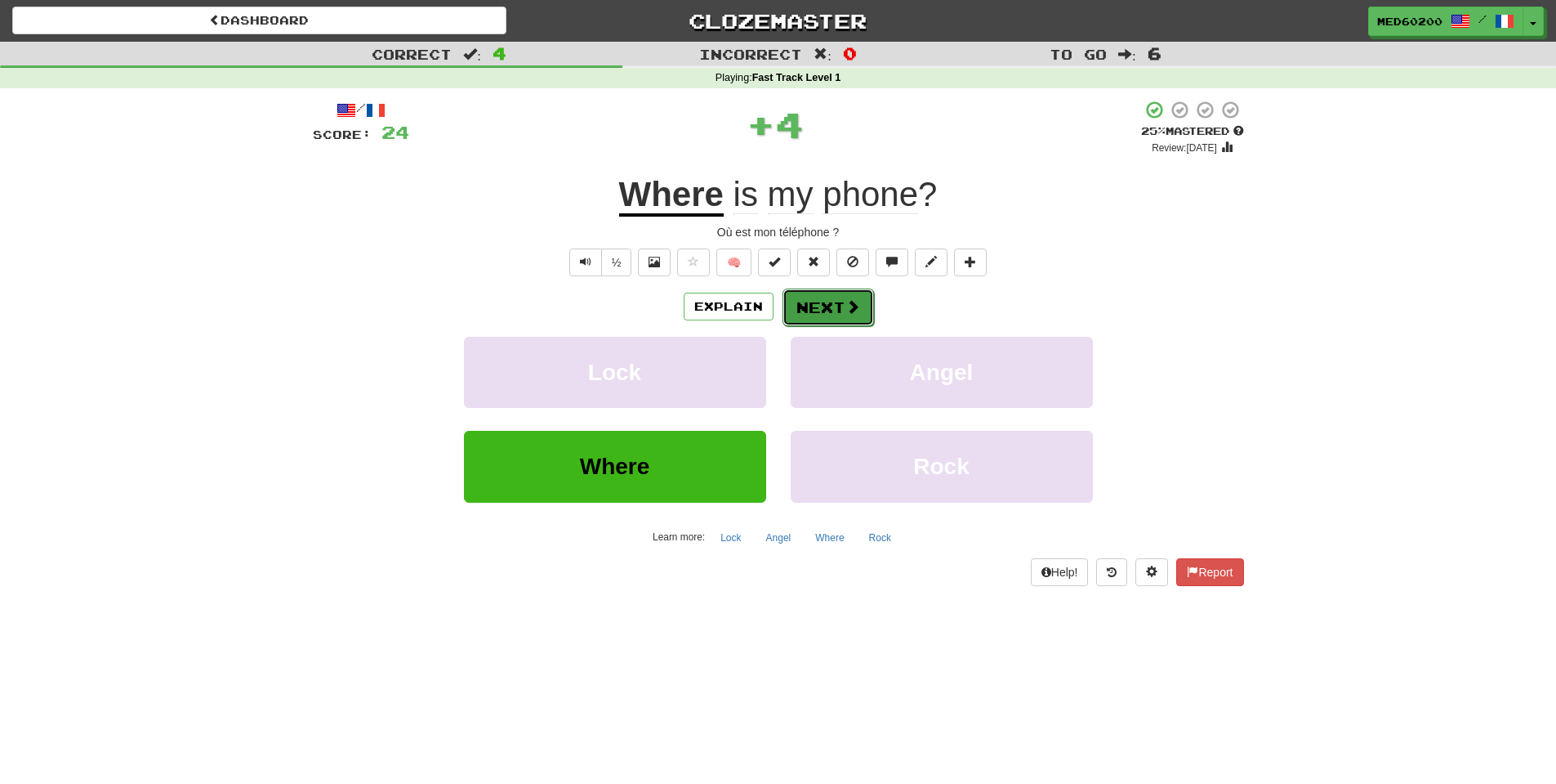
click at [816, 300] on button "Next" at bounding box center [829, 307] width 92 height 38
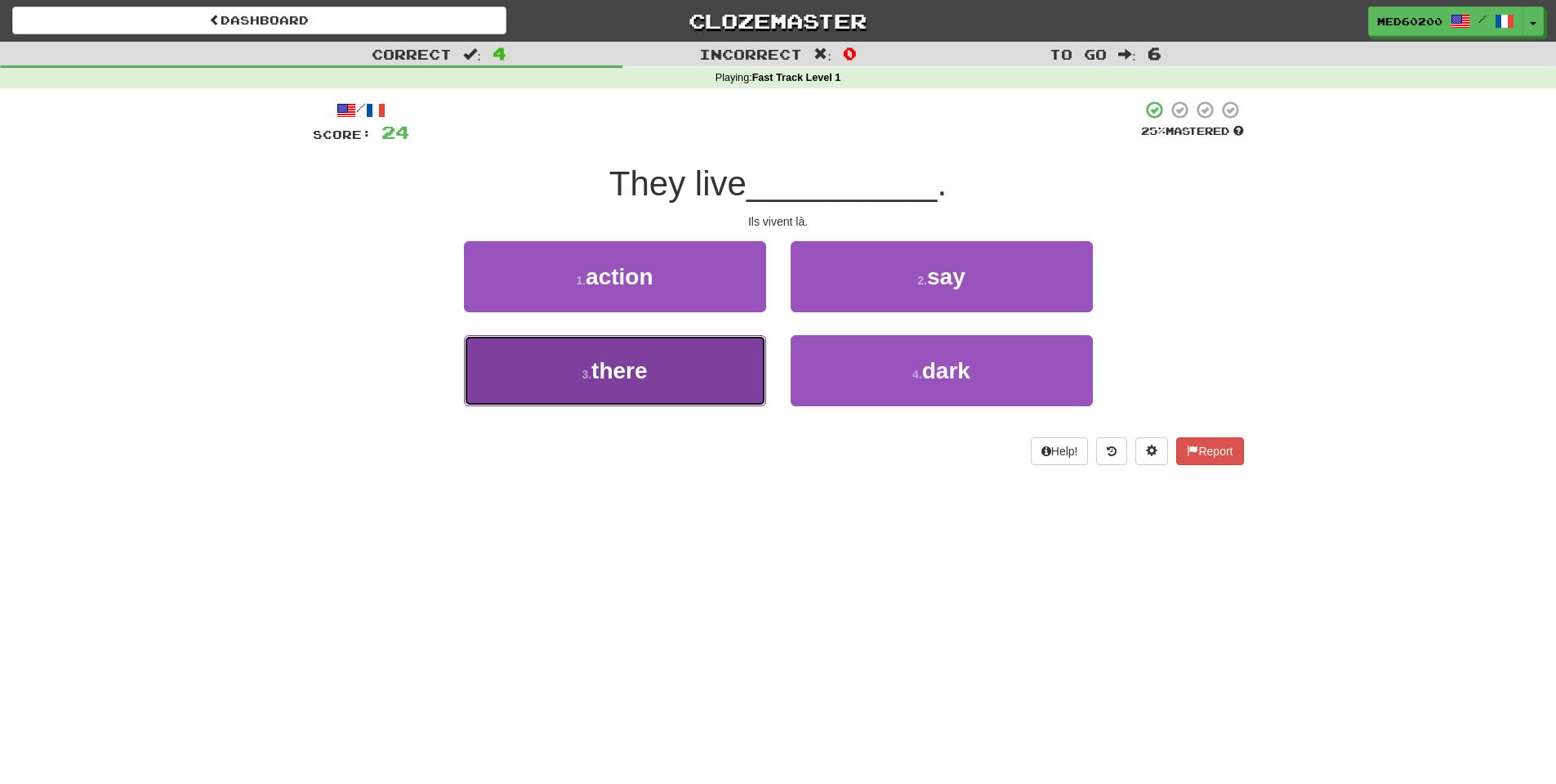
click at [654, 363] on button "3 . there" at bounding box center [615, 370] width 302 height 71
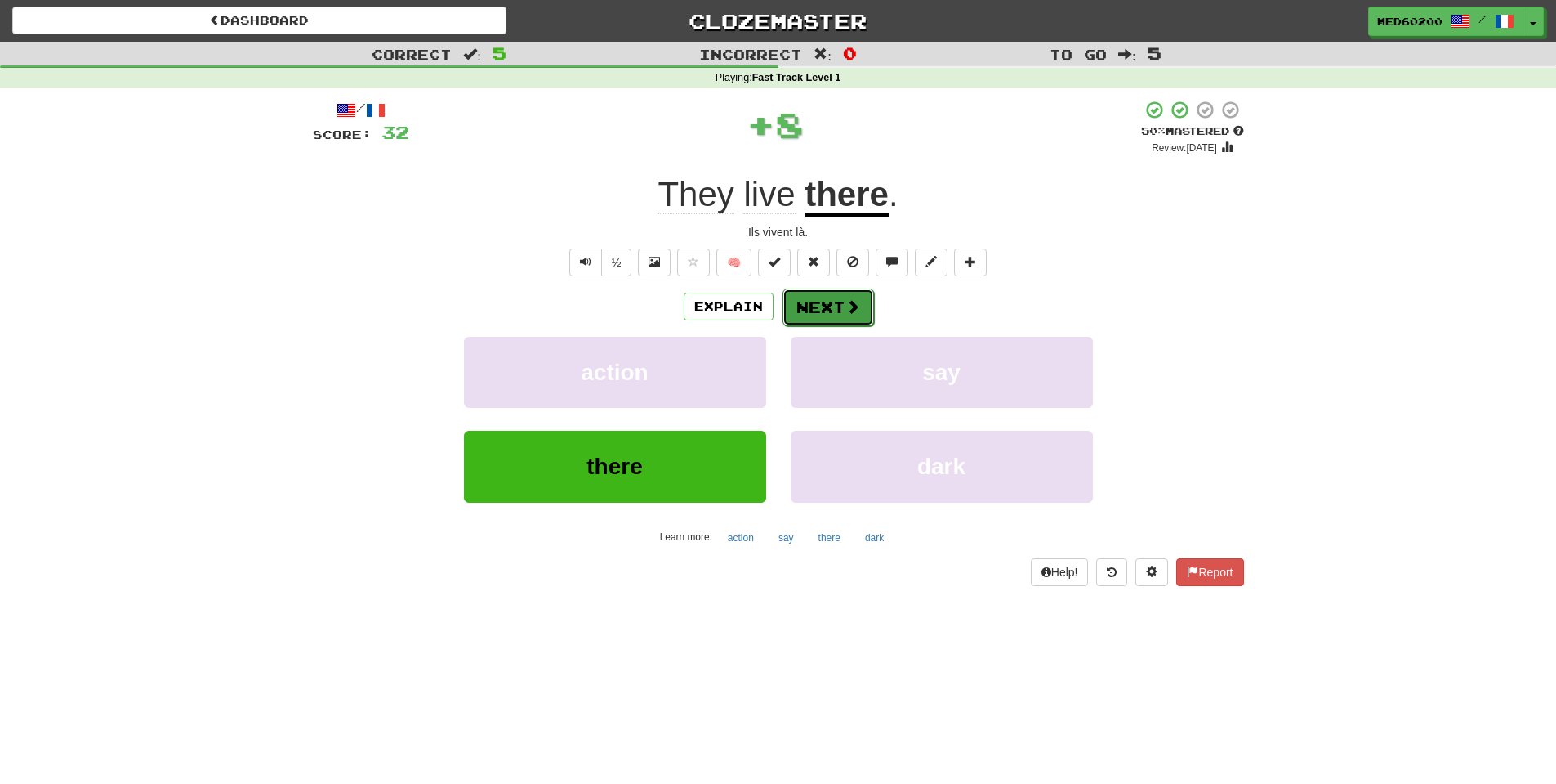
click at [818, 301] on button "Next" at bounding box center [829, 307] width 92 height 38
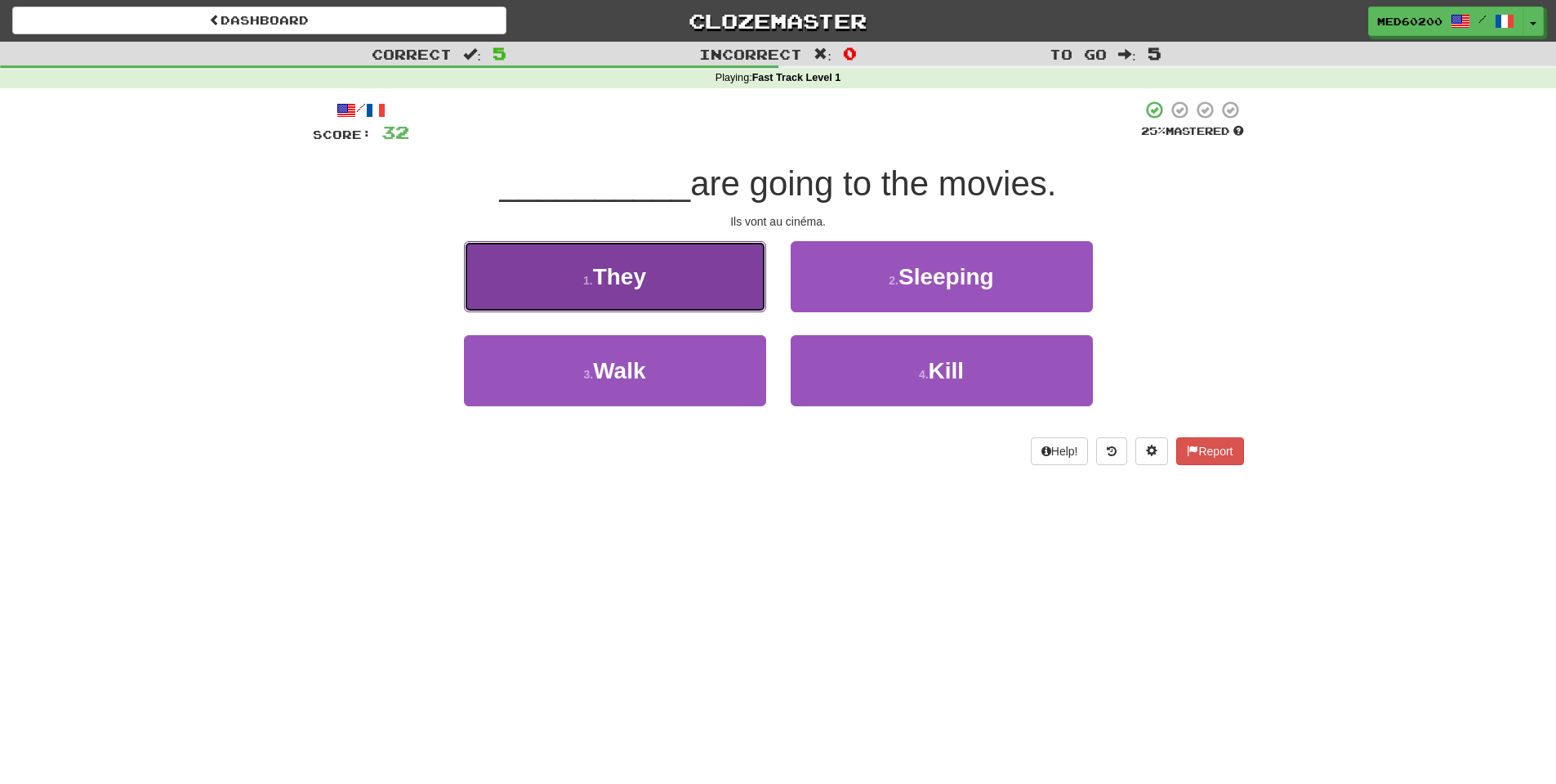
click at [614, 284] on span "They" at bounding box center [619, 276] width 53 height 25
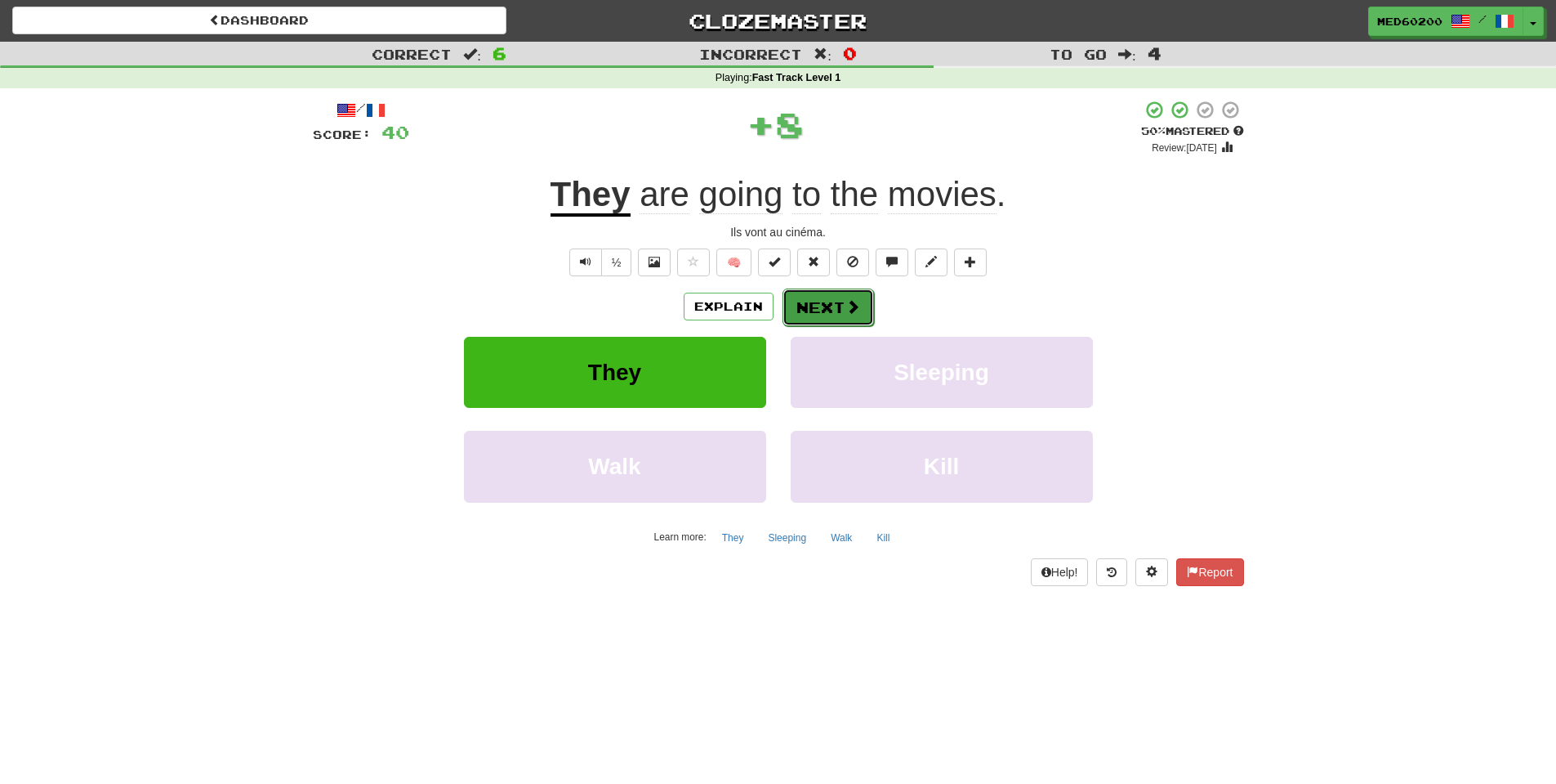
click at [851, 300] on span at bounding box center [853, 306] width 15 height 15
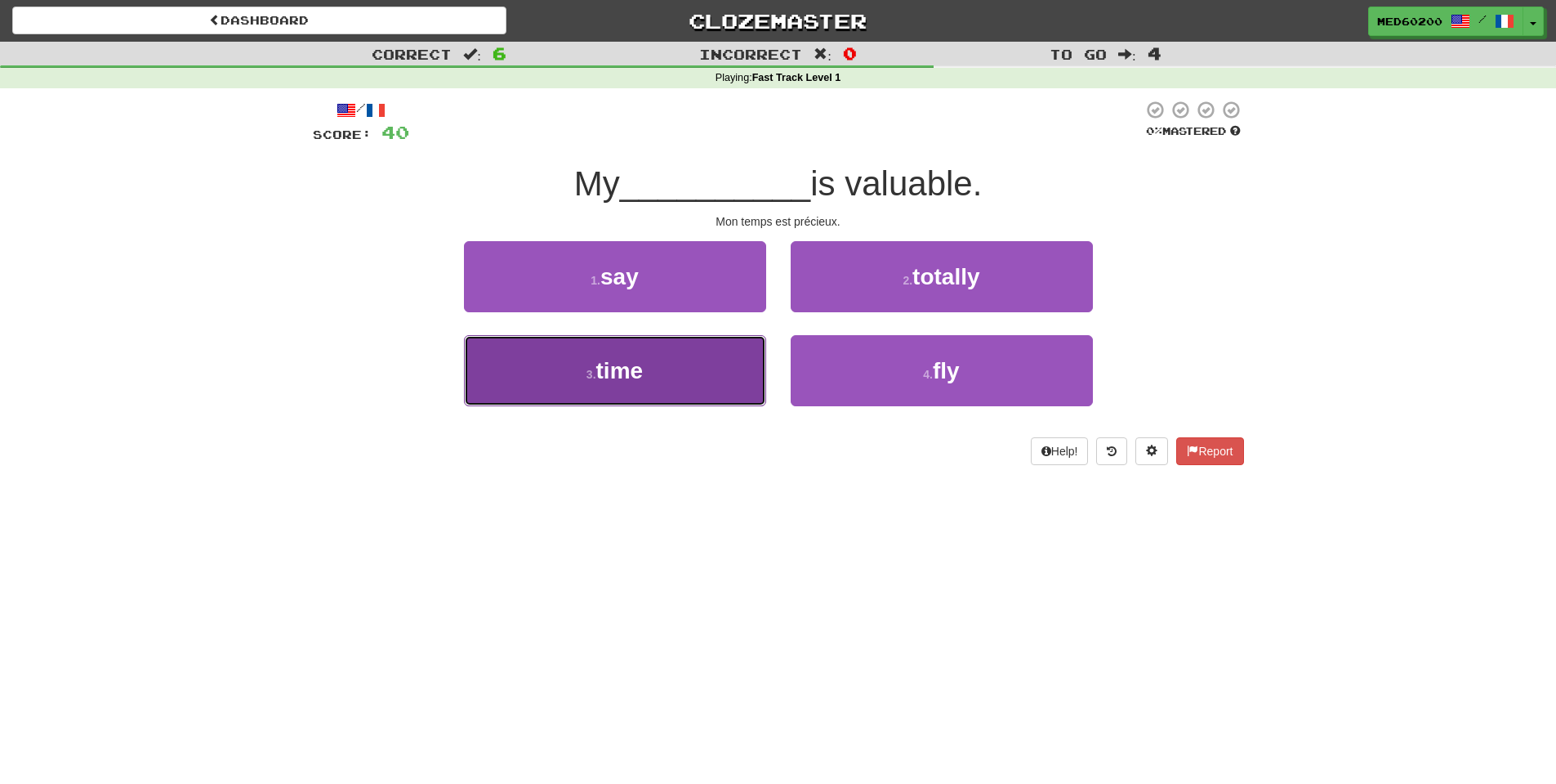
click at [614, 362] on span "time" at bounding box center [619, 370] width 47 height 25
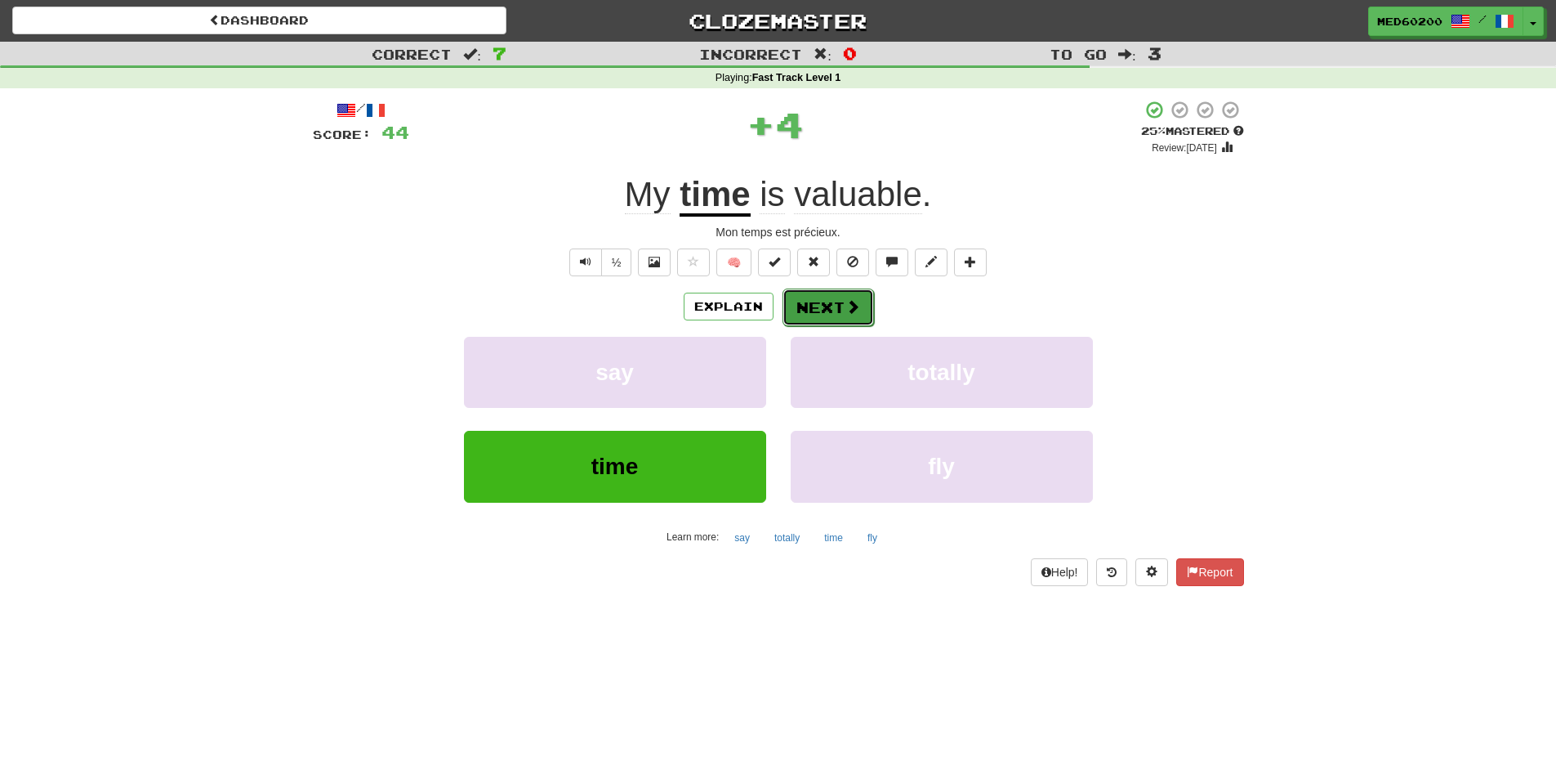
click at [831, 306] on button "Next" at bounding box center [829, 307] width 92 height 38
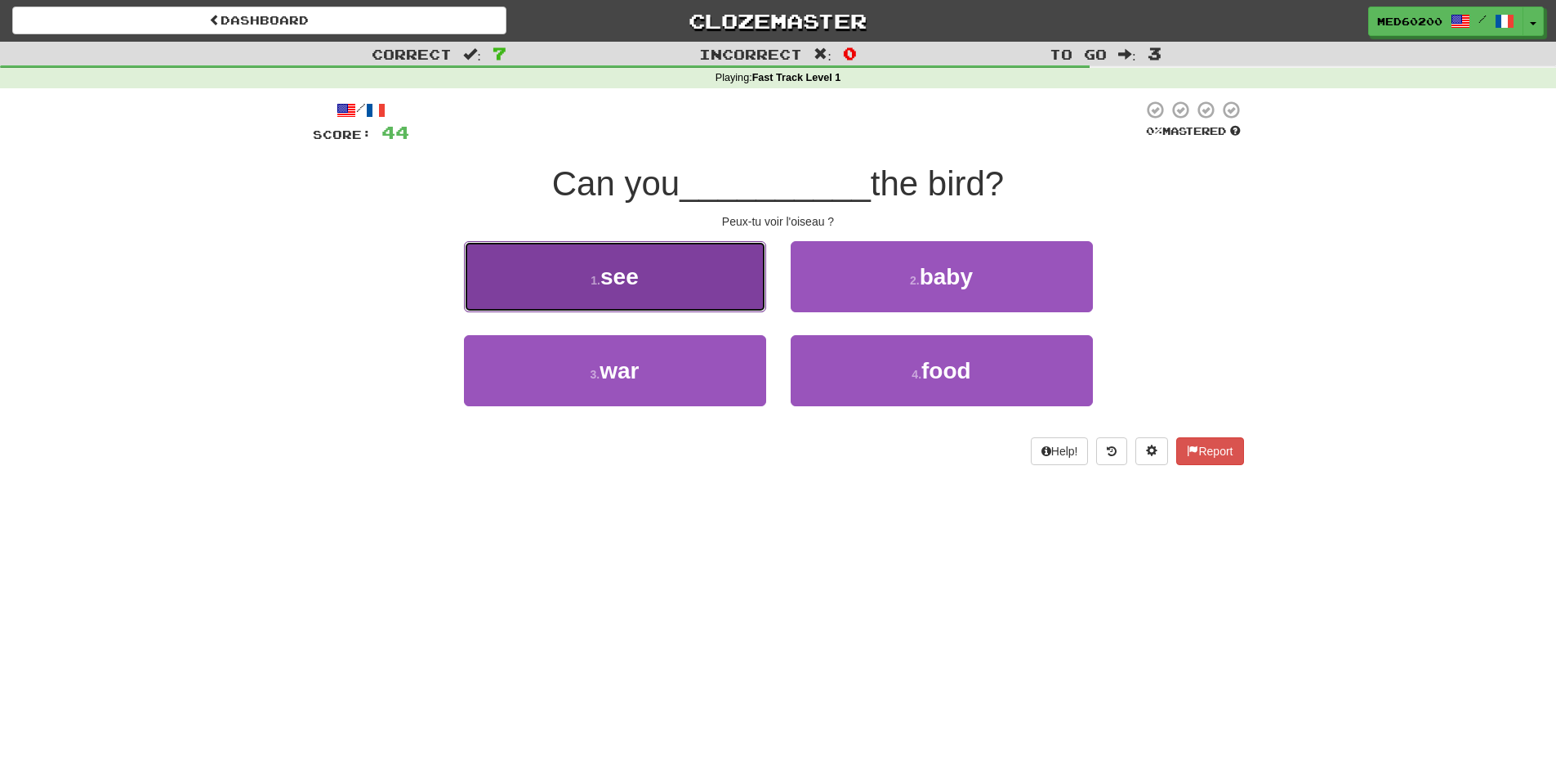
click at [597, 252] on button "1 . see" at bounding box center [615, 276] width 302 height 71
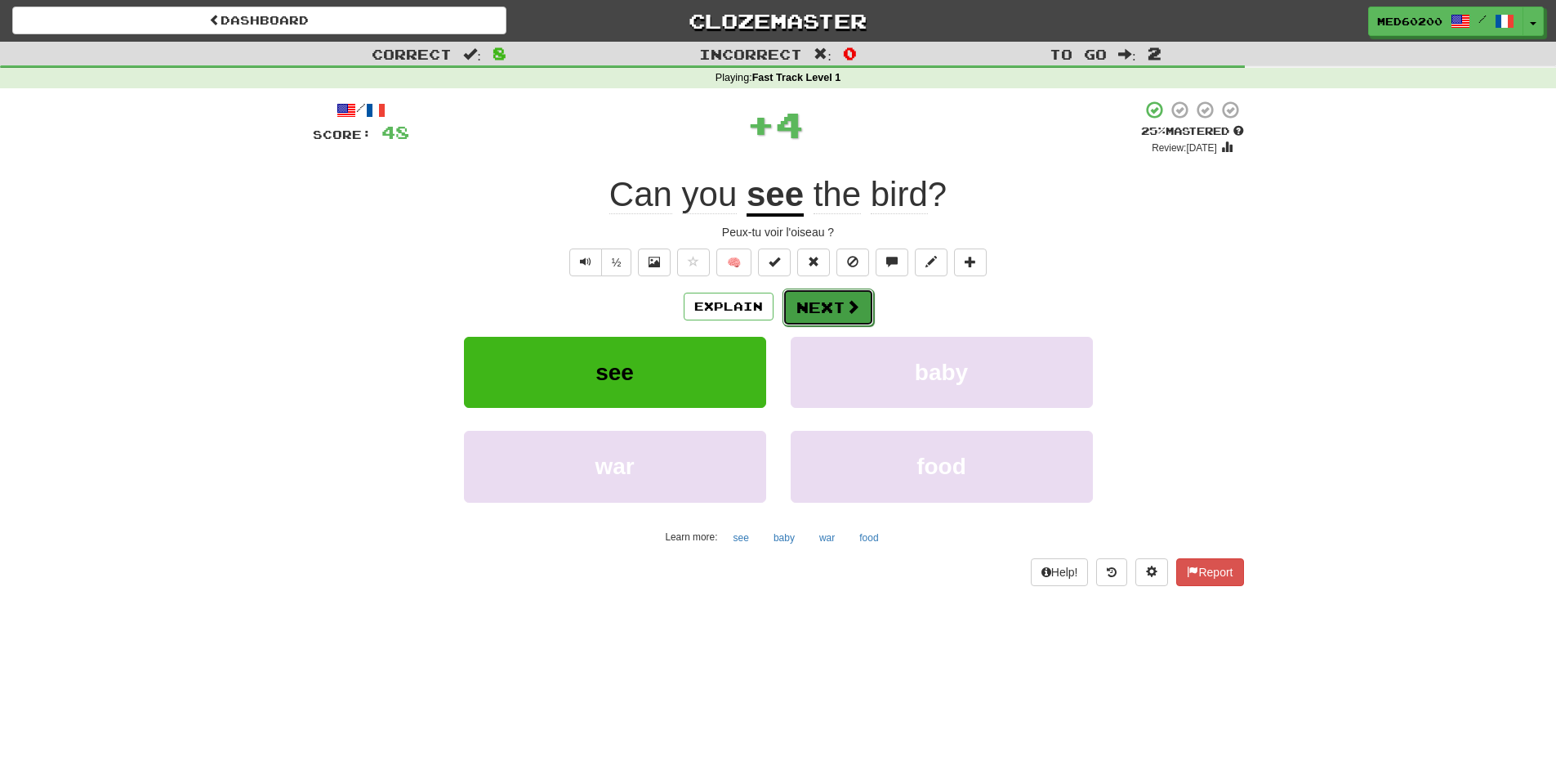
click at [860, 304] on button "Next" at bounding box center [829, 307] width 92 height 38
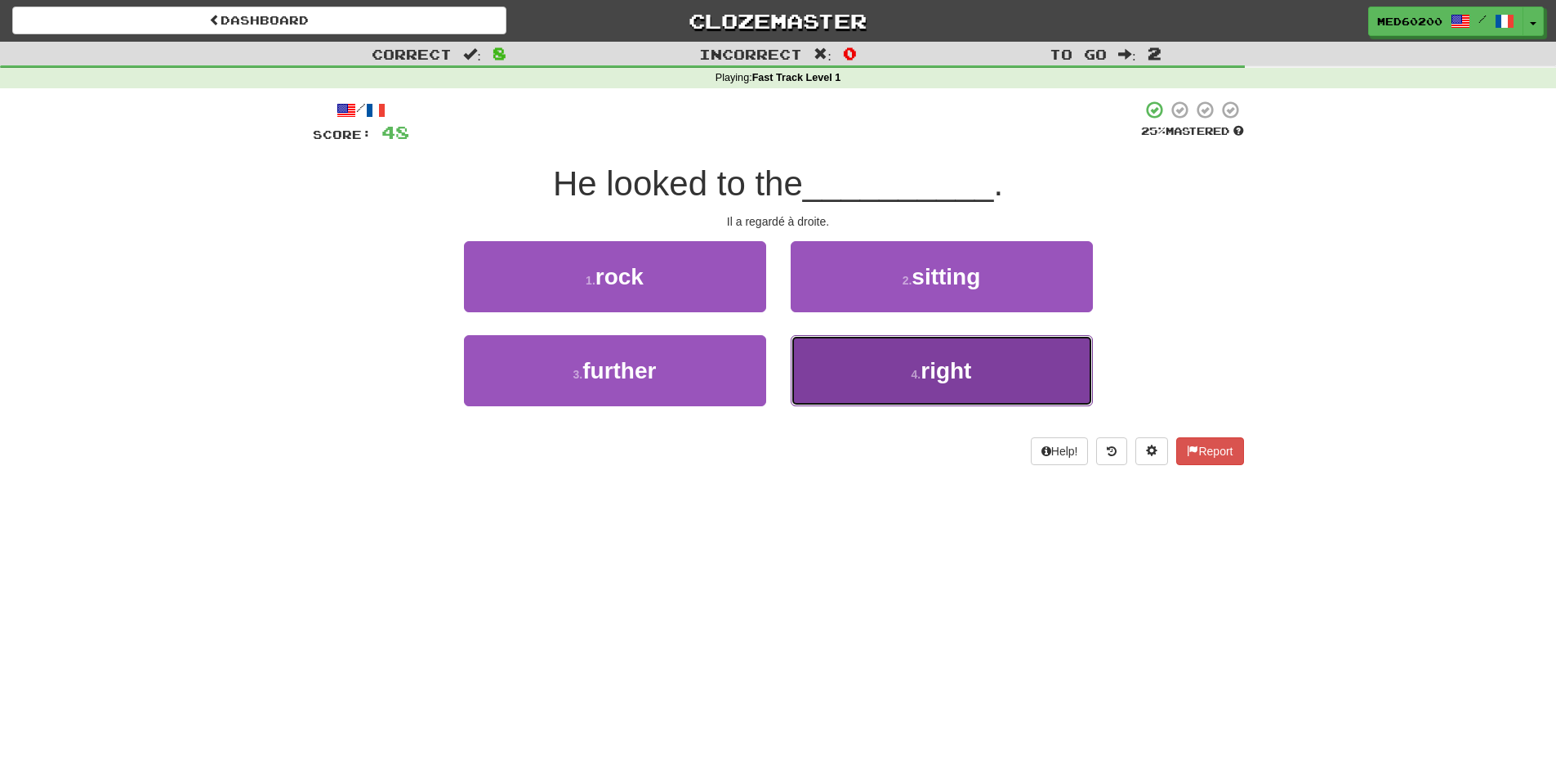
click at [910, 356] on button "4 . right" at bounding box center [942, 370] width 302 height 71
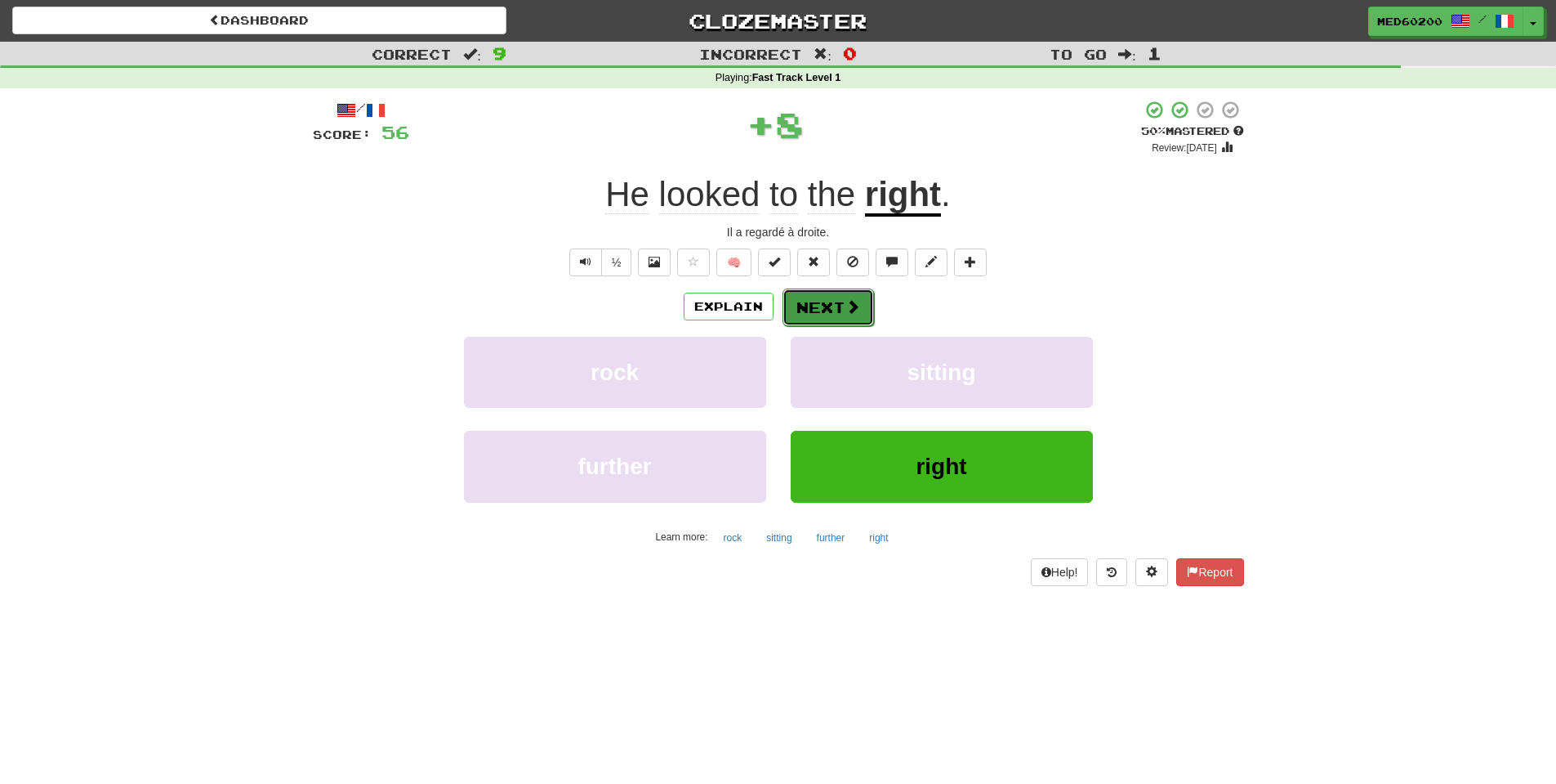
click at [831, 304] on button "Next" at bounding box center [829, 307] width 92 height 38
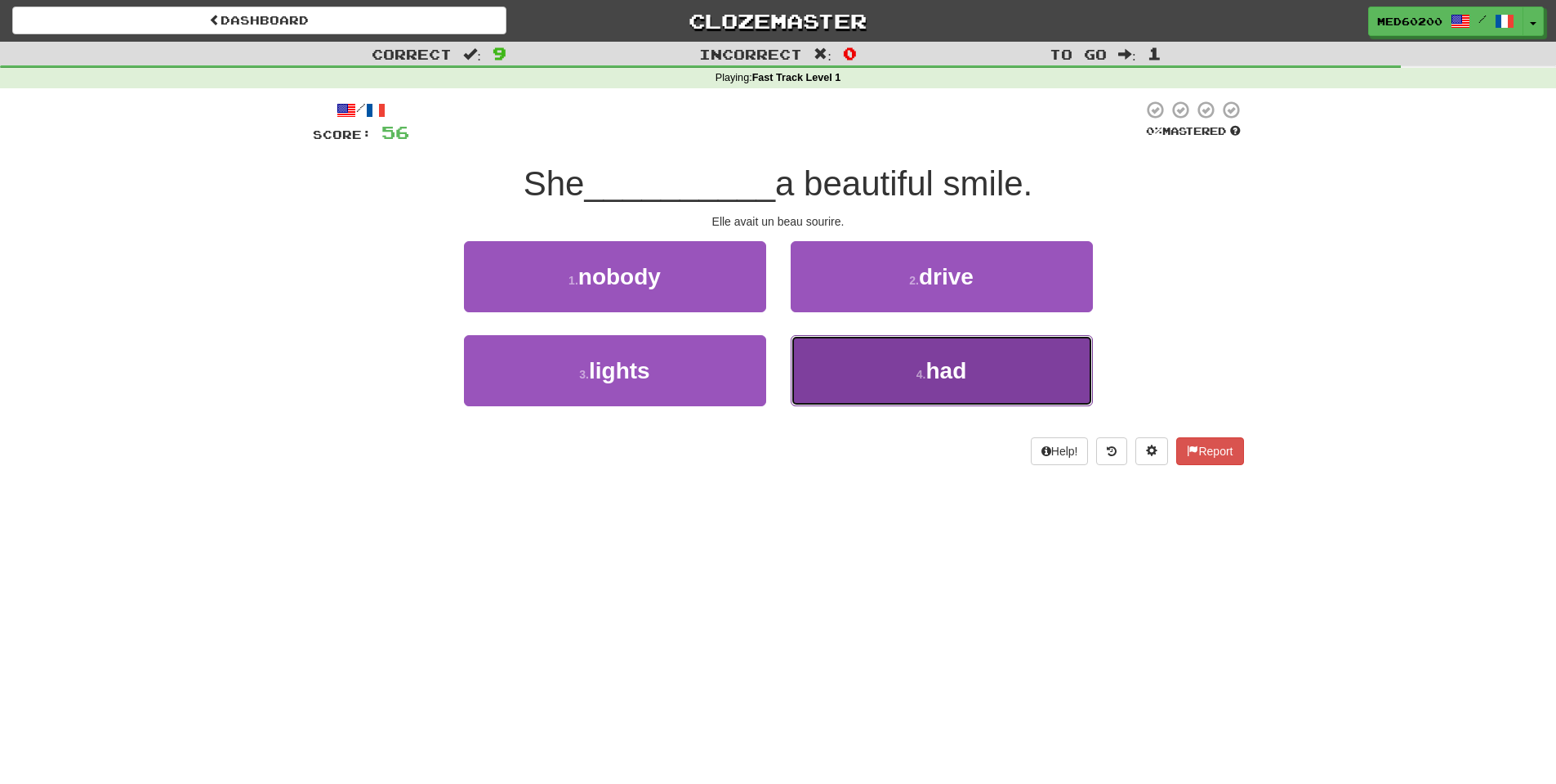
click at [937, 366] on span "had" at bounding box center [946, 370] width 41 height 25
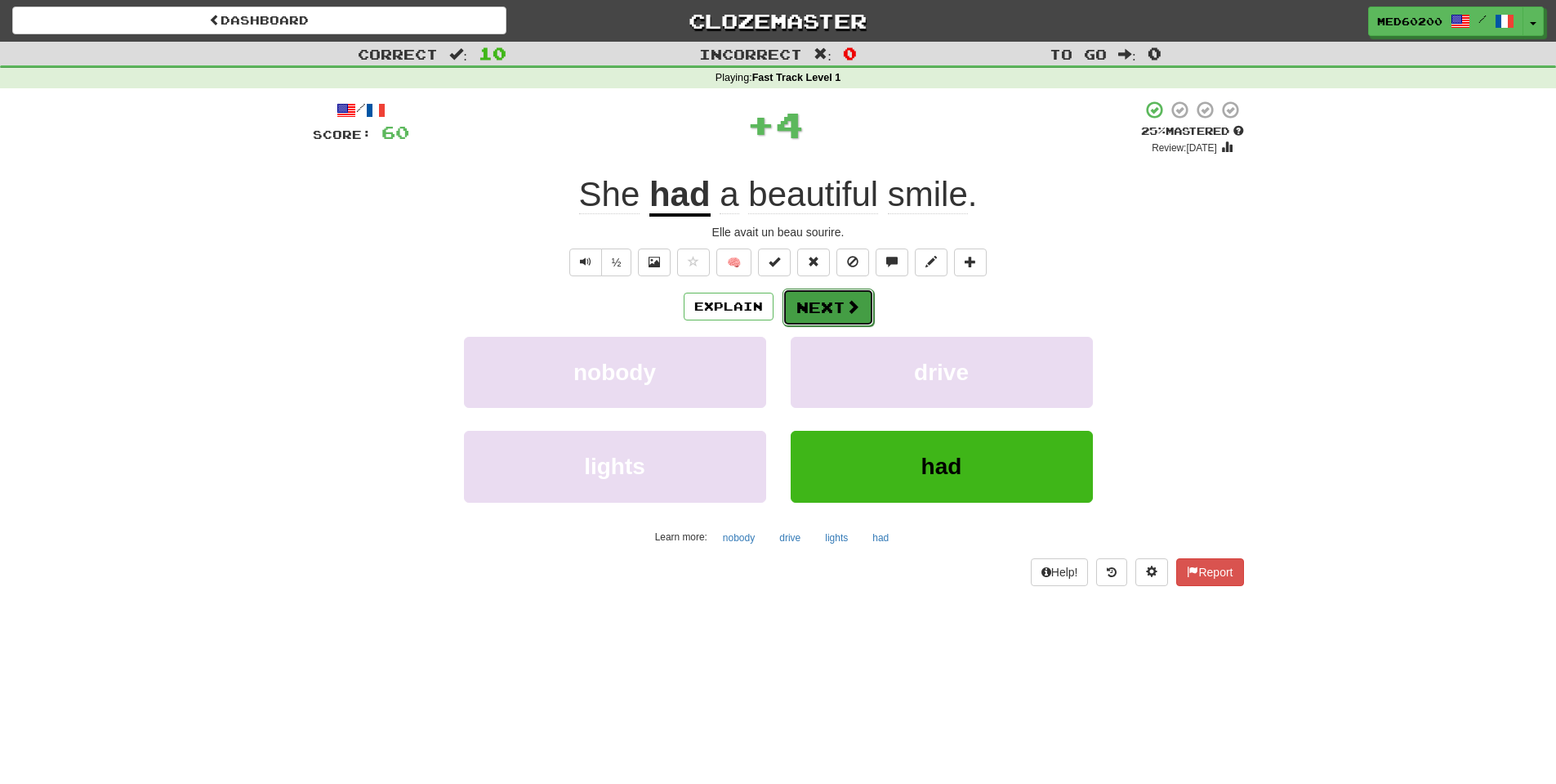
click at [833, 311] on button "Next" at bounding box center [829, 307] width 92 height 38
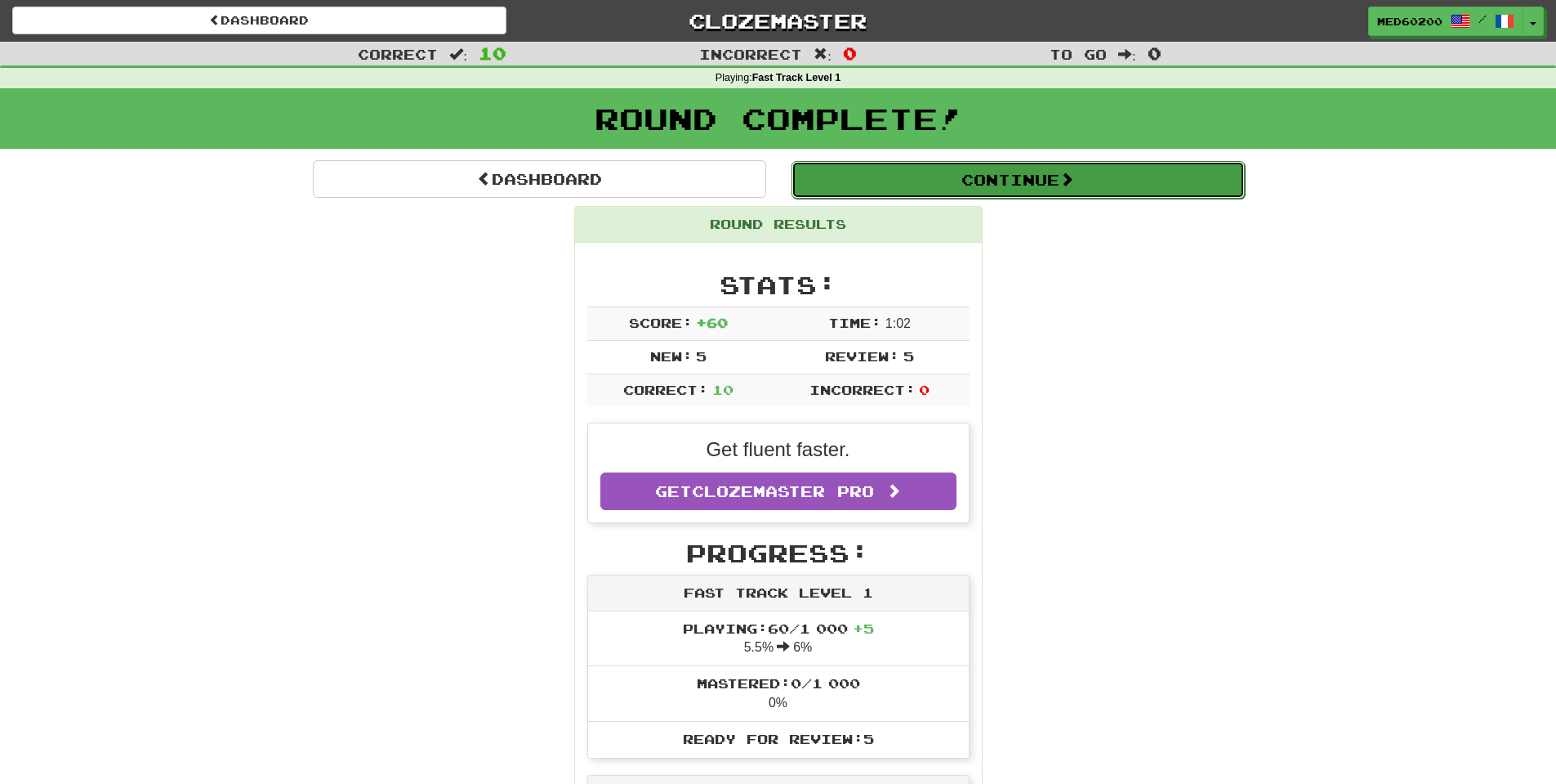
click at [1060, 181] on button "Continue" at bounding box center [1018, 180] width 453 height 38
